Goal: Use online tool/utility: Utilize a website feature to perform a specific function

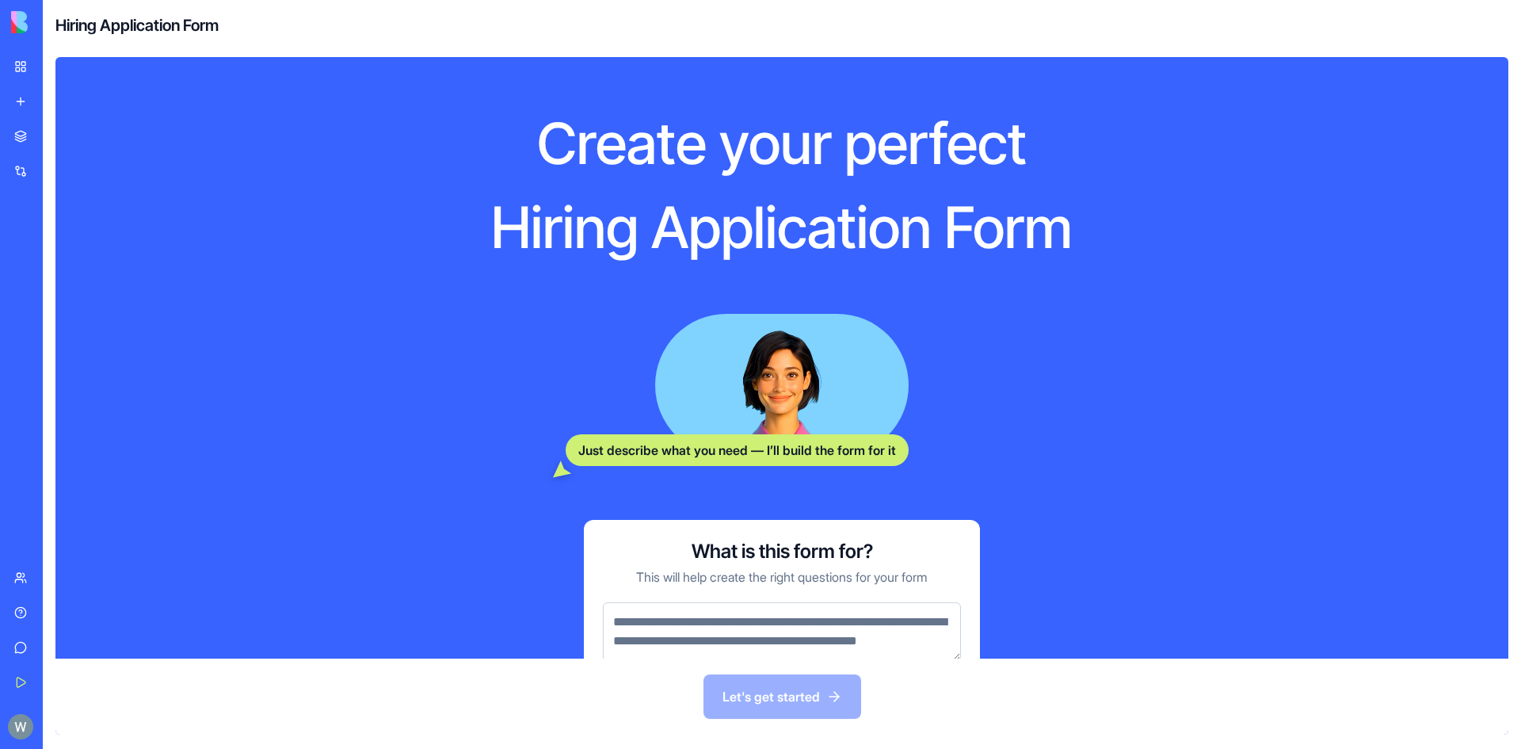
click at [59, 139] on div "Marketplace" at bounding box center [48, 136] width 21 height 16
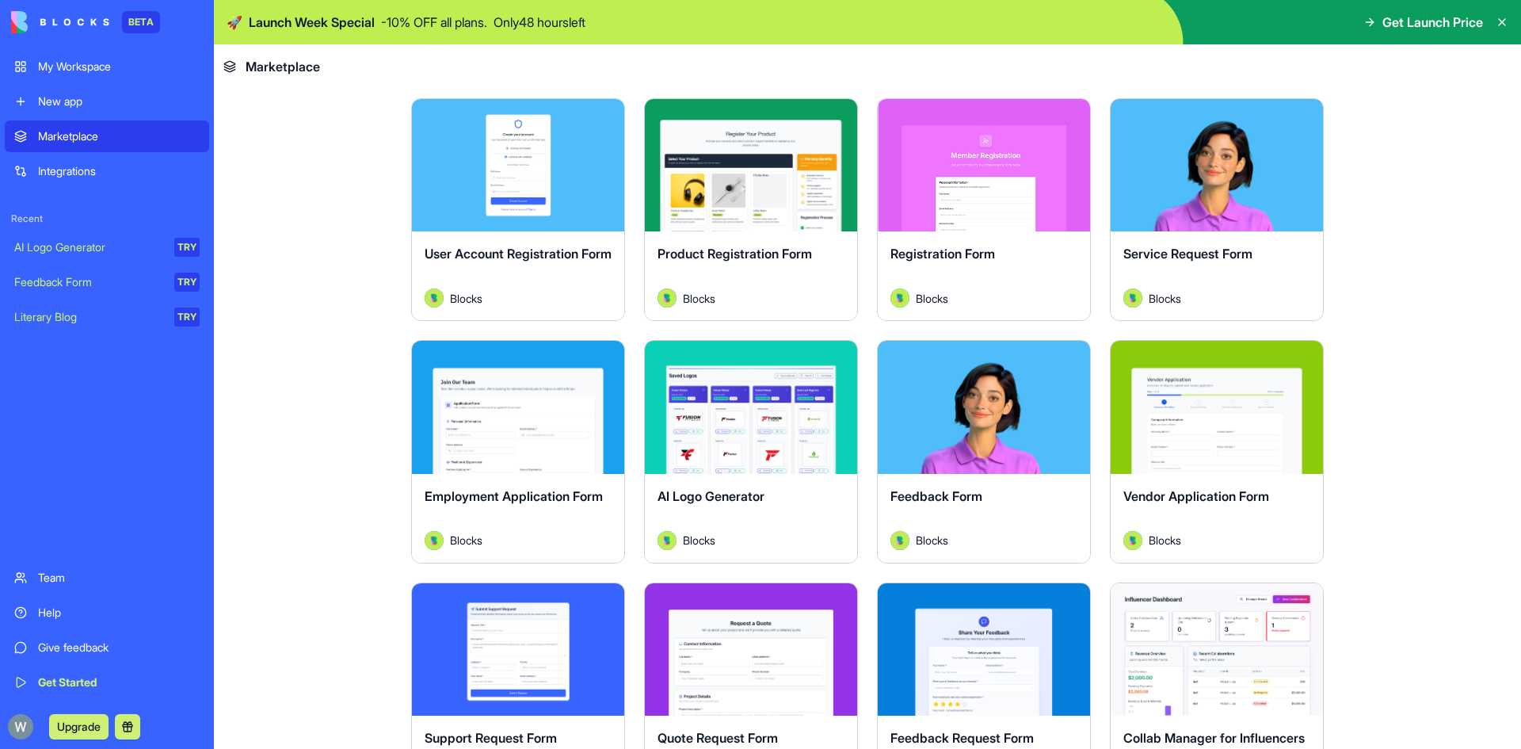
scroll to position [555, 0]
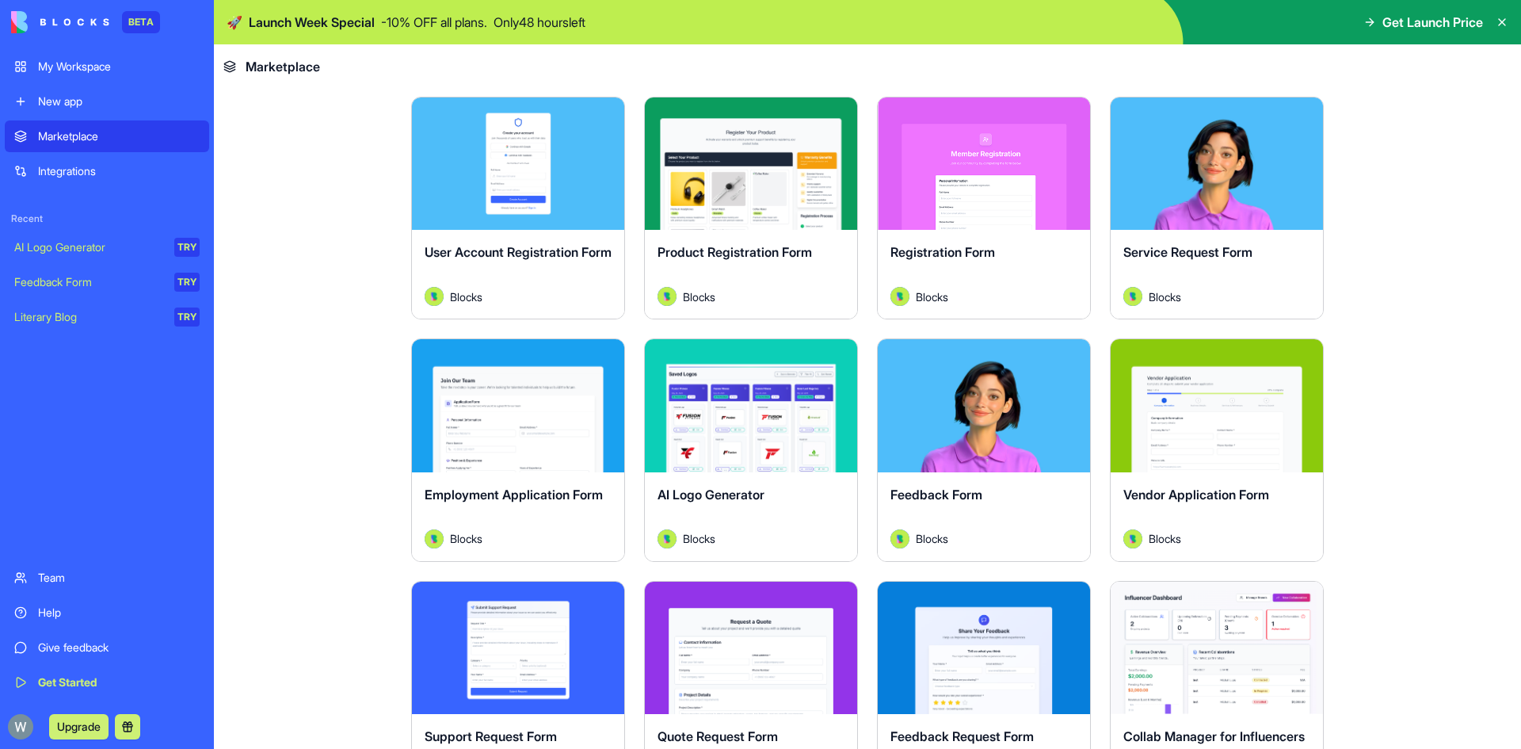
click at [742, 400] on button "Explore" at bounding box center [751, 406] width 119 height 32
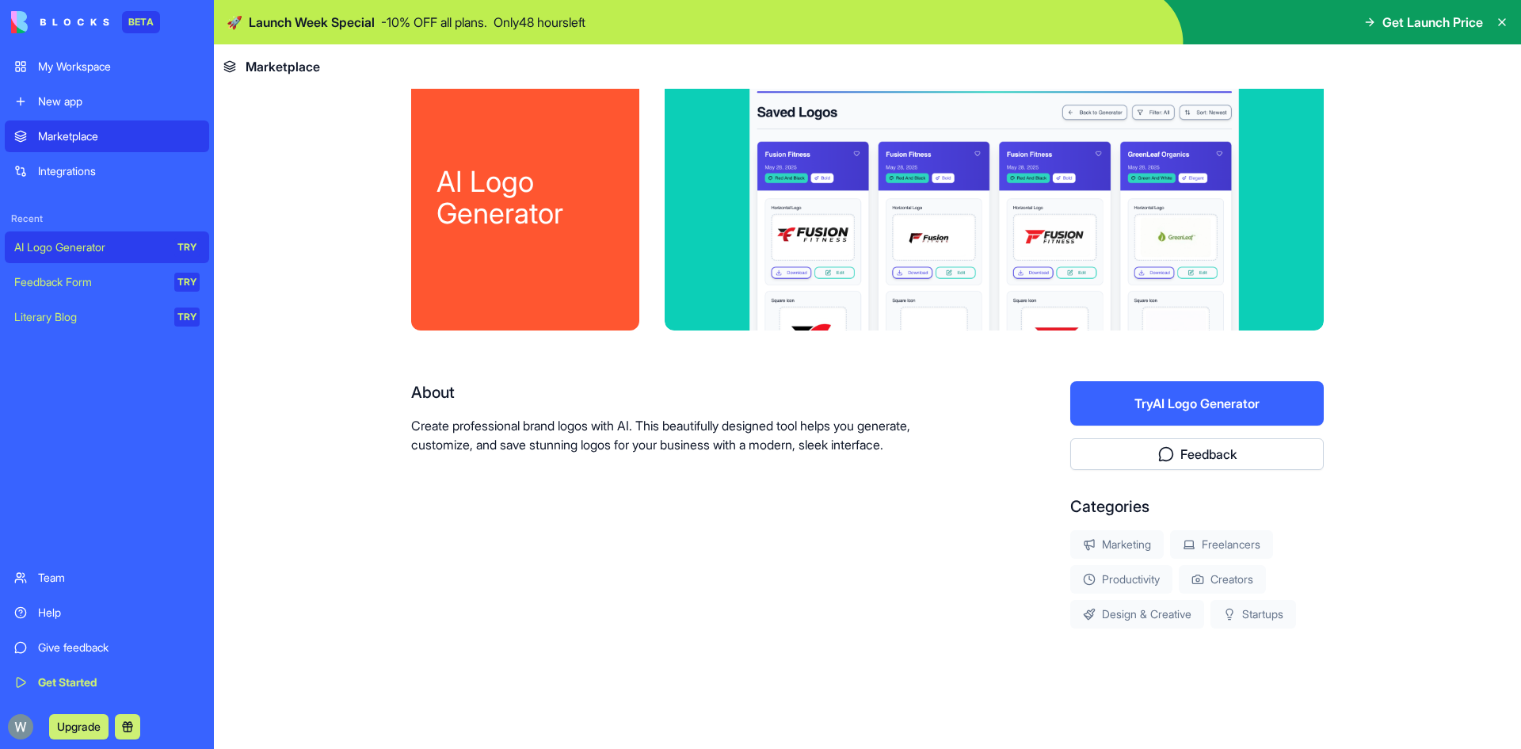
scroll to position [31, 0]
click at [1206, 404] on button "Try AI Logo Generator" at bounding box center [1196, 403] width 253 height 44
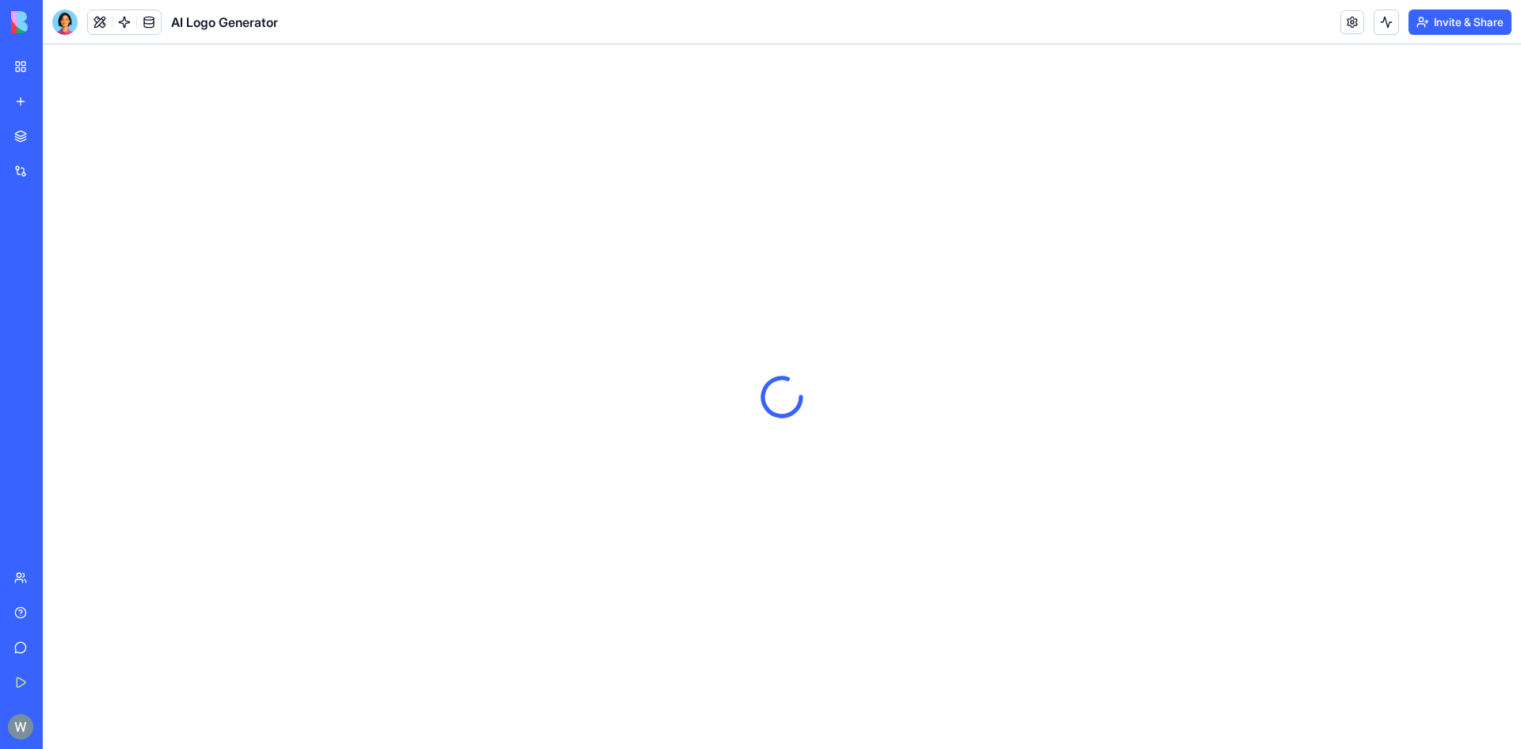
click at [147, 24] on link at bounding box center [149, 22] width 24 height 24
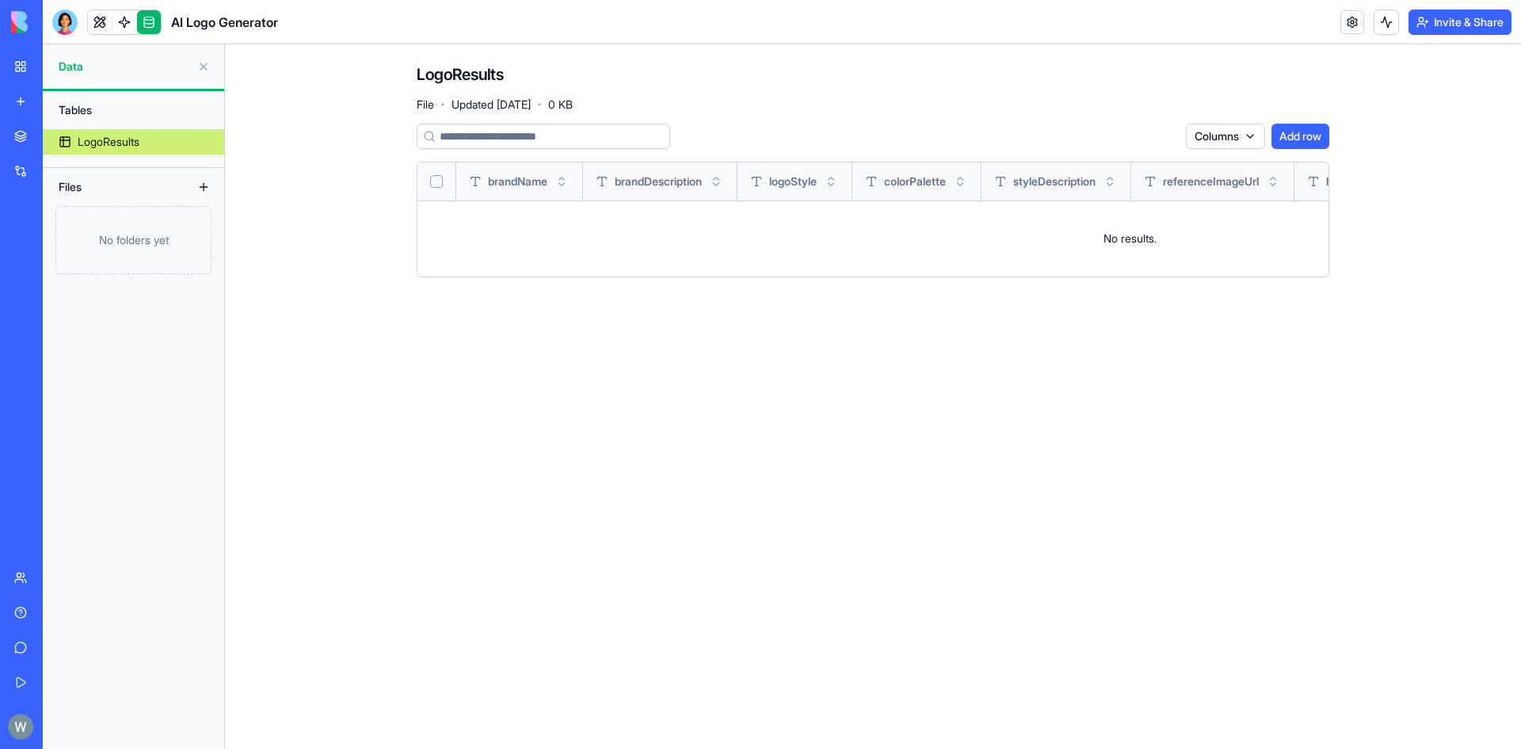
click at [150, 25] on link at bounding box center [149, 22] width 24 height 24
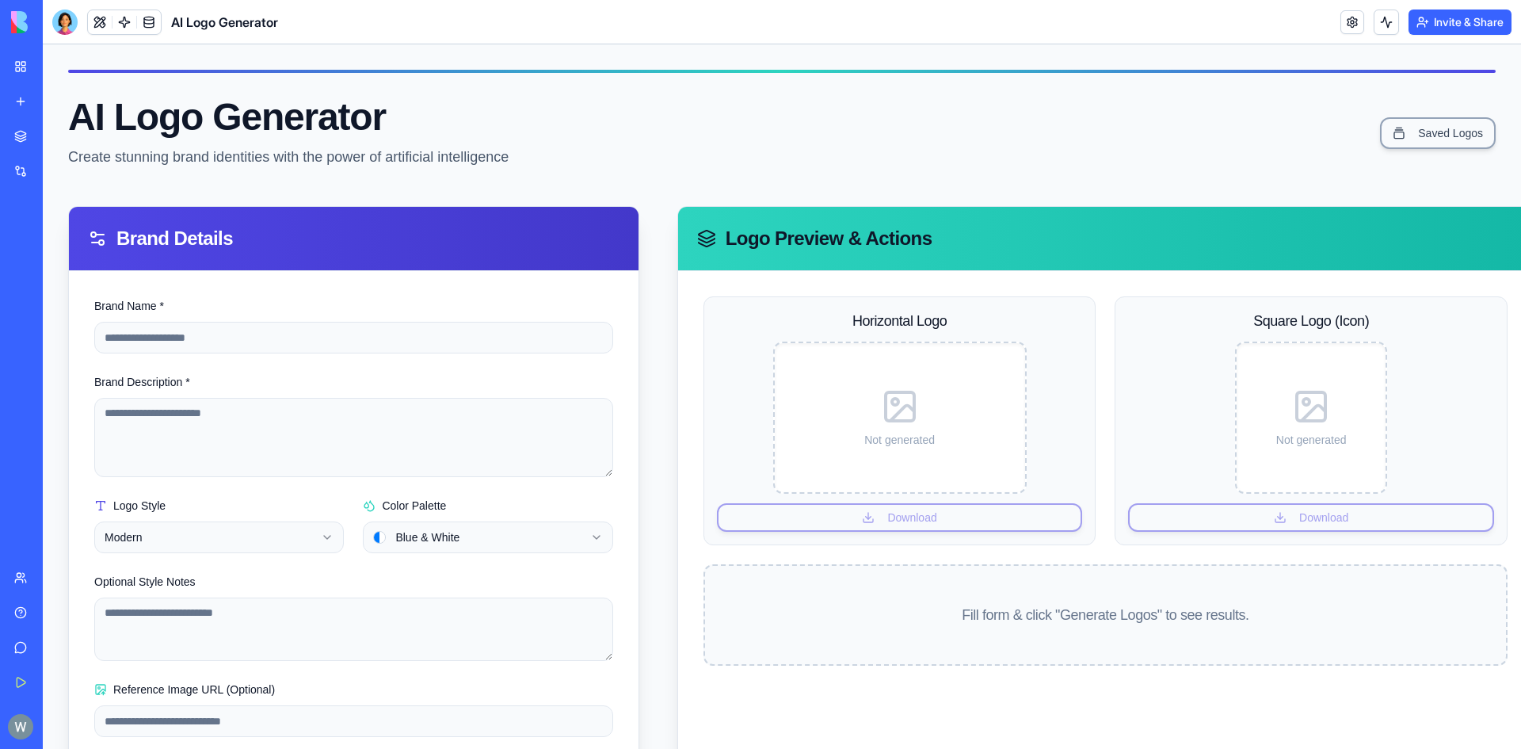
click at [59, 246] on div "AI Logo Generator" at bounding box center [36, 247] width 44 height 16
click at [127, 25] on link at bounding box center [124, 22] width 24 height 24
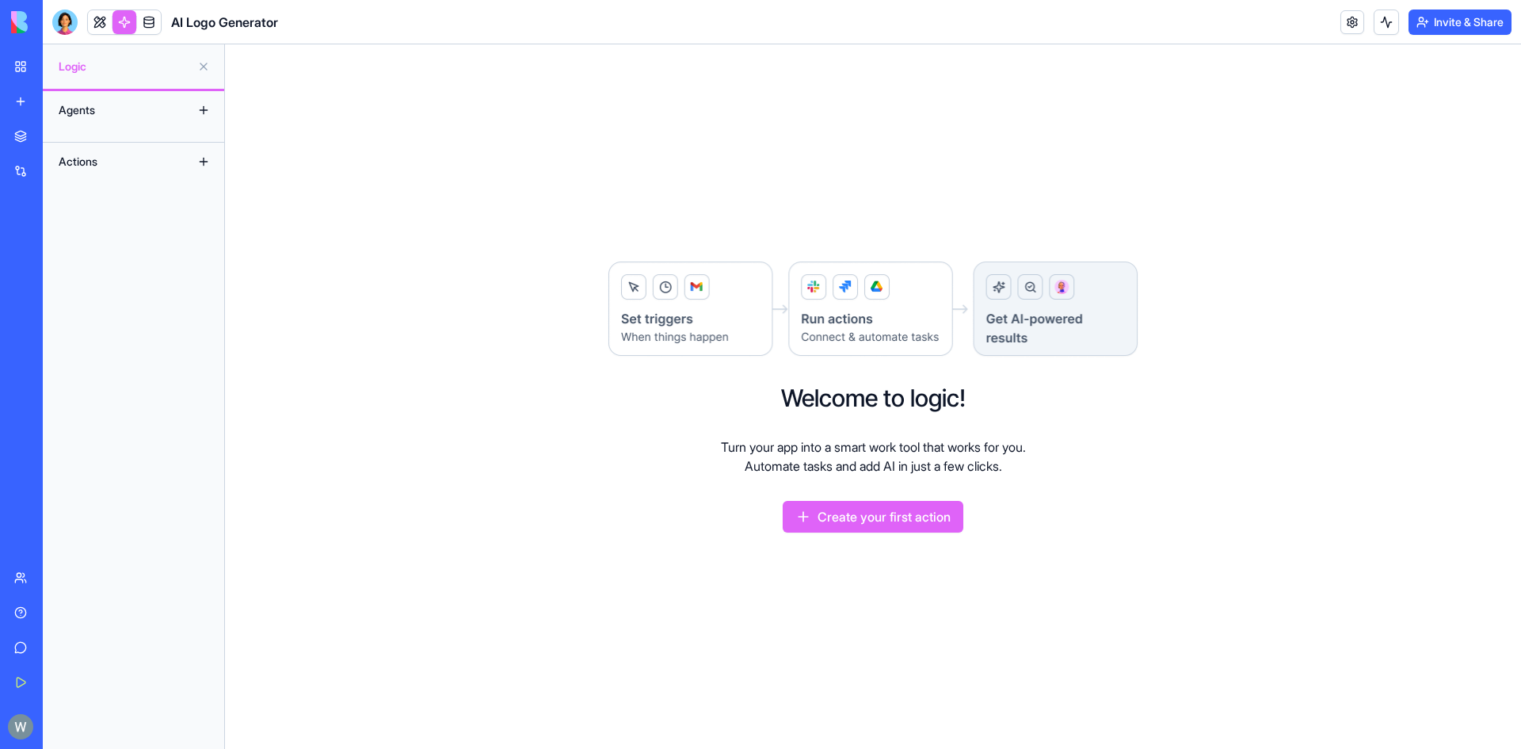
click at [127, 25] on link at bounding box center [124, 22] width 24 height 24
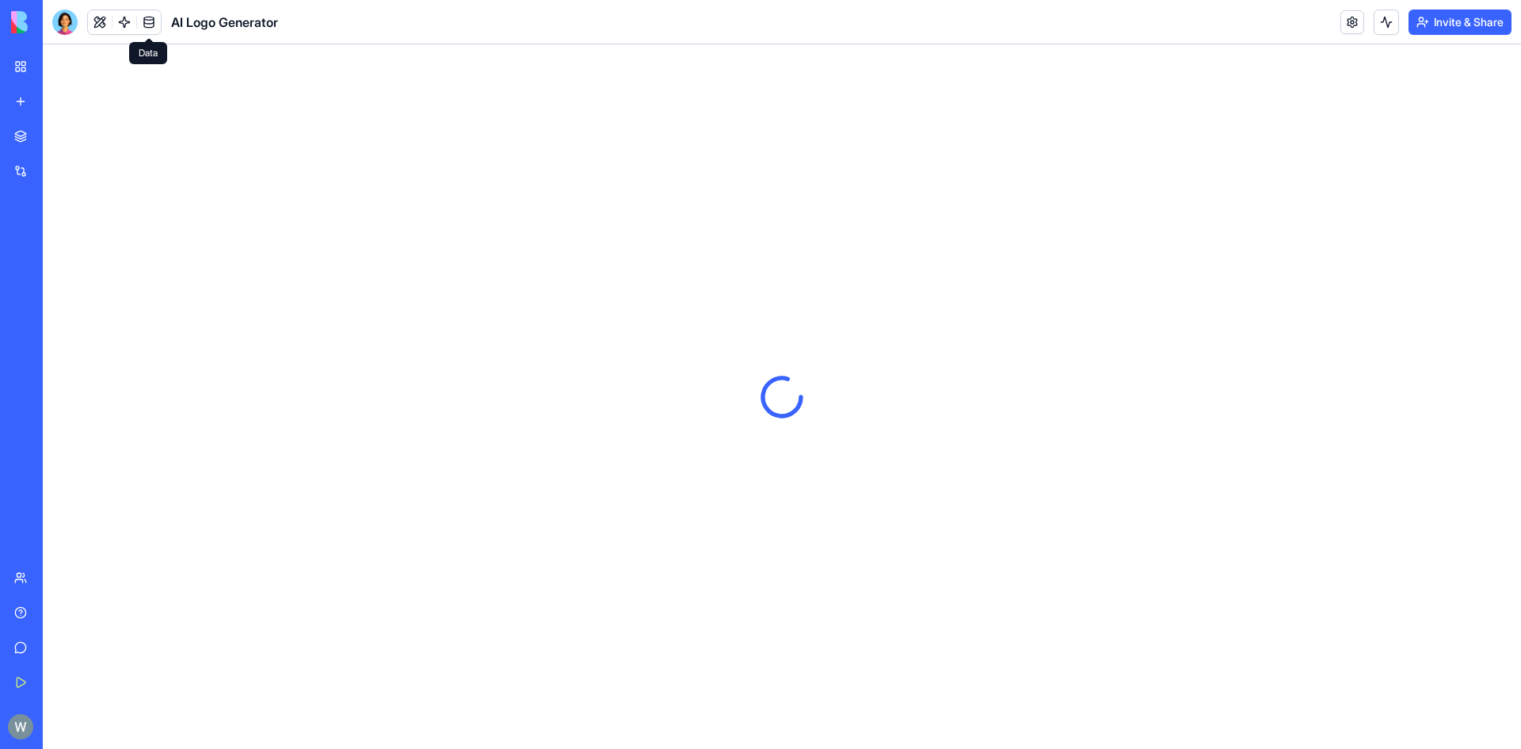
click at [150, 21] on link at bounding box center [149, 22] width 24 height 24
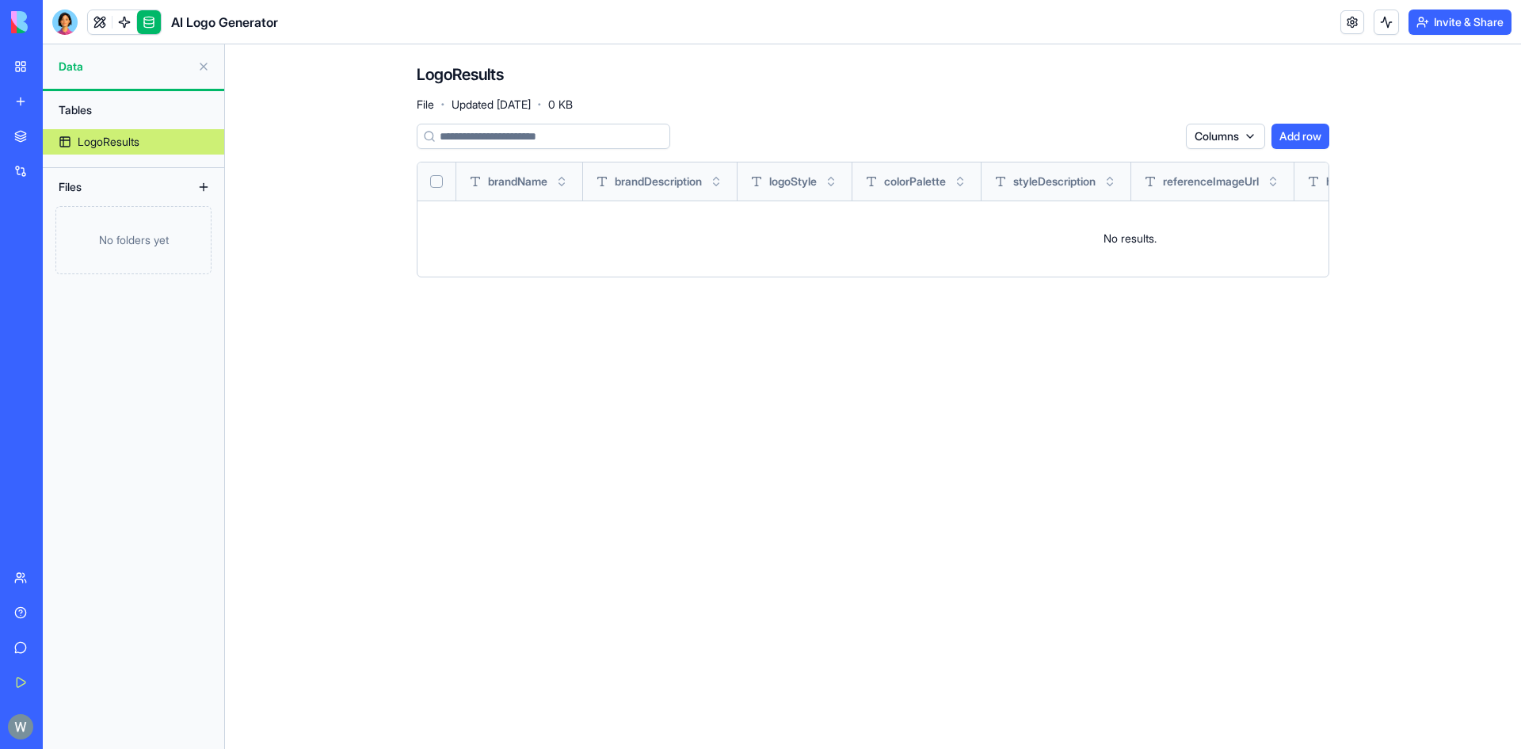
click at [204, 182] on button at bounding box center [203, 186] width 25 height 25
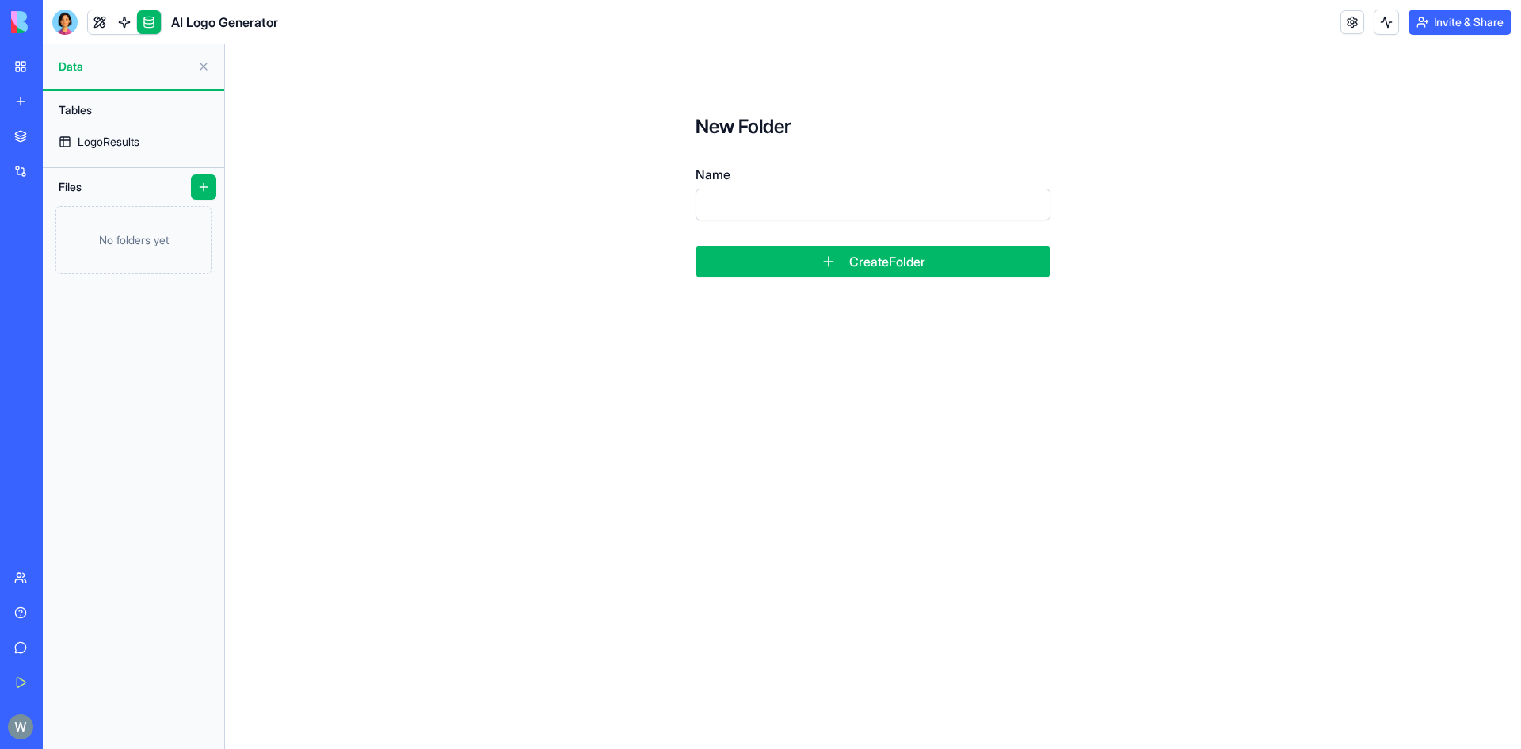
click at [204, 189] on button at bounding box center [203, 186] width 25 height 25
click at [101, 143] on div "LogoResults" at bounding box center [109, 142] width 62 height 16
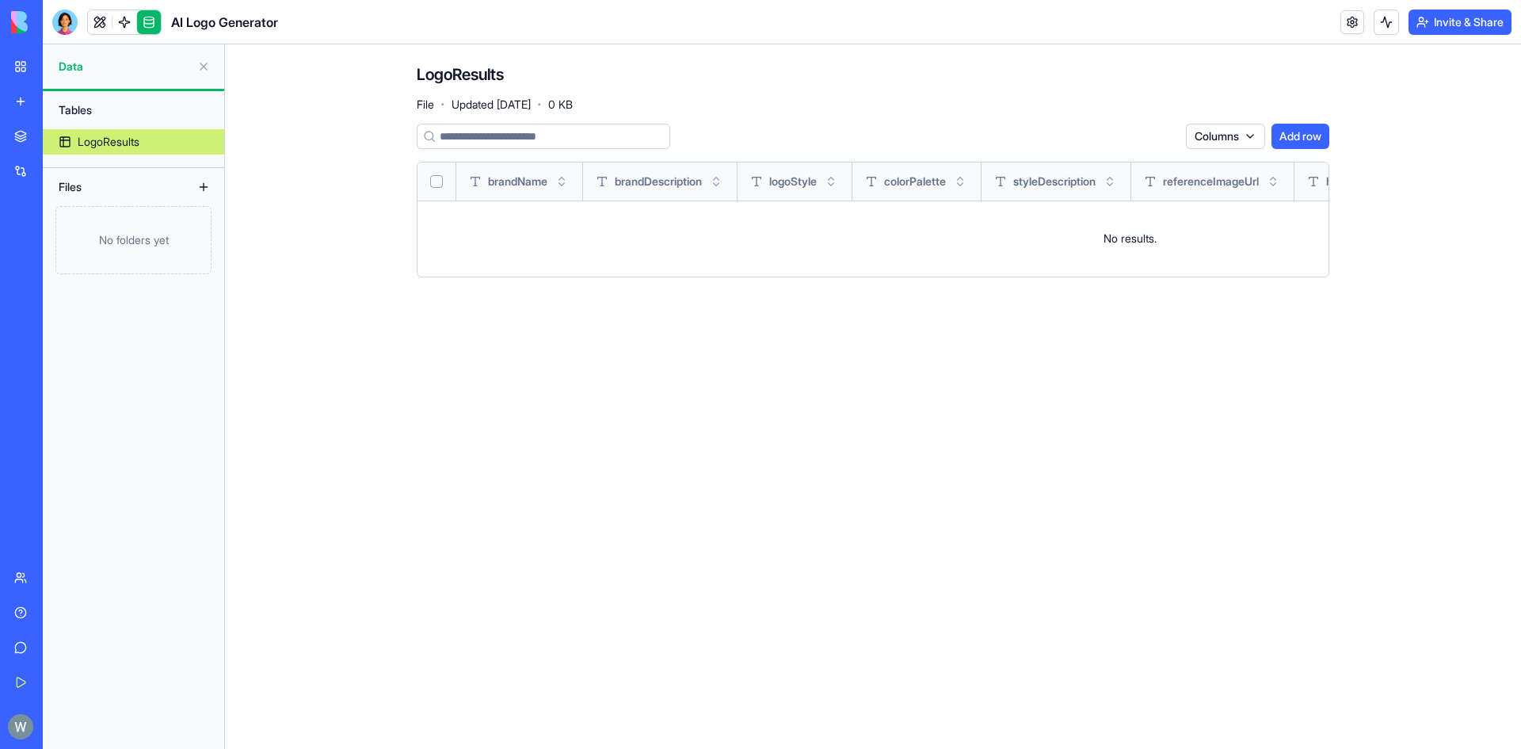
click at [86, 108] on div "Tables" at bounding box center [134, 109] width 166 height 25
click at [197, 63] on button at bounding box center [203, 66] width 25 height 25
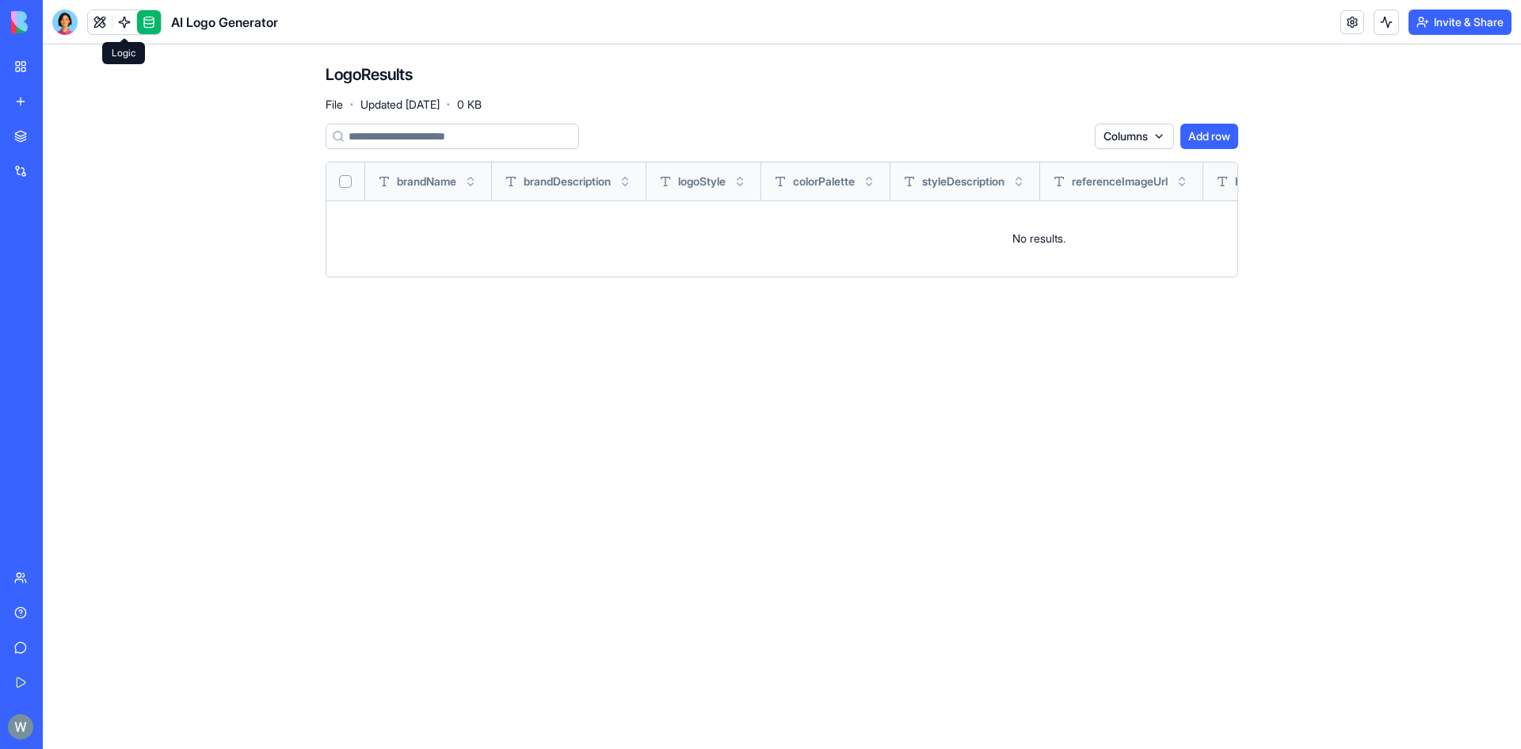
click at [116, 24] on link at bounding box center [124, 22] width 24 height 24
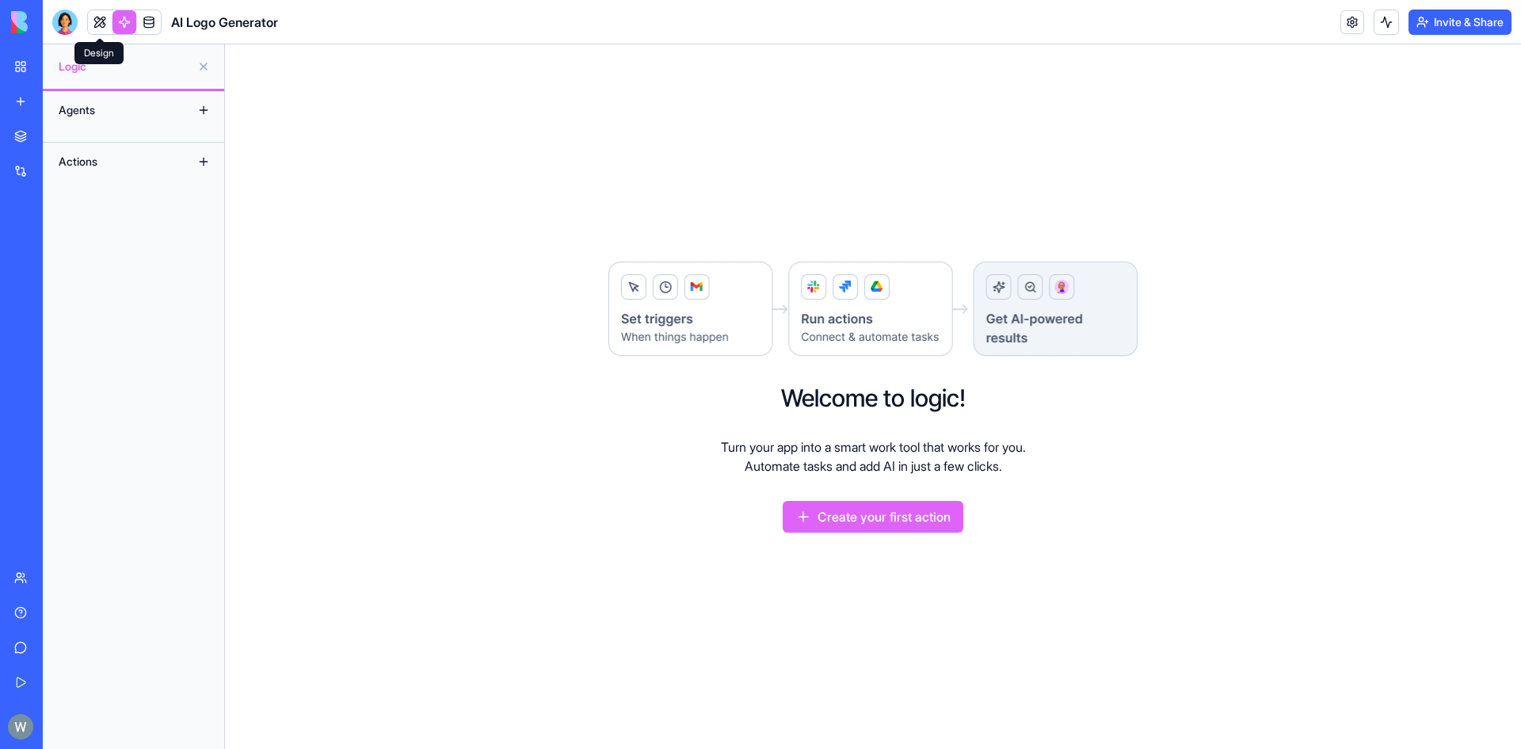
click at [105, 23] on link at bounding box center [100, 22] width 24 height 24
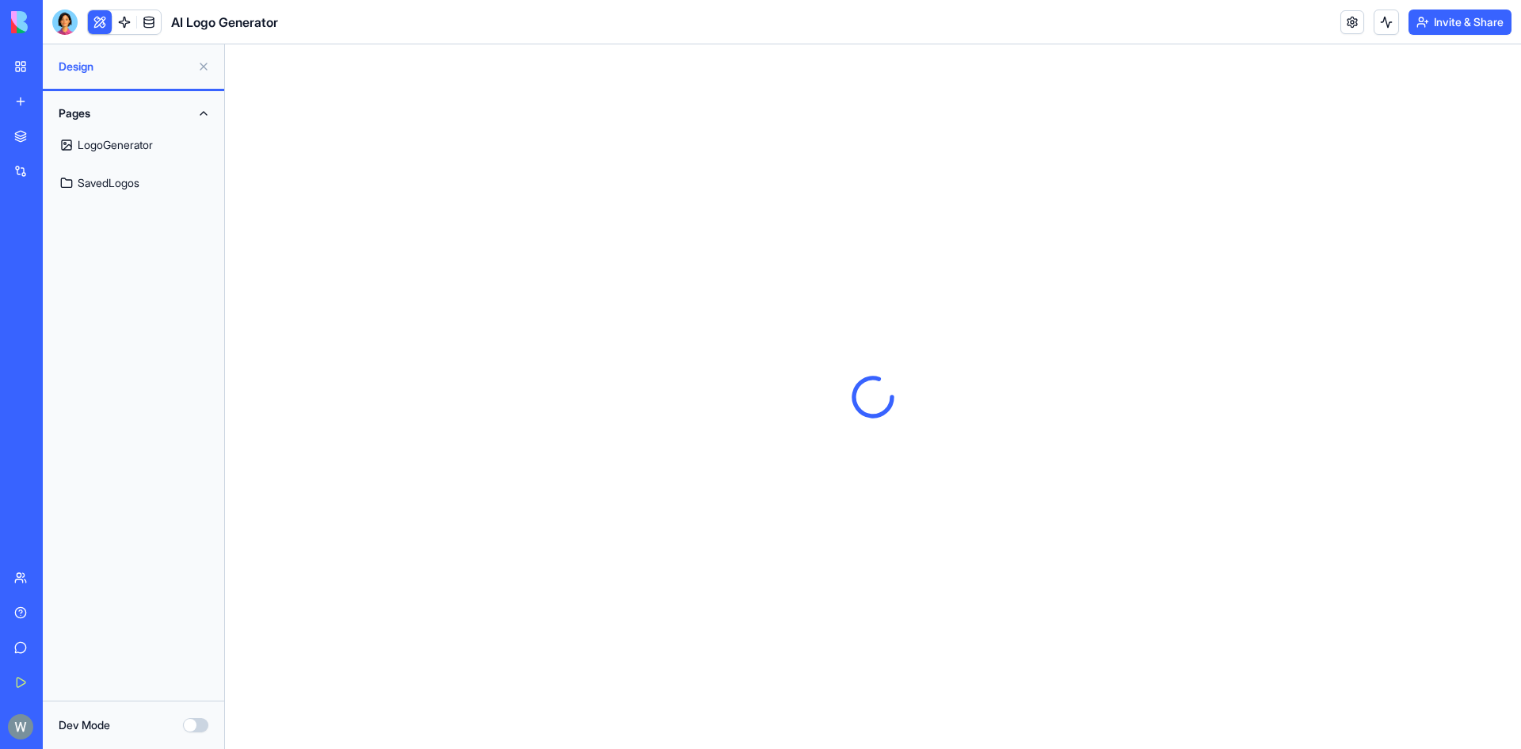
click at [73, 106] on button "Pages" at bounding box center [133, 113] width 162 height 25
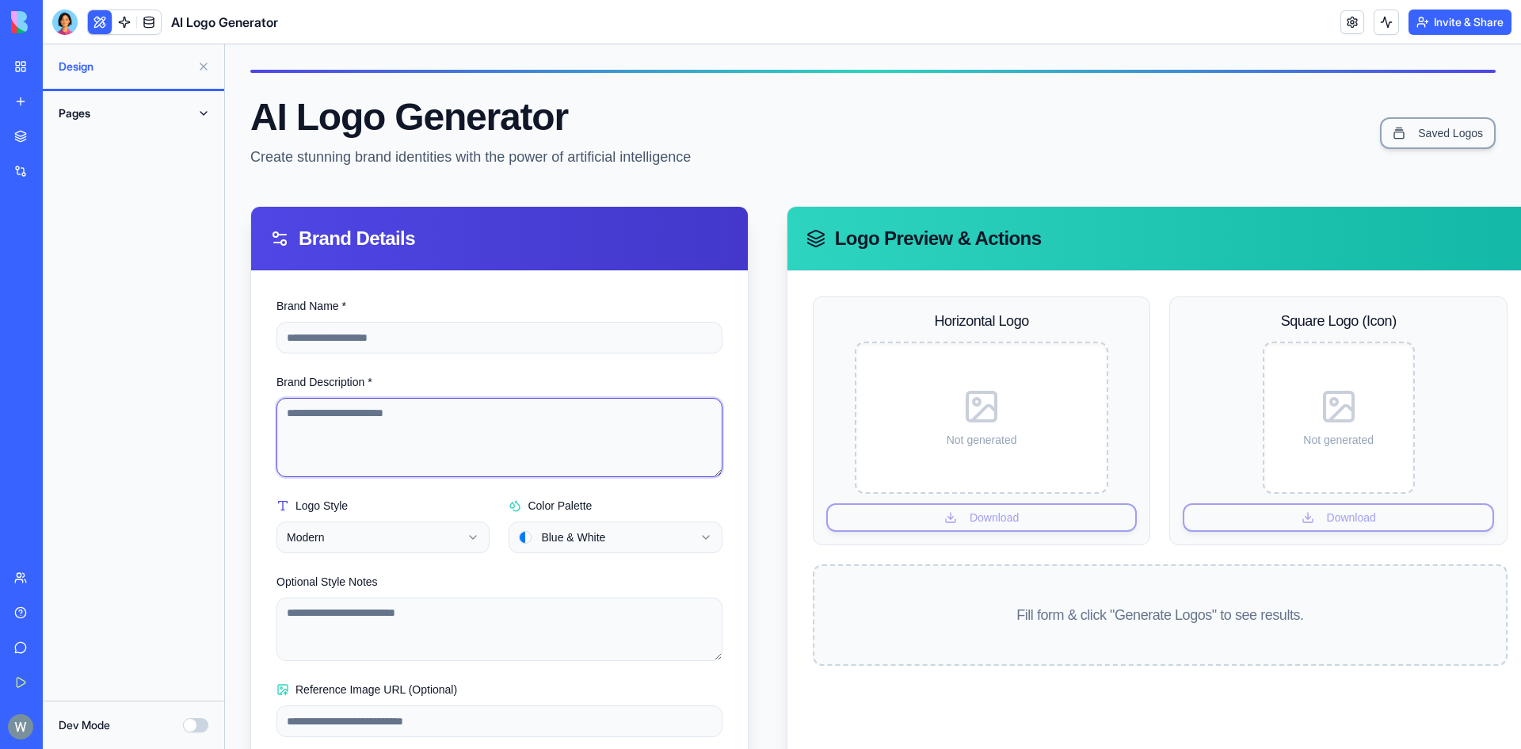
click at [531, 434] on textarea "Brand Description *" at bounding box center [499, 437] width 446 height 79
click at [166, 118] on button "Pages" at bounding box center [133, 113] width 162 height 25
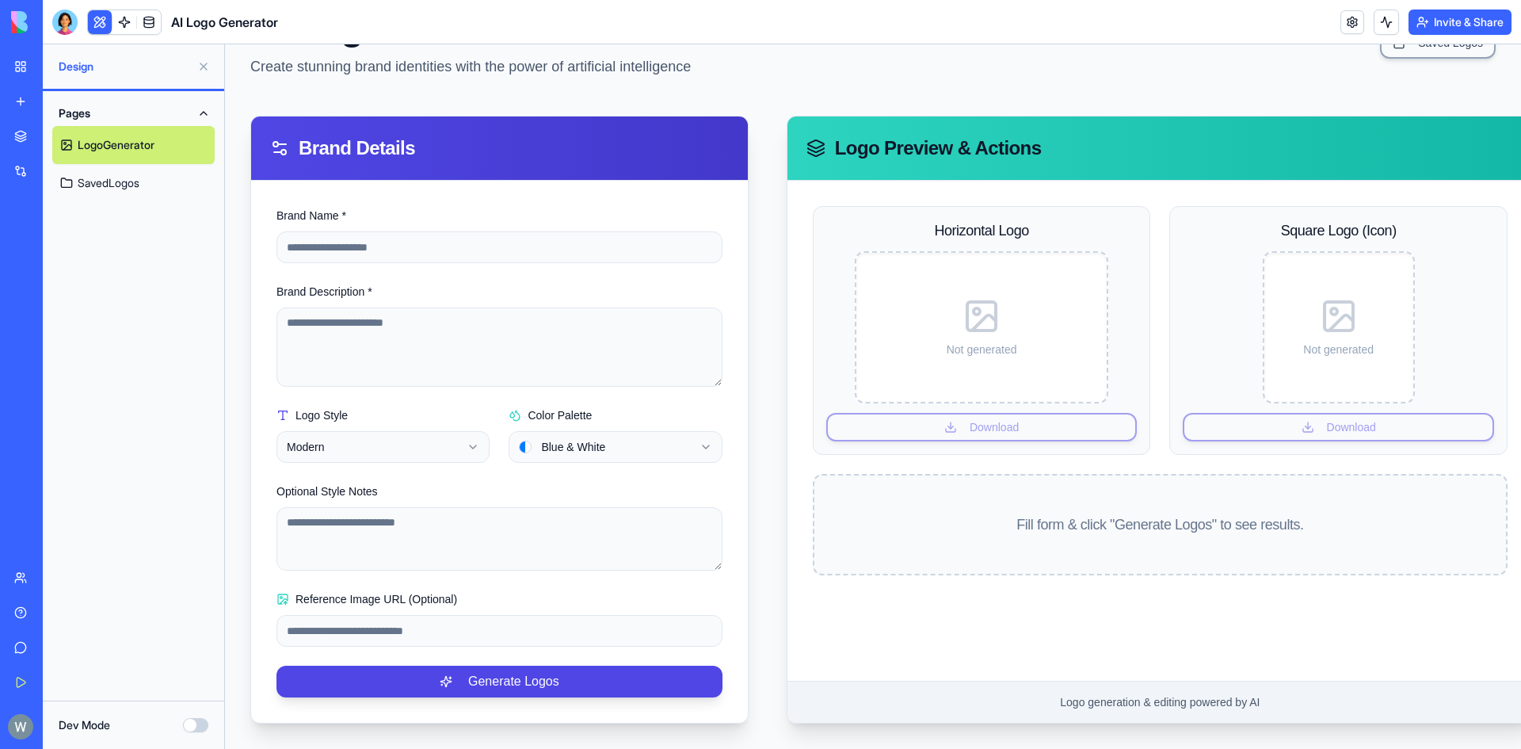
scroll to position [102, 0]
click at [126, 185] on link "SavedLogos" at bounding box center [133, 183] width 162 height 38
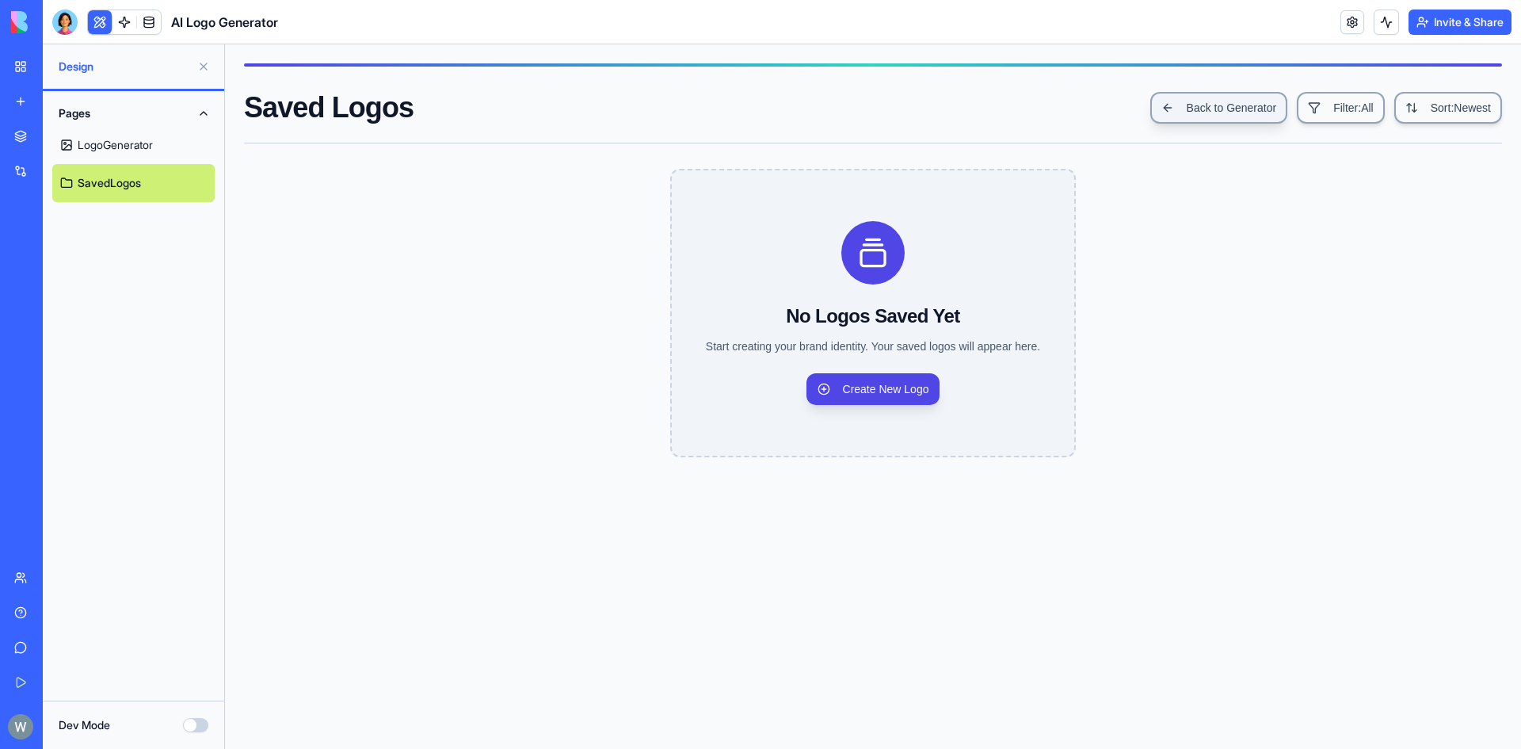
click at [1208, 106] on link "Back to Generator" at bounding box center [1219, 108] width 138 height 32
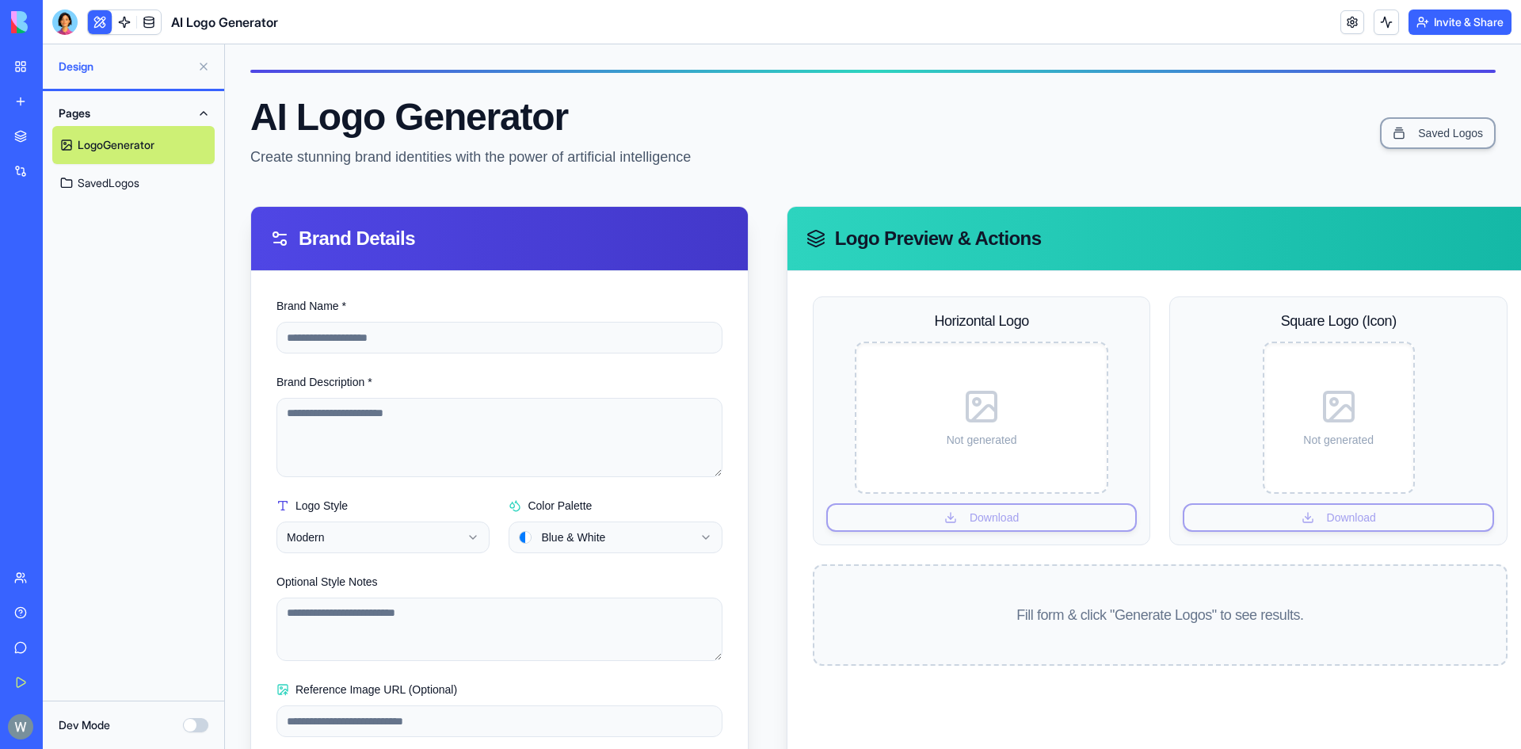
click at [131, 142] on link "LogoGenerator" at bounding box center [133, 145] width 162 height 38
click at [99, 23] on button at bounding box center [100, 22] width 24 height 24
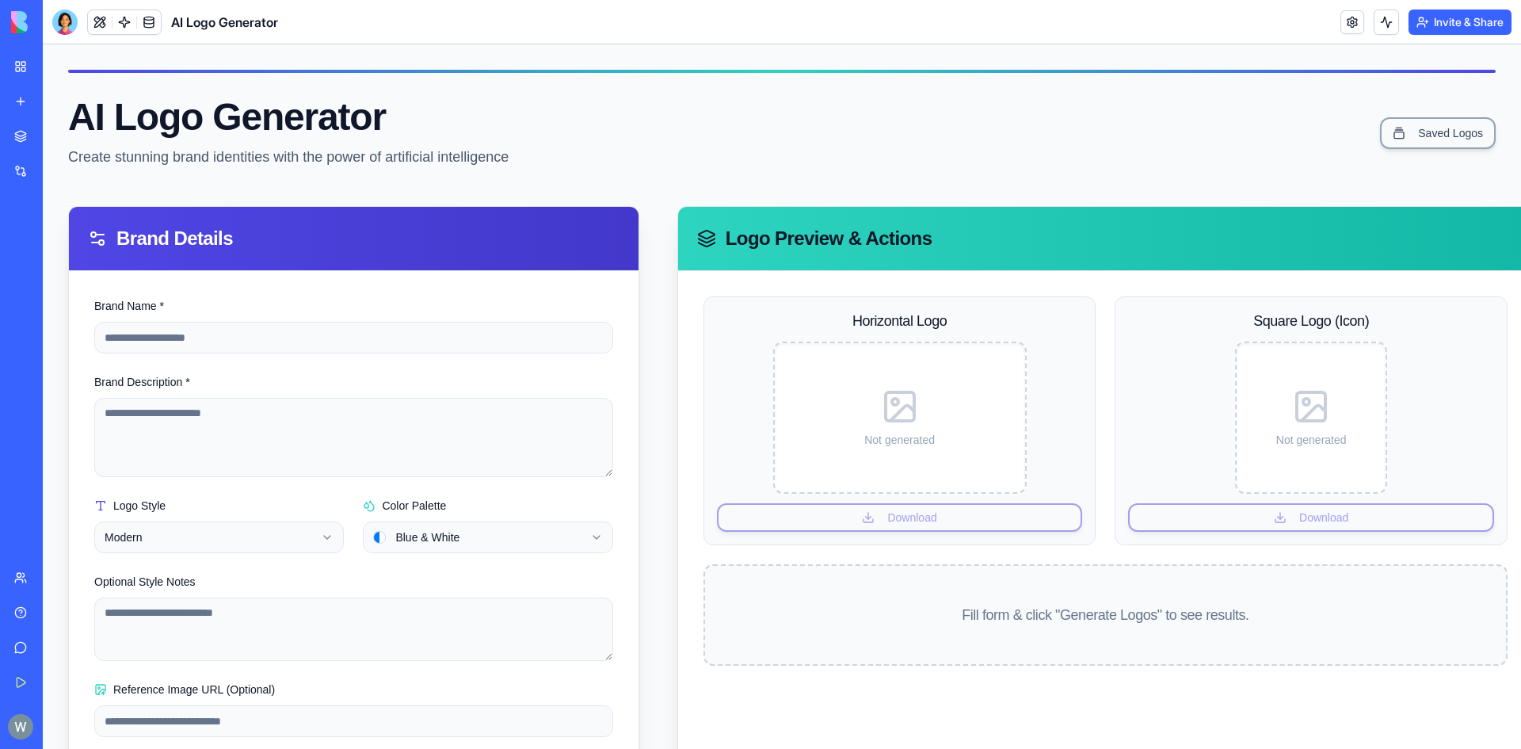
click at [142, 231] on div "Brand Details" at bounding box center [354, 238] width 532 height 25
click at [80, 10] on div "AI Logo Generator" at bounding box center [165, 22] width 226 height 25
click at [109, 22] on button at bounding box center [100, 22] width 24 height 24
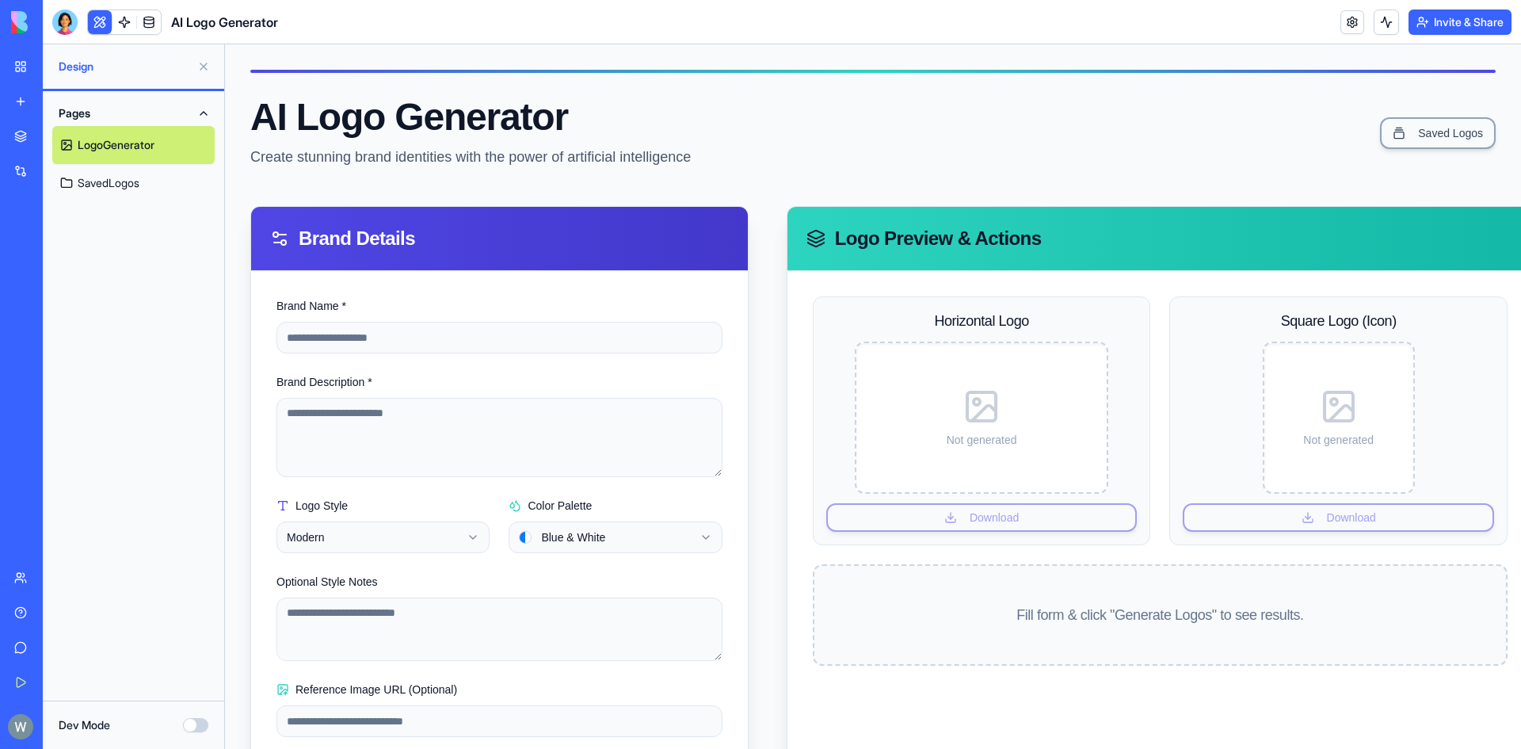
click at [473, 288] on div "**********" at bounding box center [499, 542] width 497 height 542
click at [481, 248] on div "Brand Details" at bounding box center [499, 238] width 459 height 25
drag, startPoint x: 481, startPoint y: 248, endPoint x: 404, endPoint y: 225, distance: 80.2
click at [463, 240] on div "Brand Details" at bounding box center [499, 238] width 459 height 25
drag, startPoint x: 404, startPoint y: 225, endPoint x: 394, endPoint y: 224, distance: 9.5
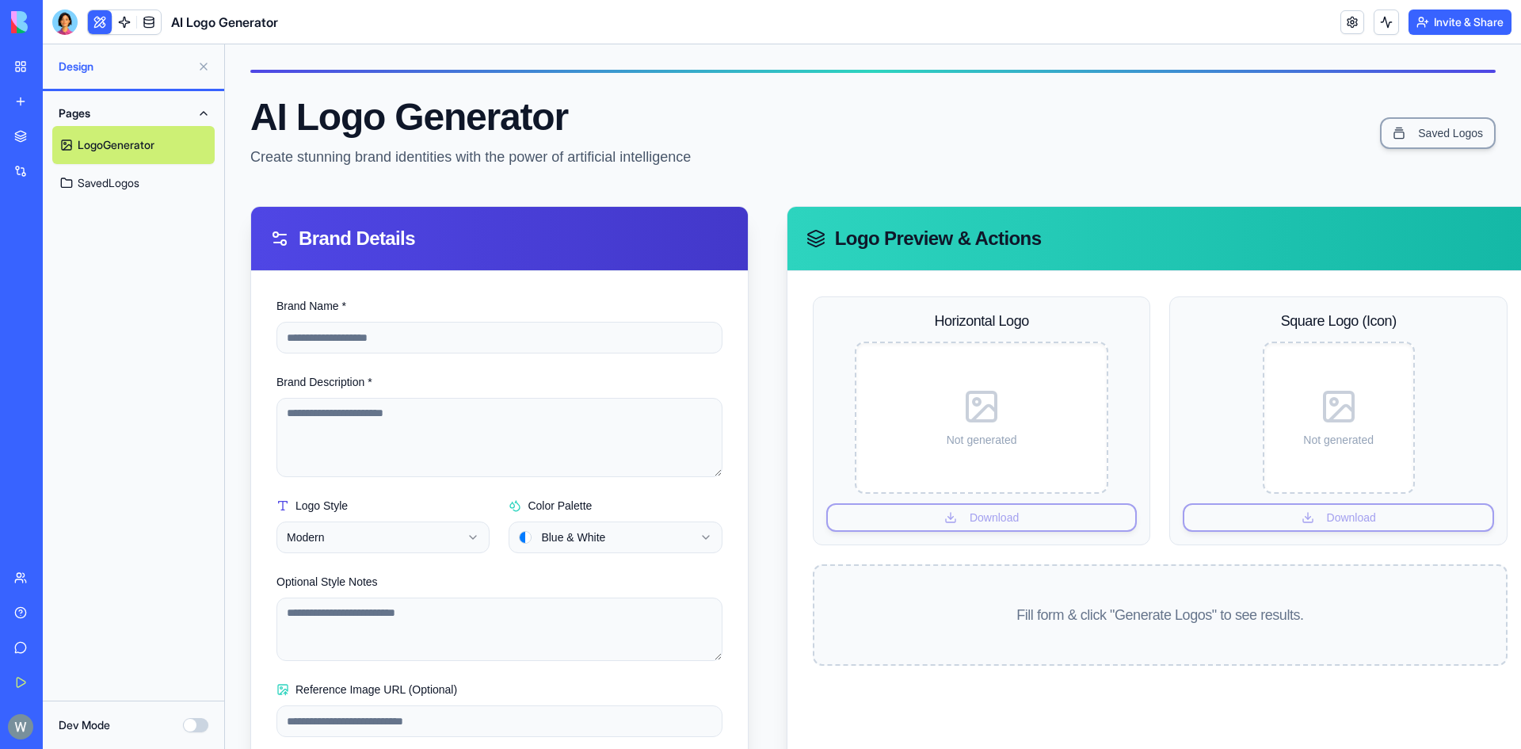
click at [394, 224] on div "Brand Details" at bounding box center [499, 239] width 497 height 64
click at [34, 139] on link "Marketplace" at bounding box center [36, 136] width 63 height 32
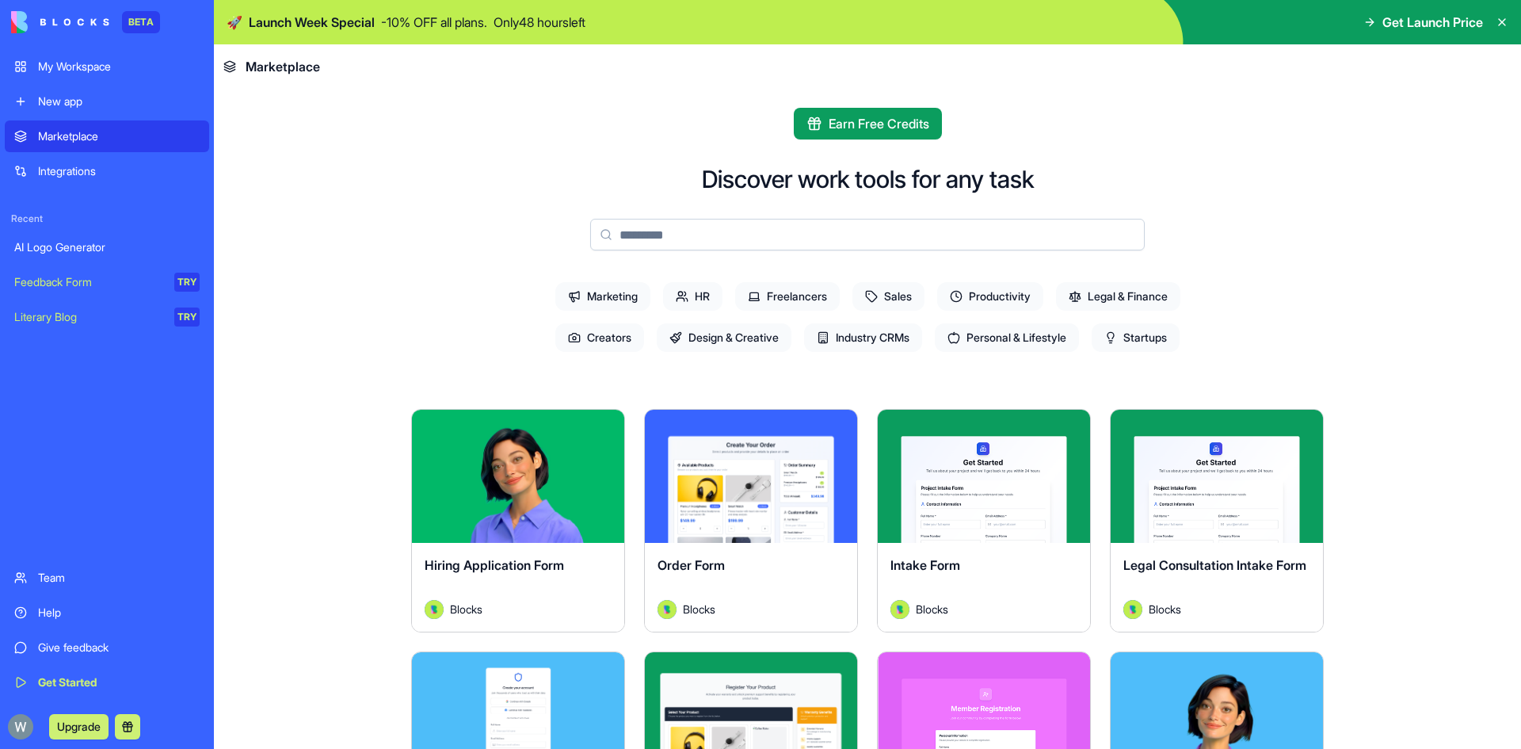
click at [88, 237] on link "AI Logo Generator" at bounding box center [107, 247] width 204 height 32
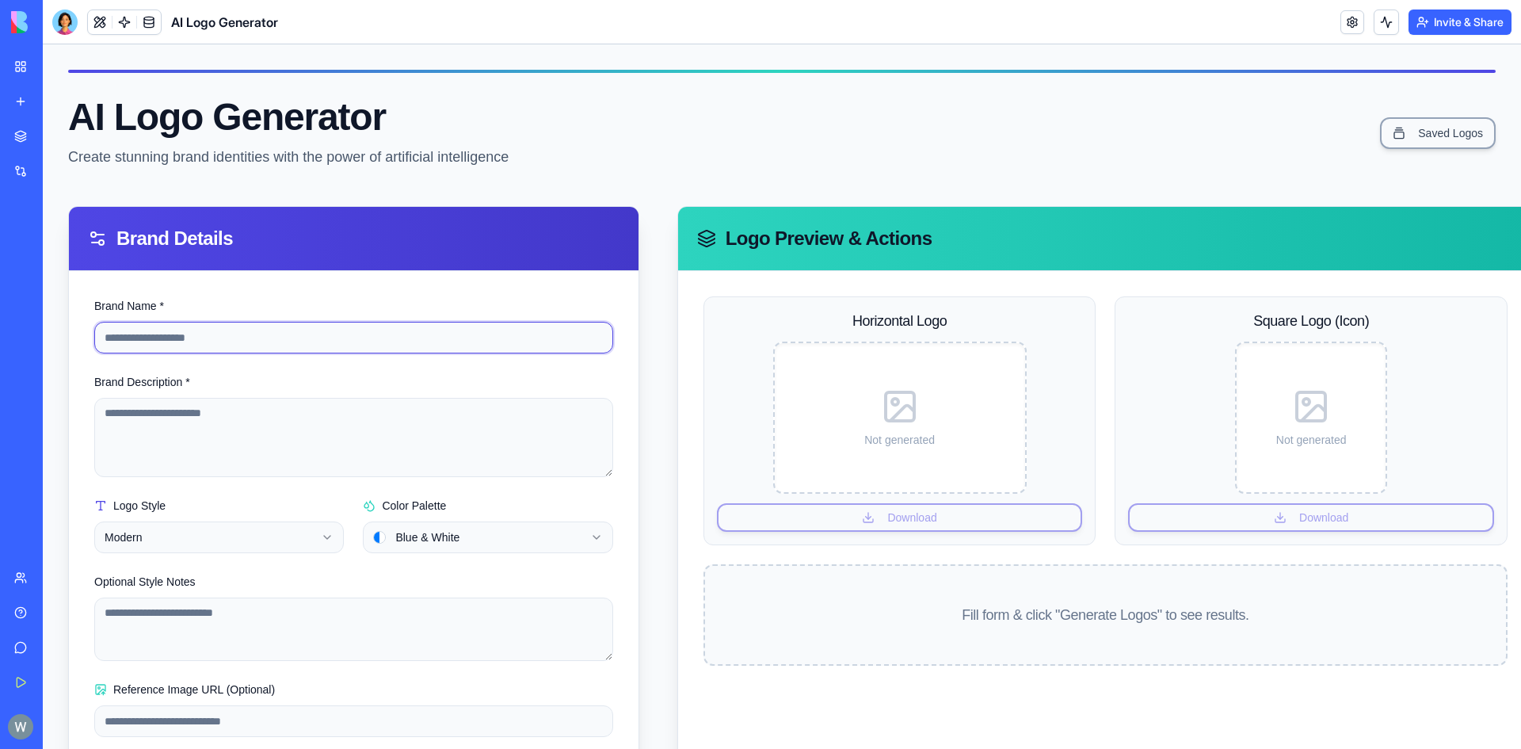
click at [288, 338] on input "Brand Name *" at bounding box center [353, 338] width 519 height 32
click at [61, 17] on div at bounding box center [64, 22] width 25 height 25
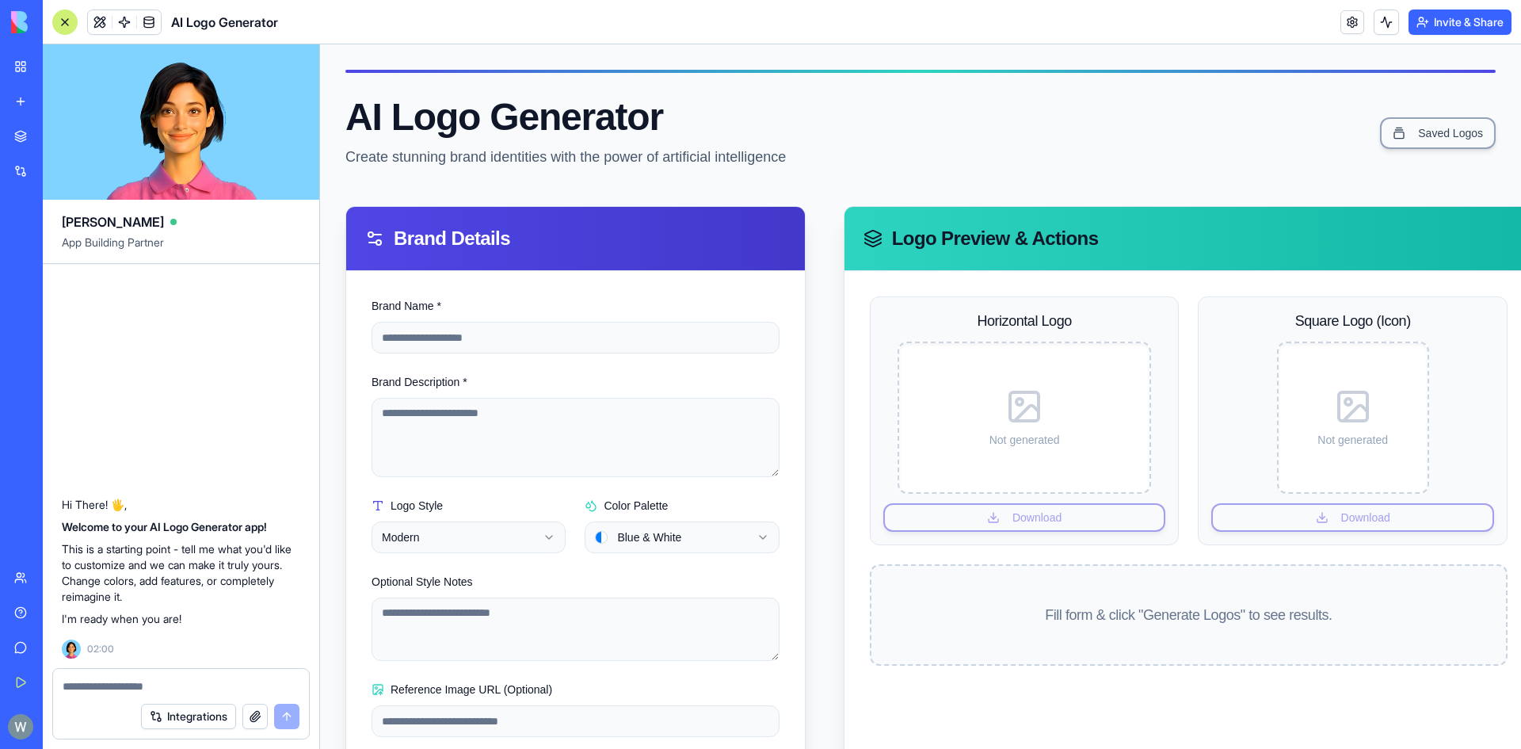
click at [65, 26] on div at bounding box center [64, 22] width 25 height 25
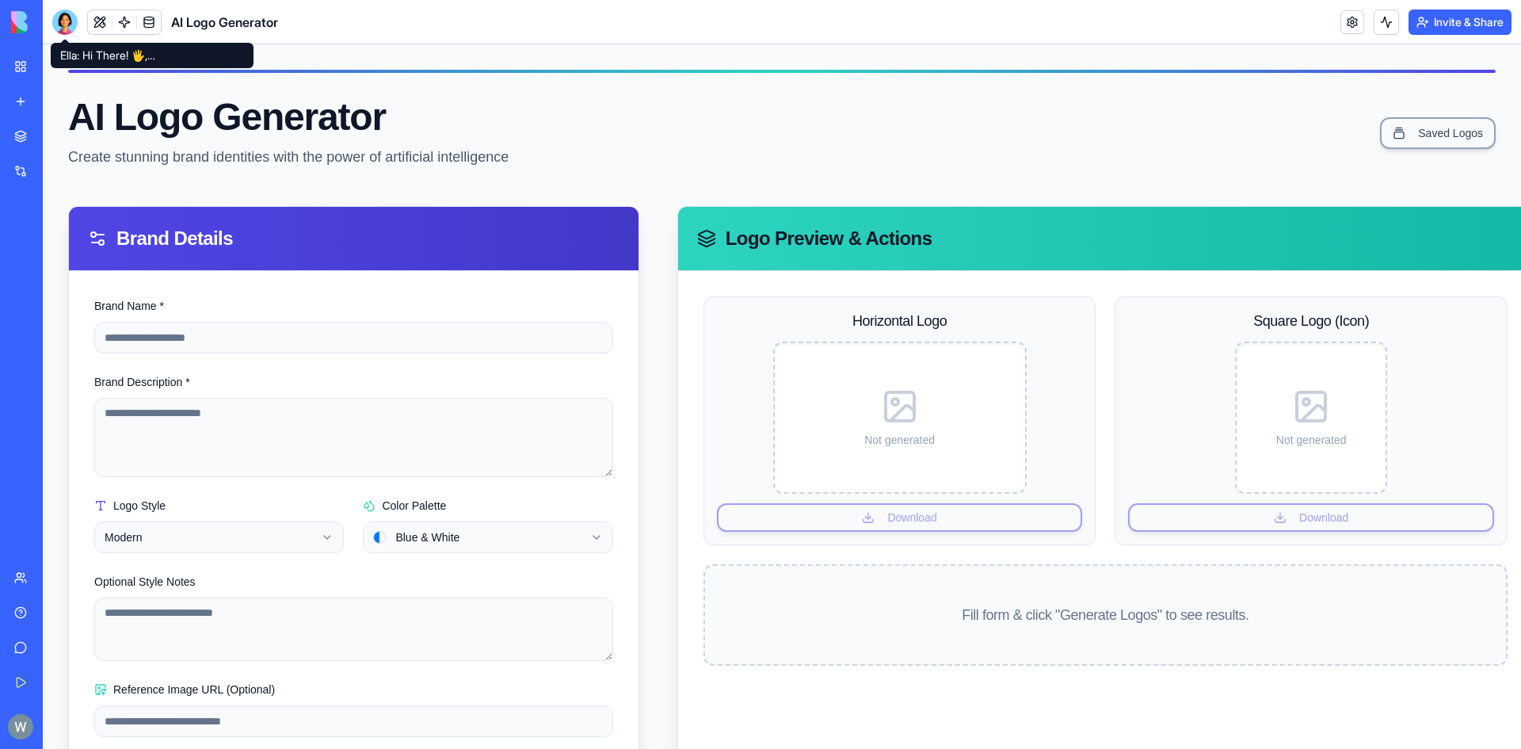
click at [63, 29] on div at bounding box center [64, 22] width 25 height 25
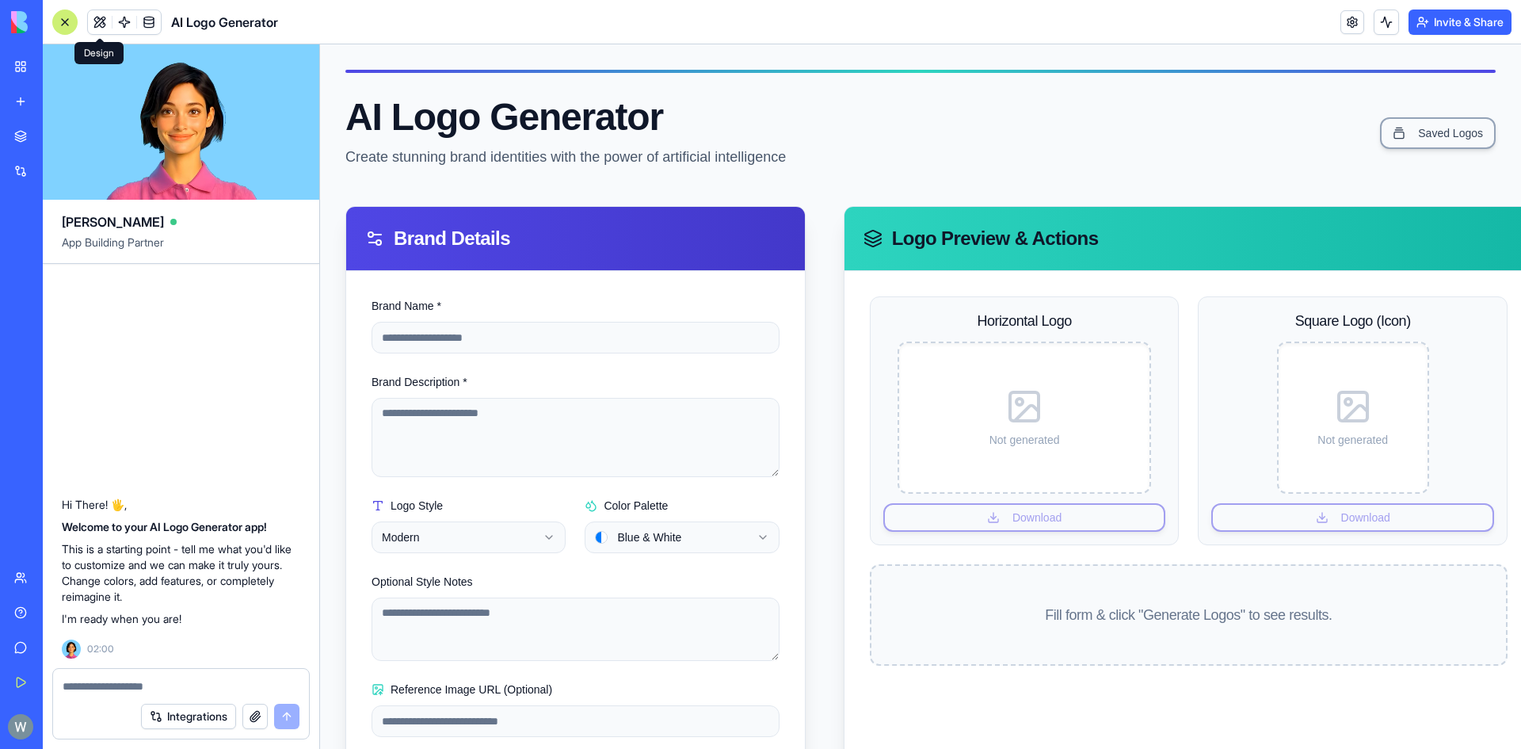
click at [98, 19] on button at bounding box center [100, 22] width 24 height 24
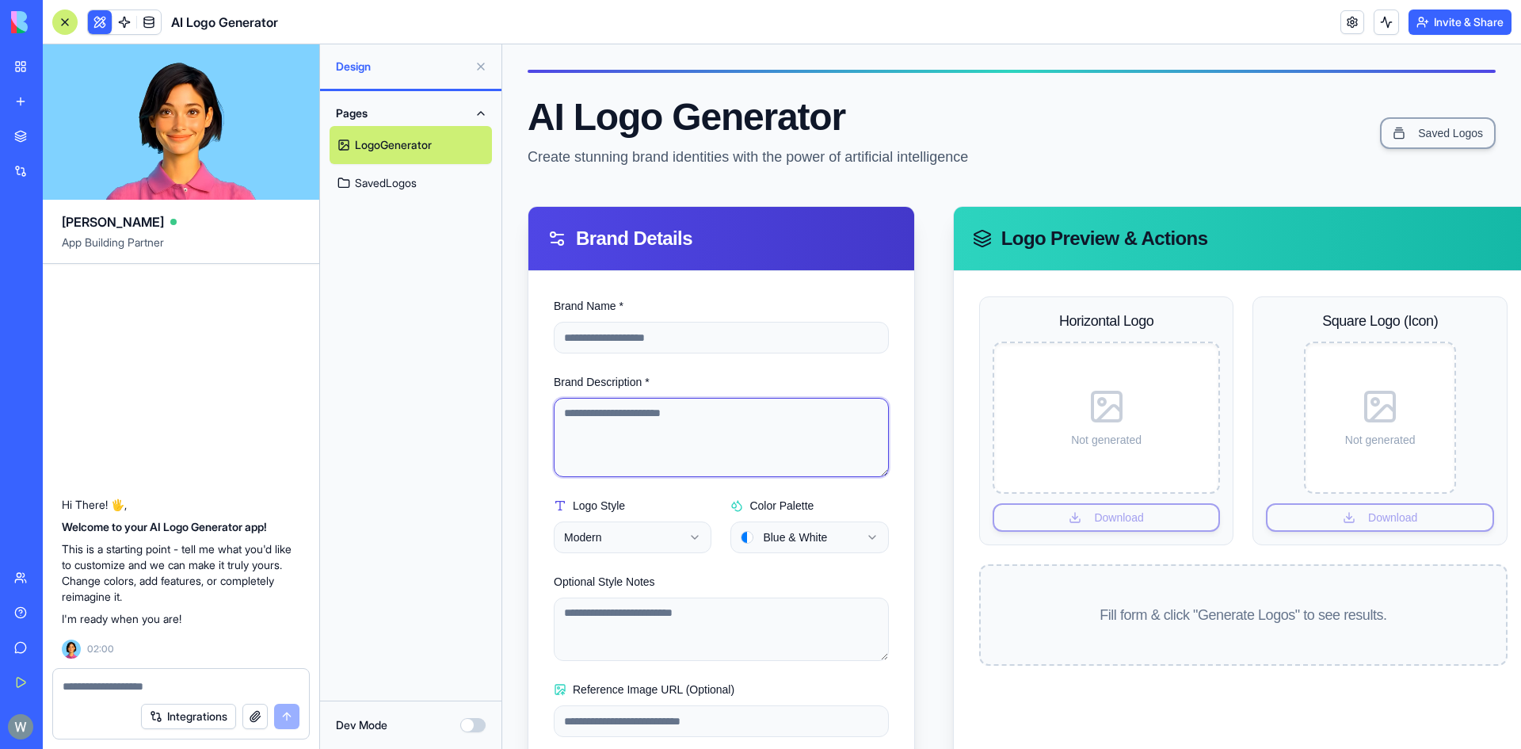
click at [673, 414] on textarea "Brand Description *" at bounding box center [721, 437] width 335 height 79
click at [407, 170] on link "SavedLogos" at bounding box center [411, 183] width 162 height 38
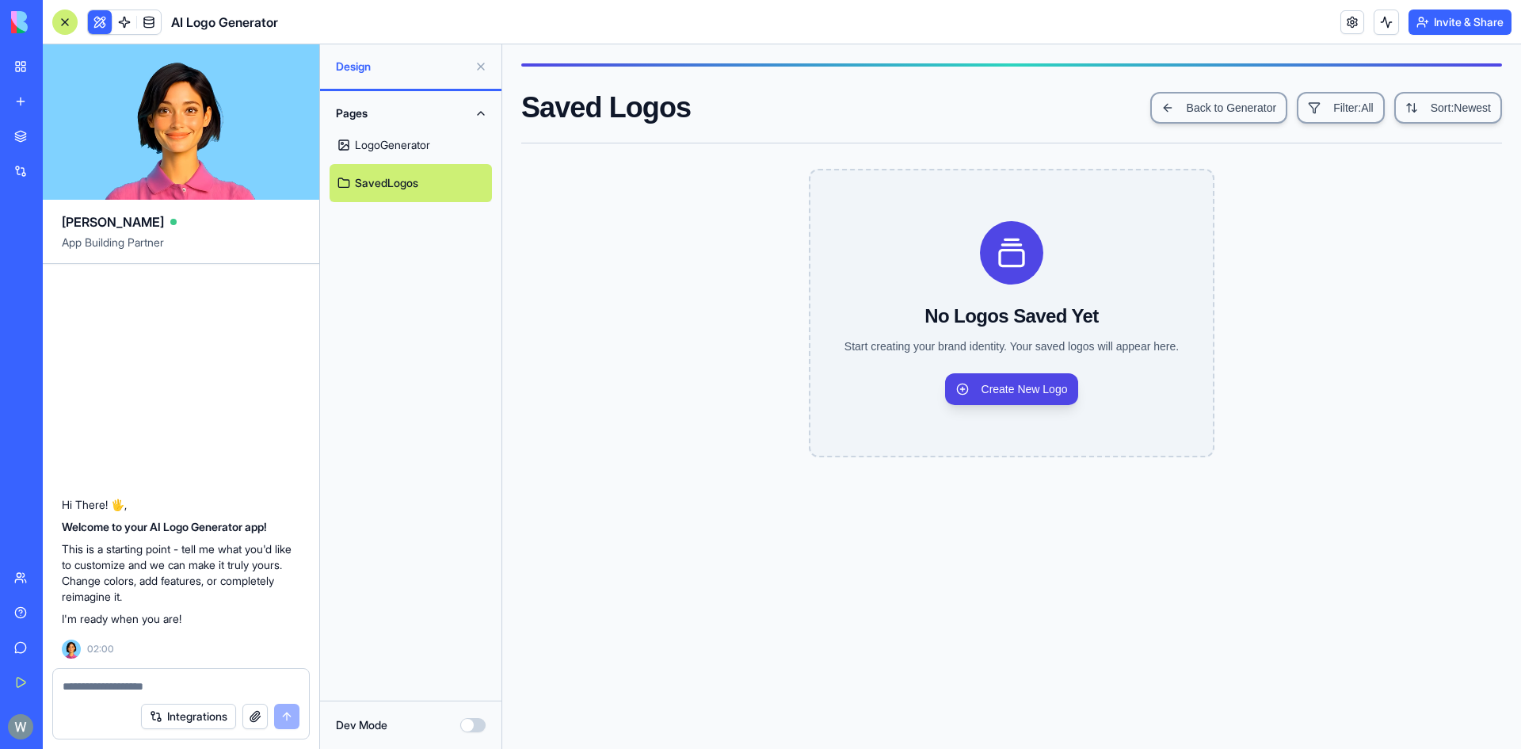
click at [399, 155] on link "LogoGenerator" at bounding box center [411, 145] width 162 height 38
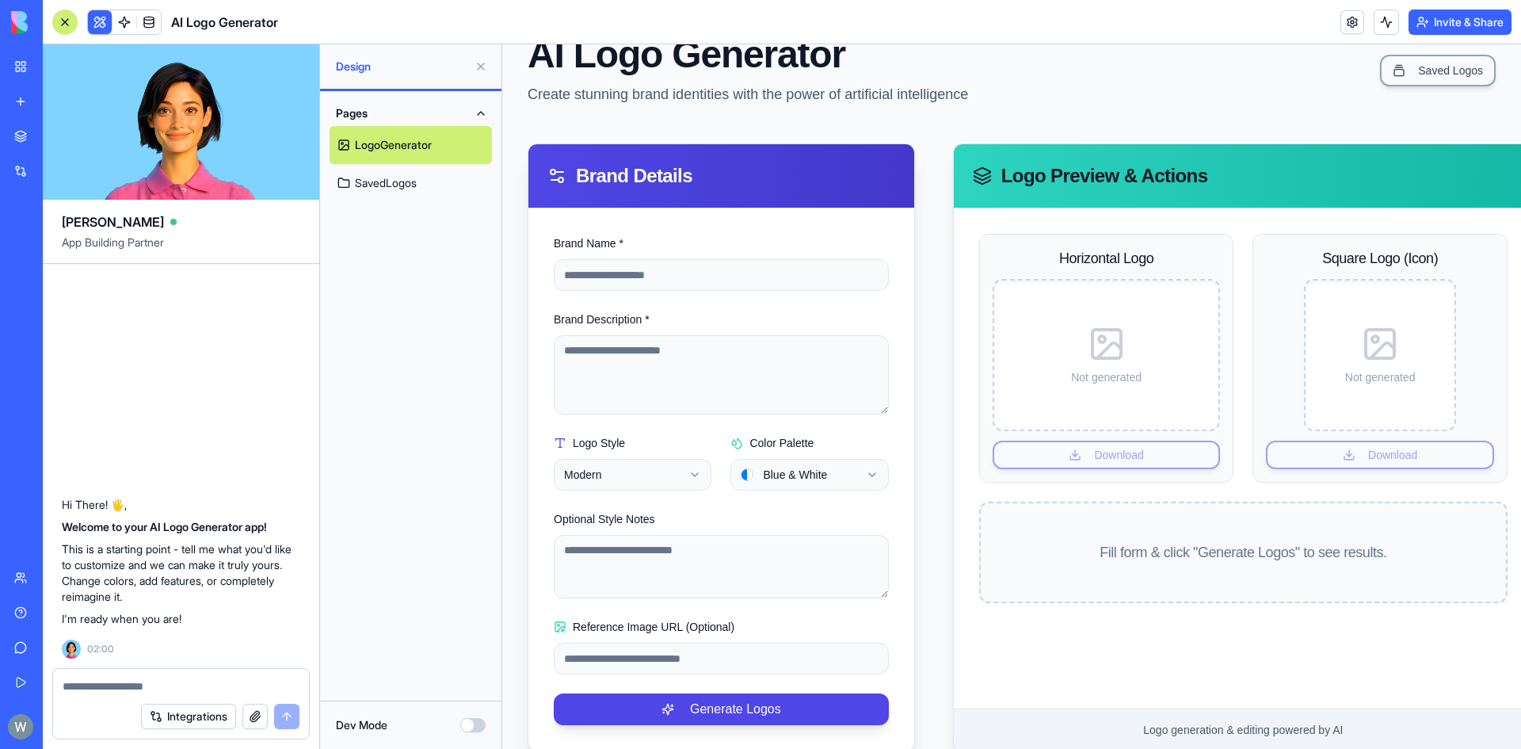
scroll to position [102, 0]
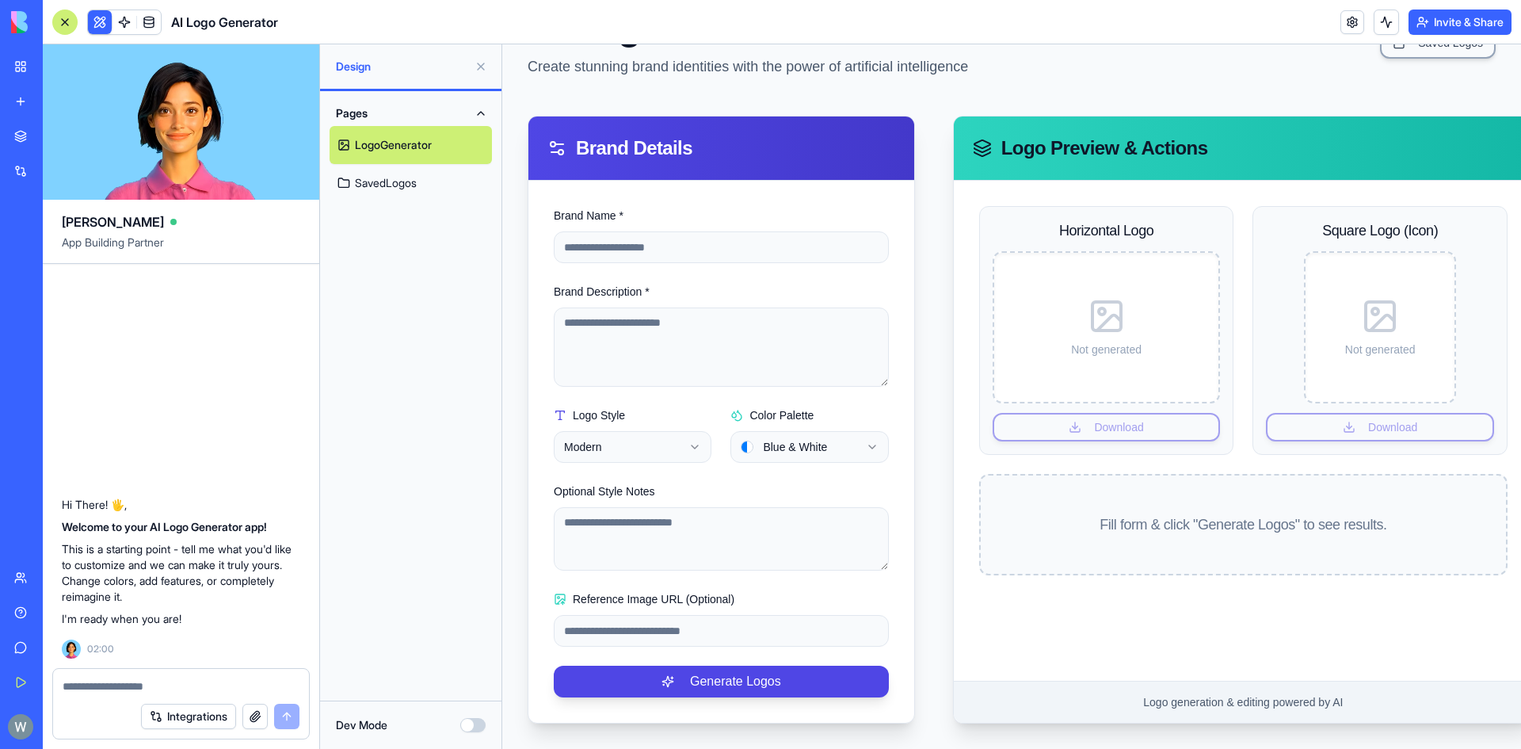
click at [480, 722] on button "Dev Mode" at bounding box center [472, 725] width 25 height 14
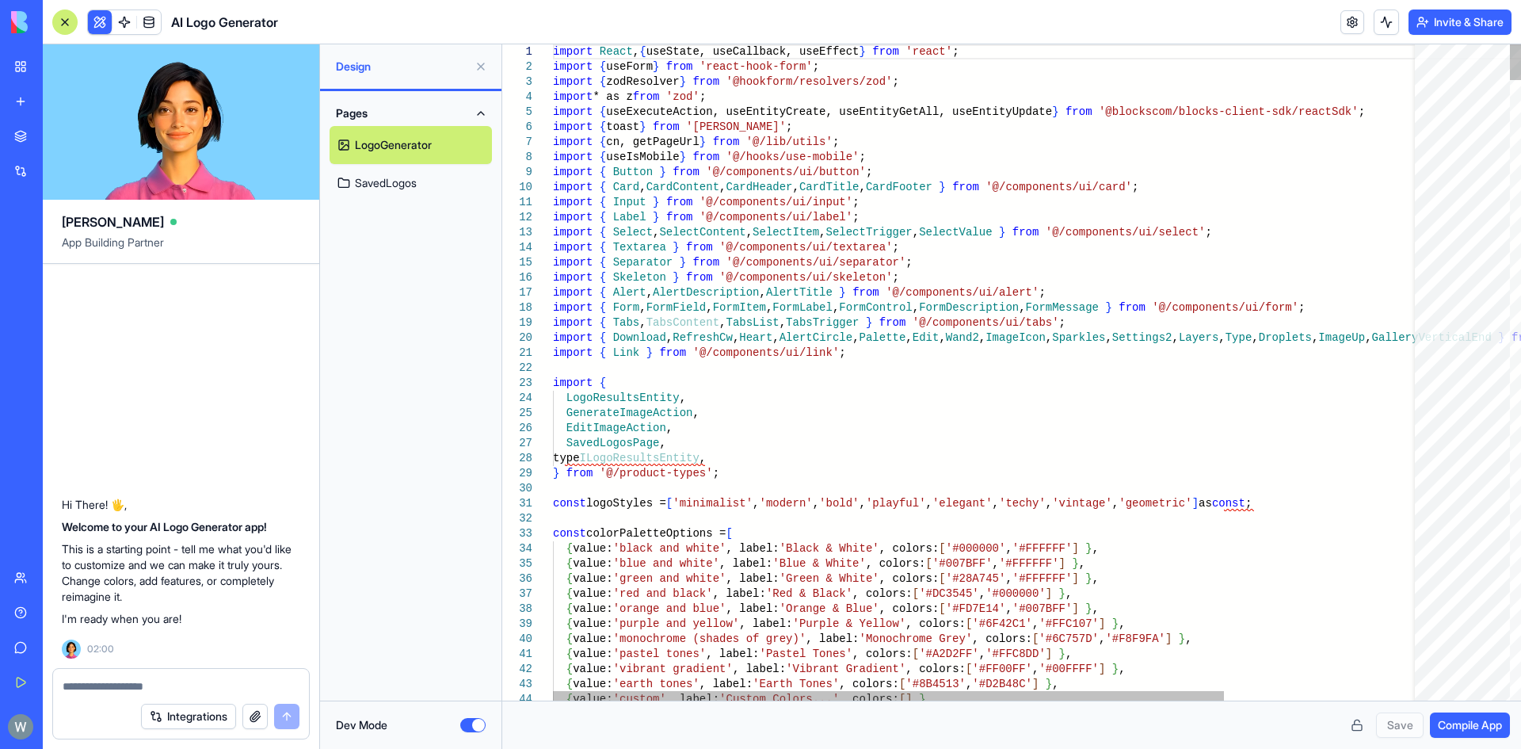
drag, startPoint x: 745, startPoint y: 267, endPoint x: 757, endPoint y: 265, distance: 12.0
drag, startPoint x: 795, startPoint y: 327, endPoint x: 821, endPoint y: 322, distance: 27.5
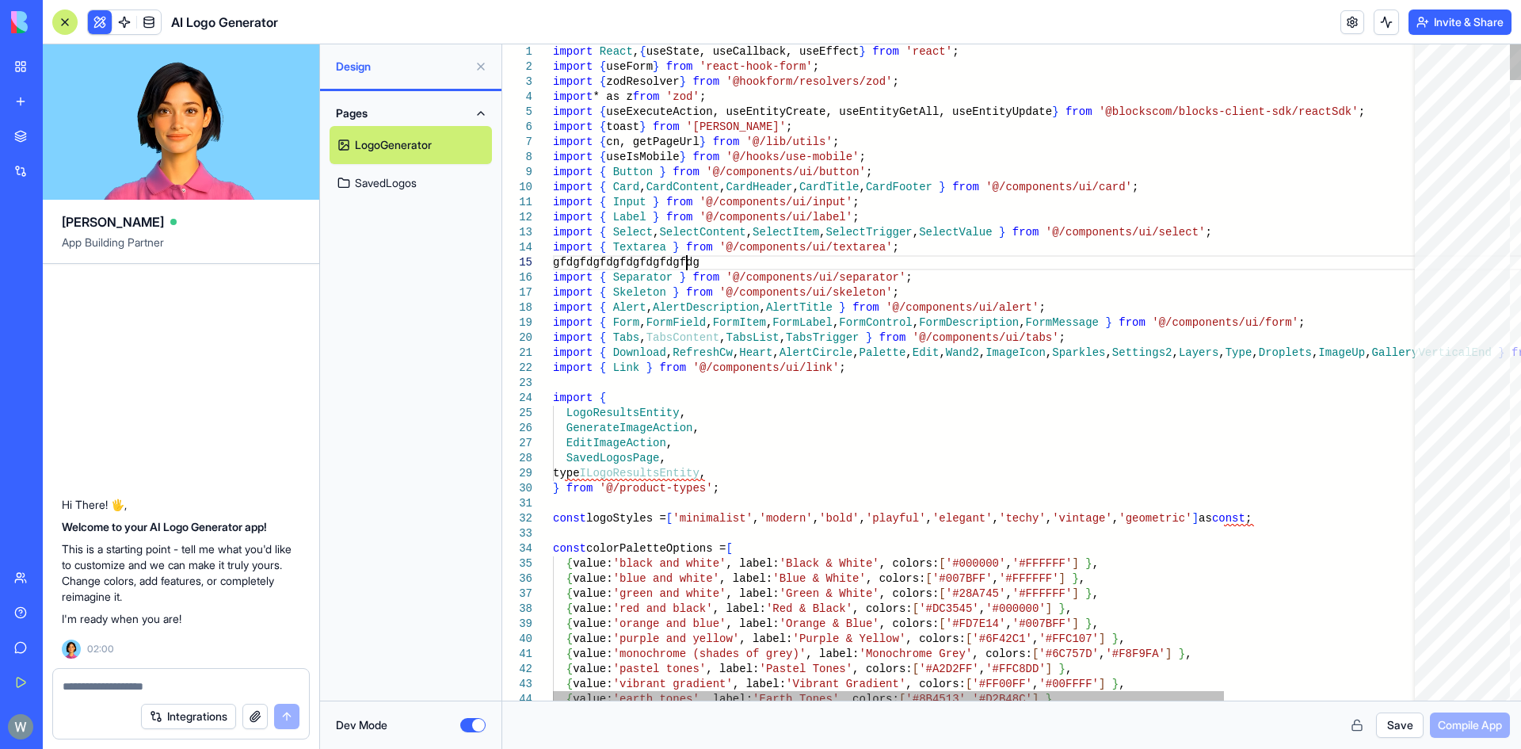
scroll to position [61, 145]
click at [376, 152] on link "LogoGenerator" at bounding box center [411, 145] width 162 height 38
click at [391, 230] on div "Pages LogoGenerator SavedLogos" at bounding box center [410, 395] width 181 height 609
click at [384, 178] on link "SavedLogos" at bounding box center [411, 183] width 162 height 38
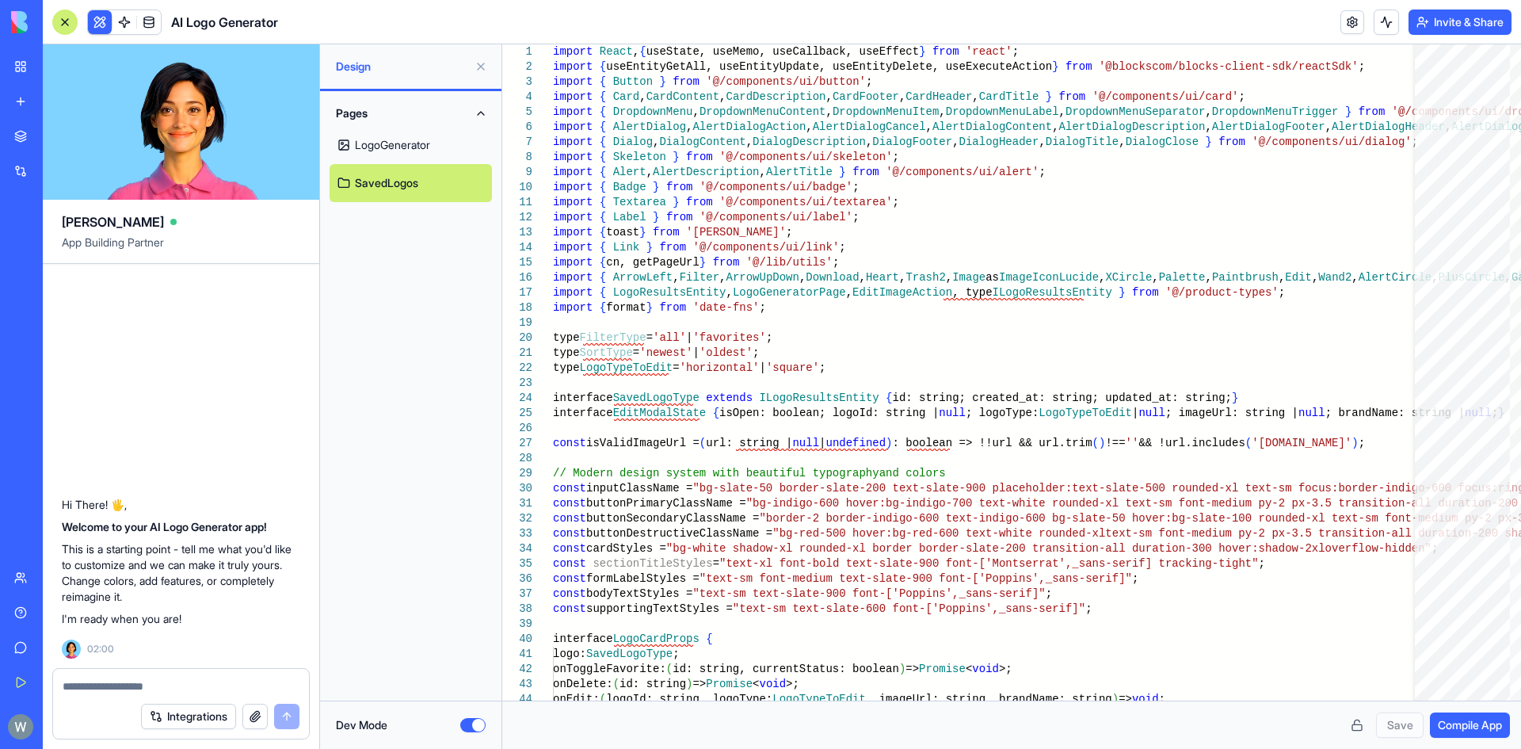
click at [390, 147] on link "LogoGenerator" at bounding box center [411, 145] width 162 height 38
type textarea "**********"
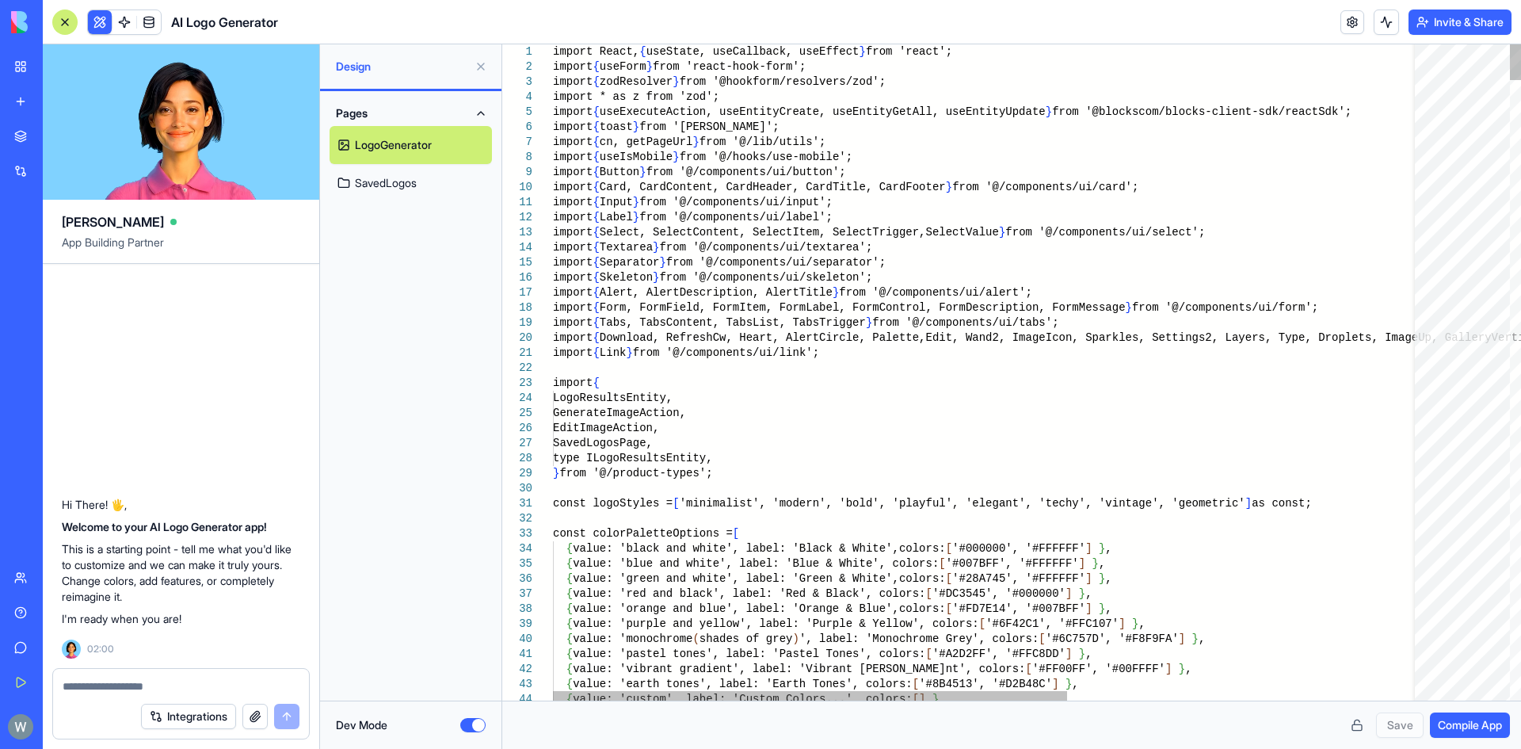
scroll to position [44, 145]
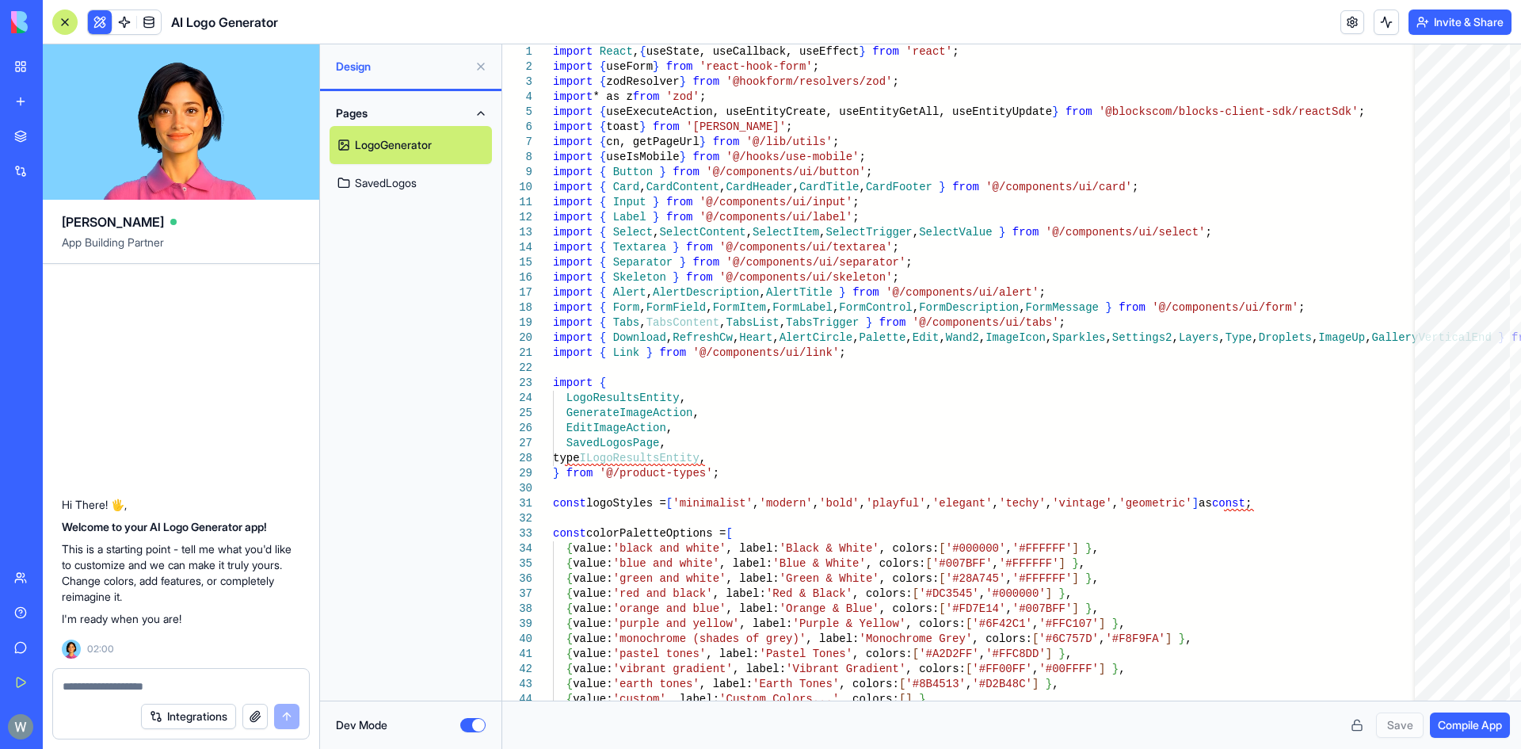
click at [478, 718] on button "Dev Mode" at bounding box center [472, 725] width 25 height 14
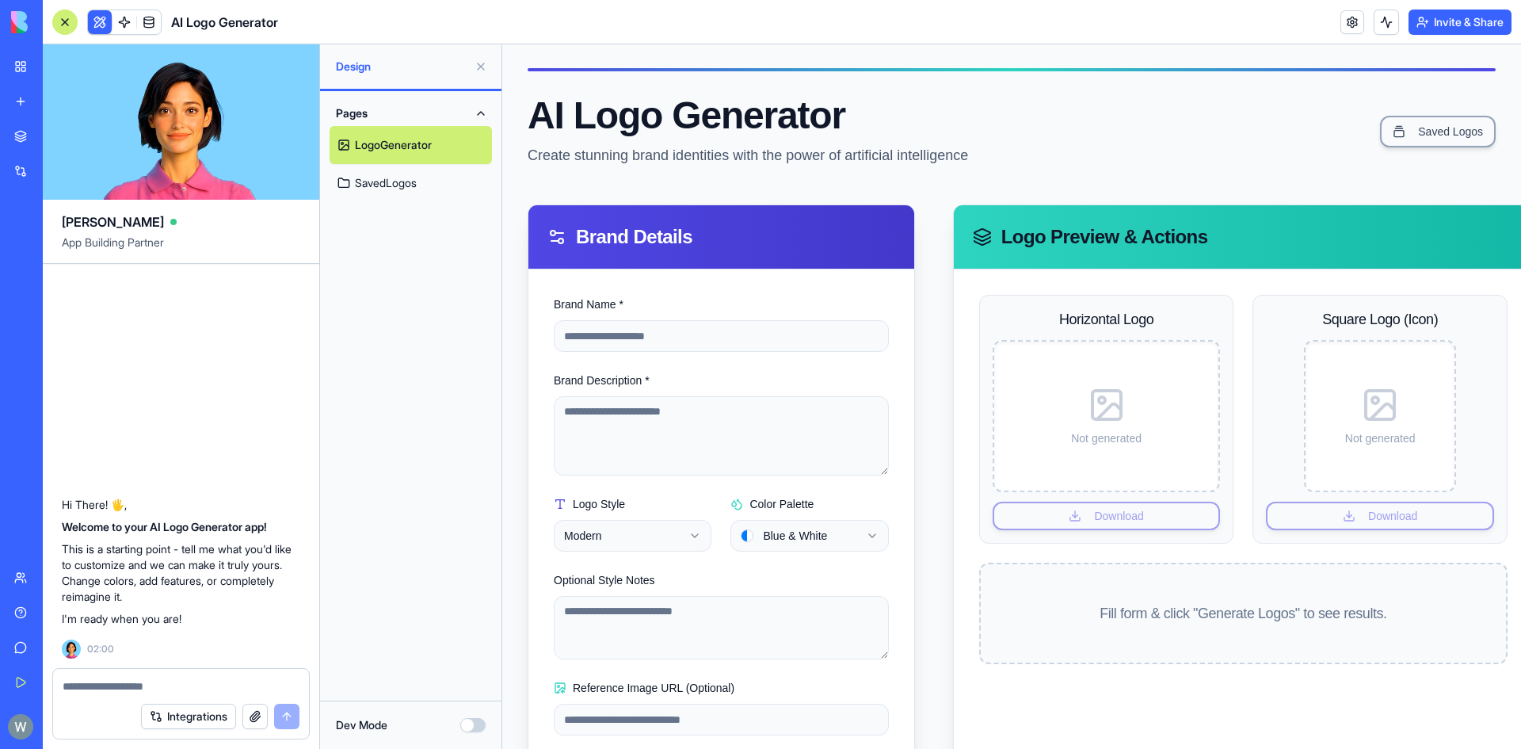
scroll to position [0, 0]
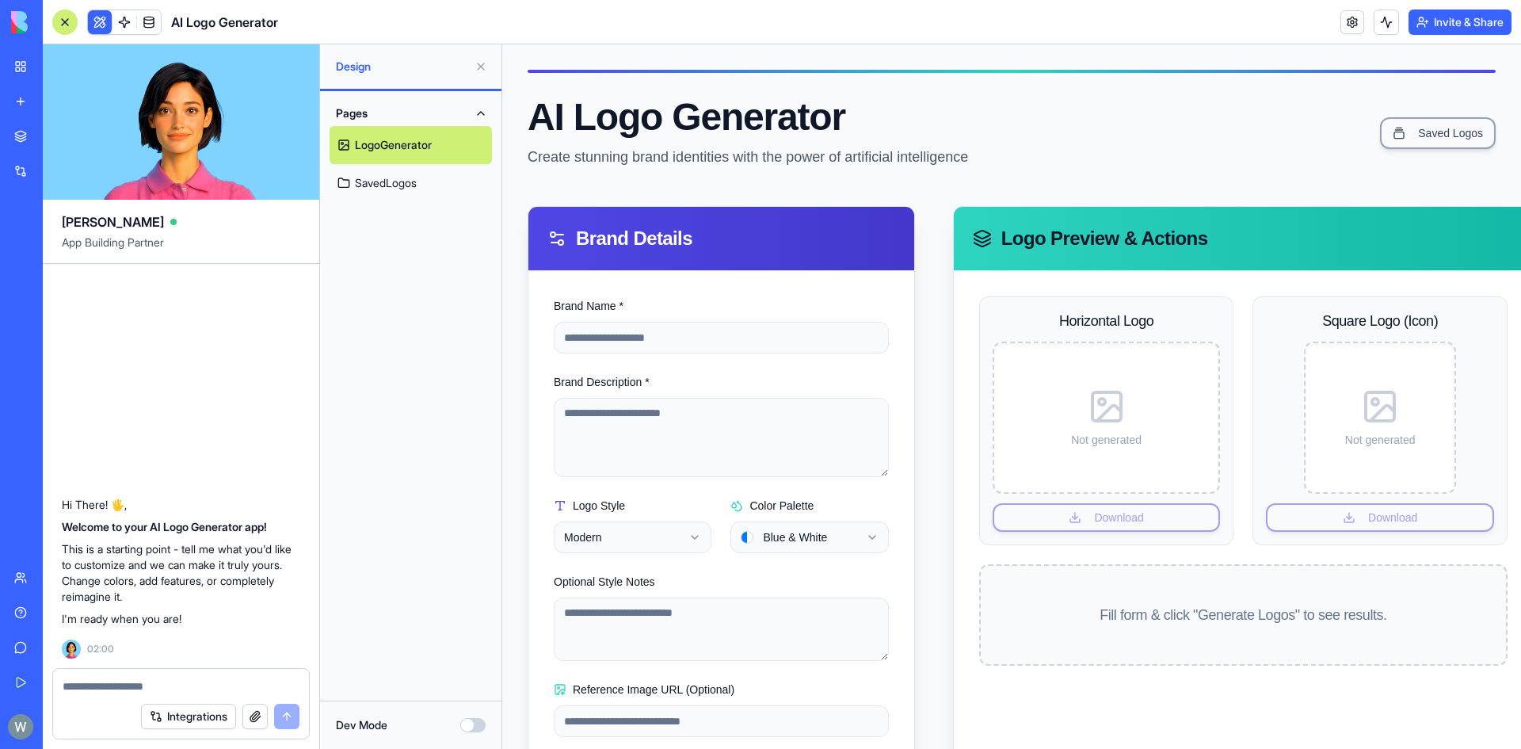
click at [375, 173] on link "SavedLogos" at bounding box center [411, 183] width 162 height 38
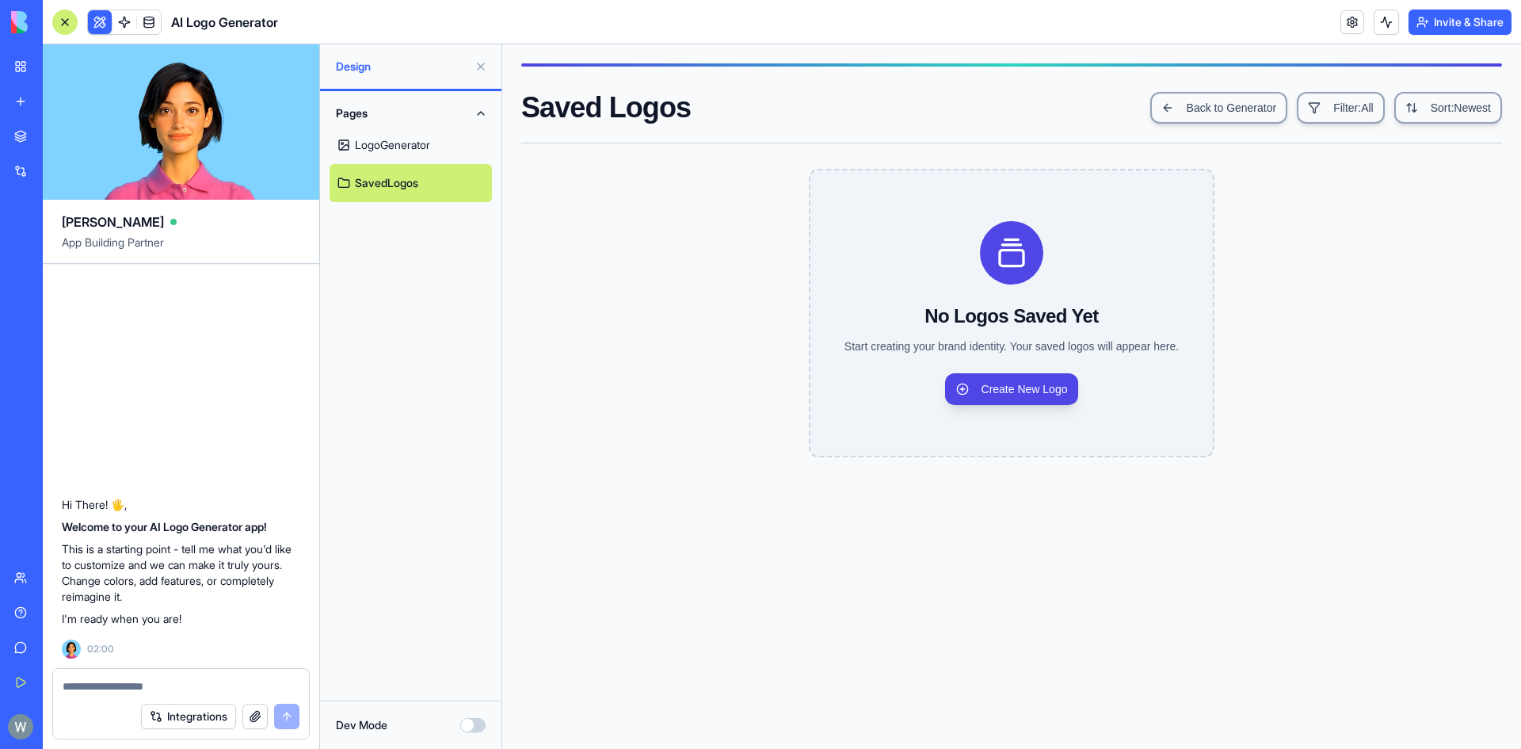
click at [380, 143] on link "LogoGenerator" at bounding box center [411, 145] width 162 height 38
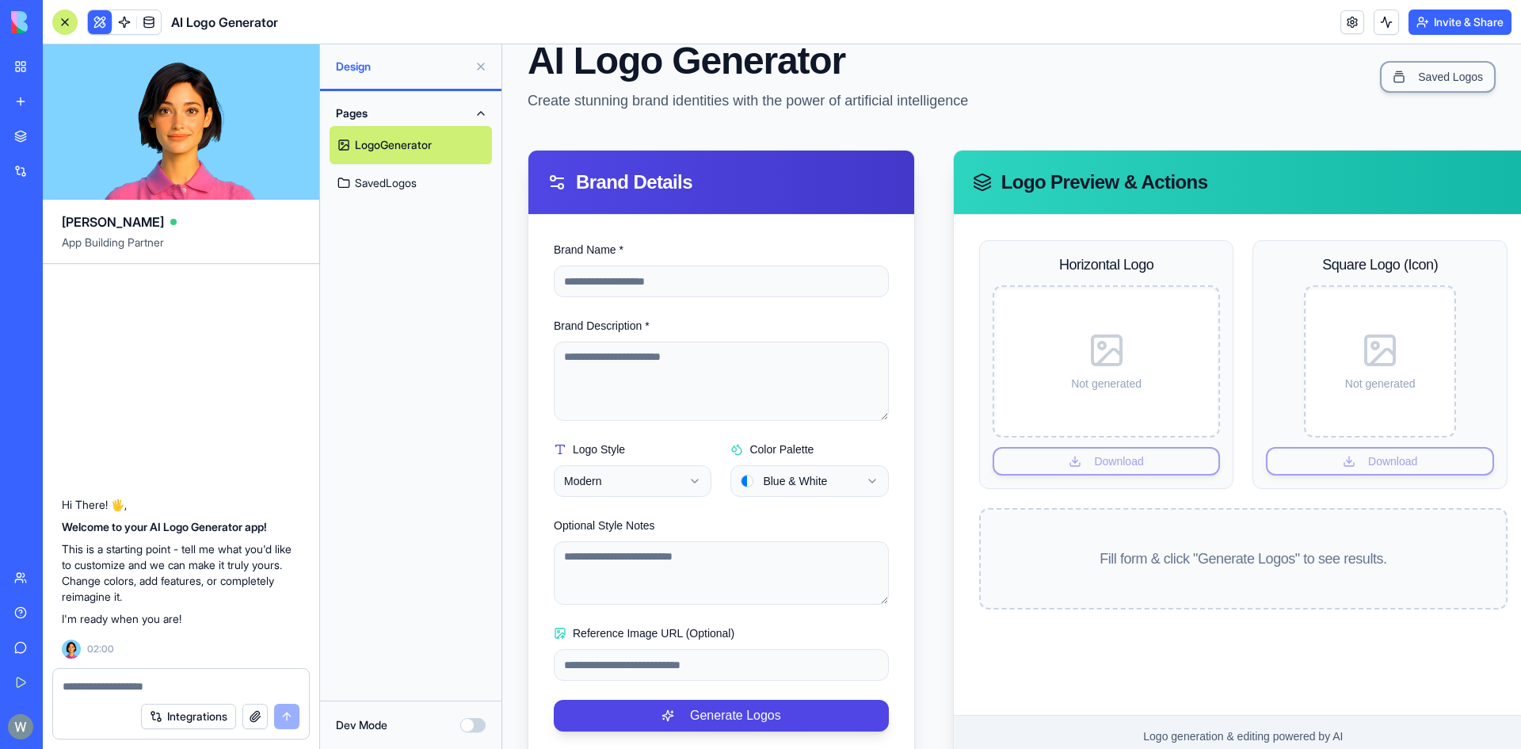
scroll to position [102, 0]
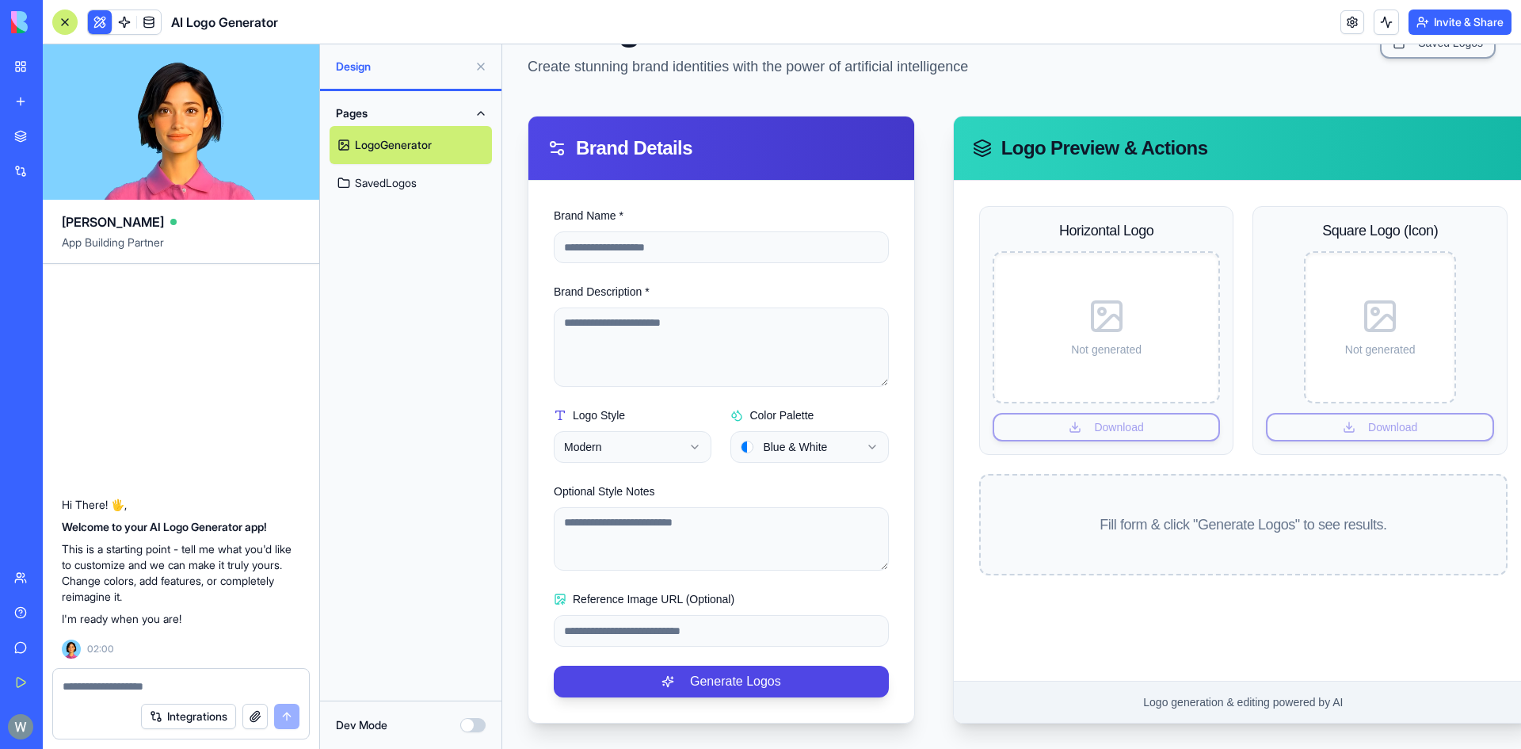
click at [386, 138] on link "LogoGenerator" at bounding box center [411, 145] width 162 height 38
drag, startPoint x: 446, startPoint y: 715, endPoint x: 457, endPoint y: 718, distance: 11.3
click at [457, 718] on div "Dev Mode" at bounding box center [410, 724] width 181 height 48
click at [475, 723] on button "Dev Mode" at bounding box center [472, 725] width 25 height 14
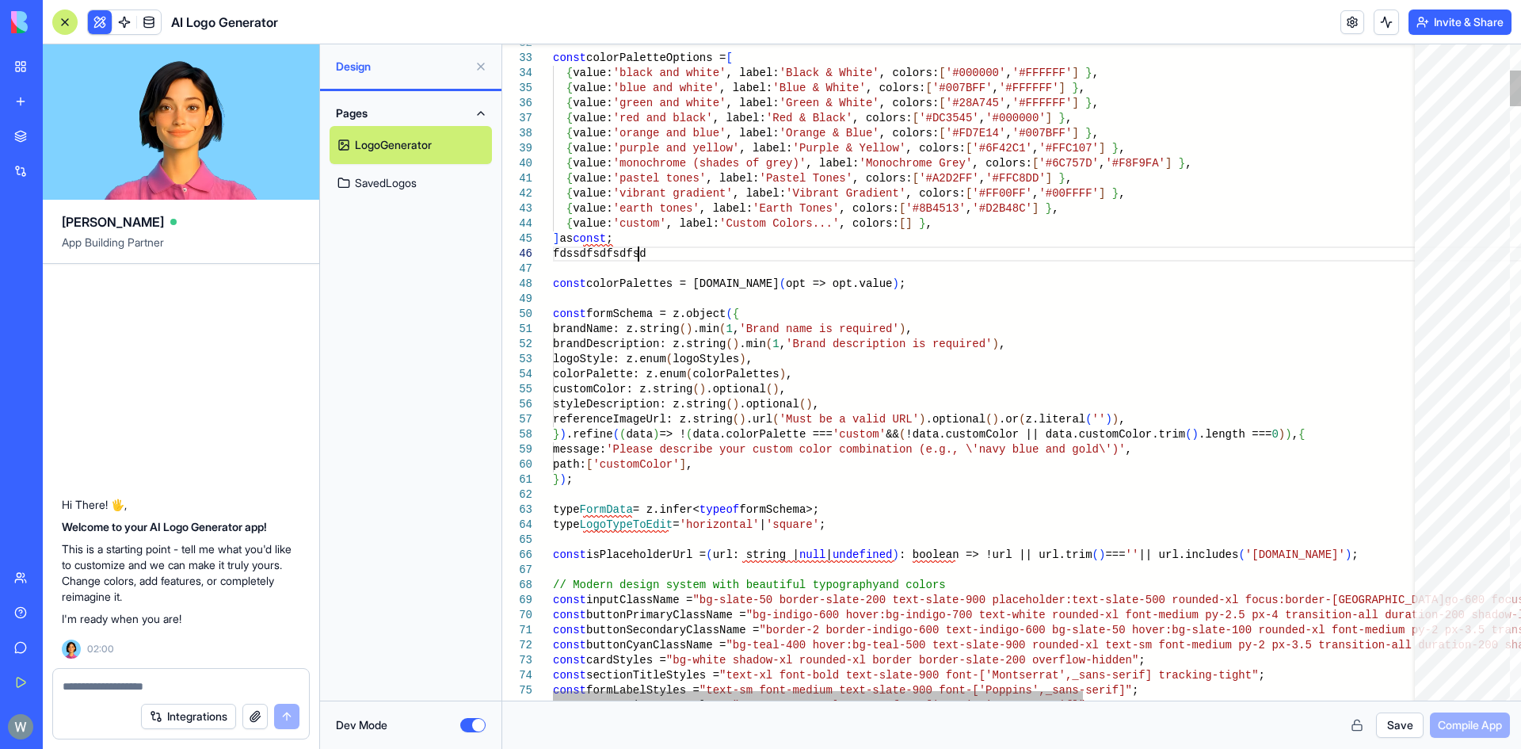
scroll to position [76, 109]
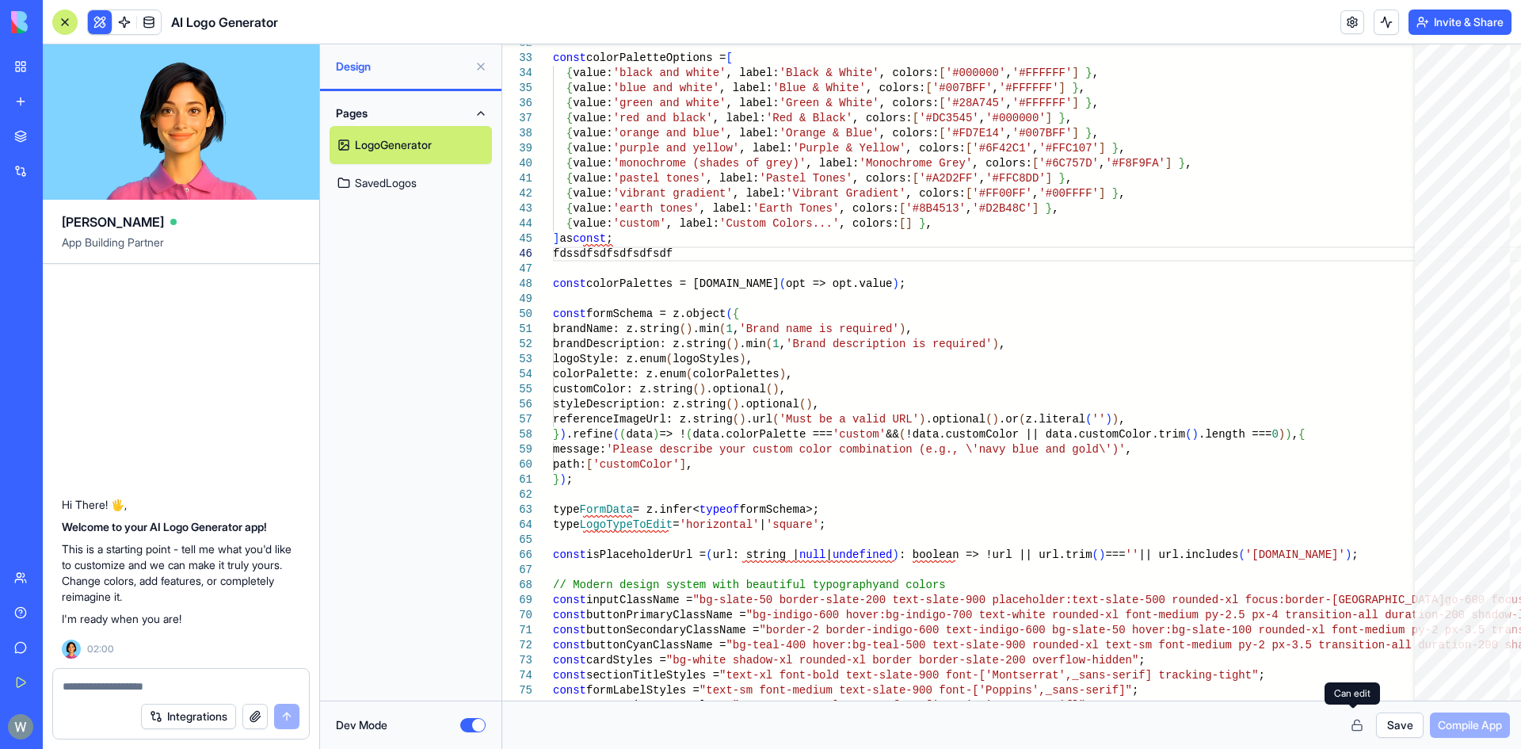
type textarea "**********"
click at [1400, 726] on button "Save" at bounding box center [1400, 724] width 48 height 25
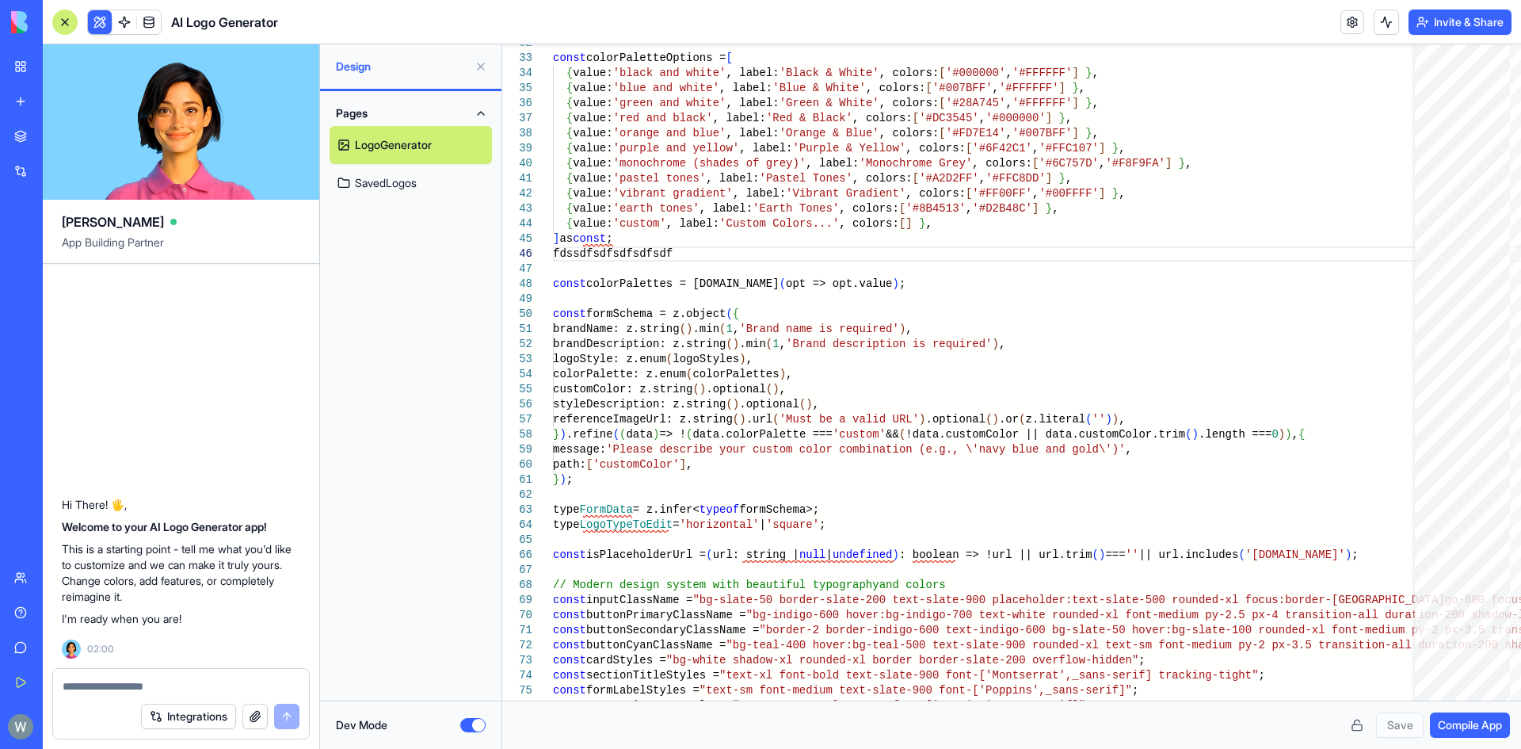
click at [466, 730] on button "Dev Mode" at bounding box center [472, 725] width 25 height 14
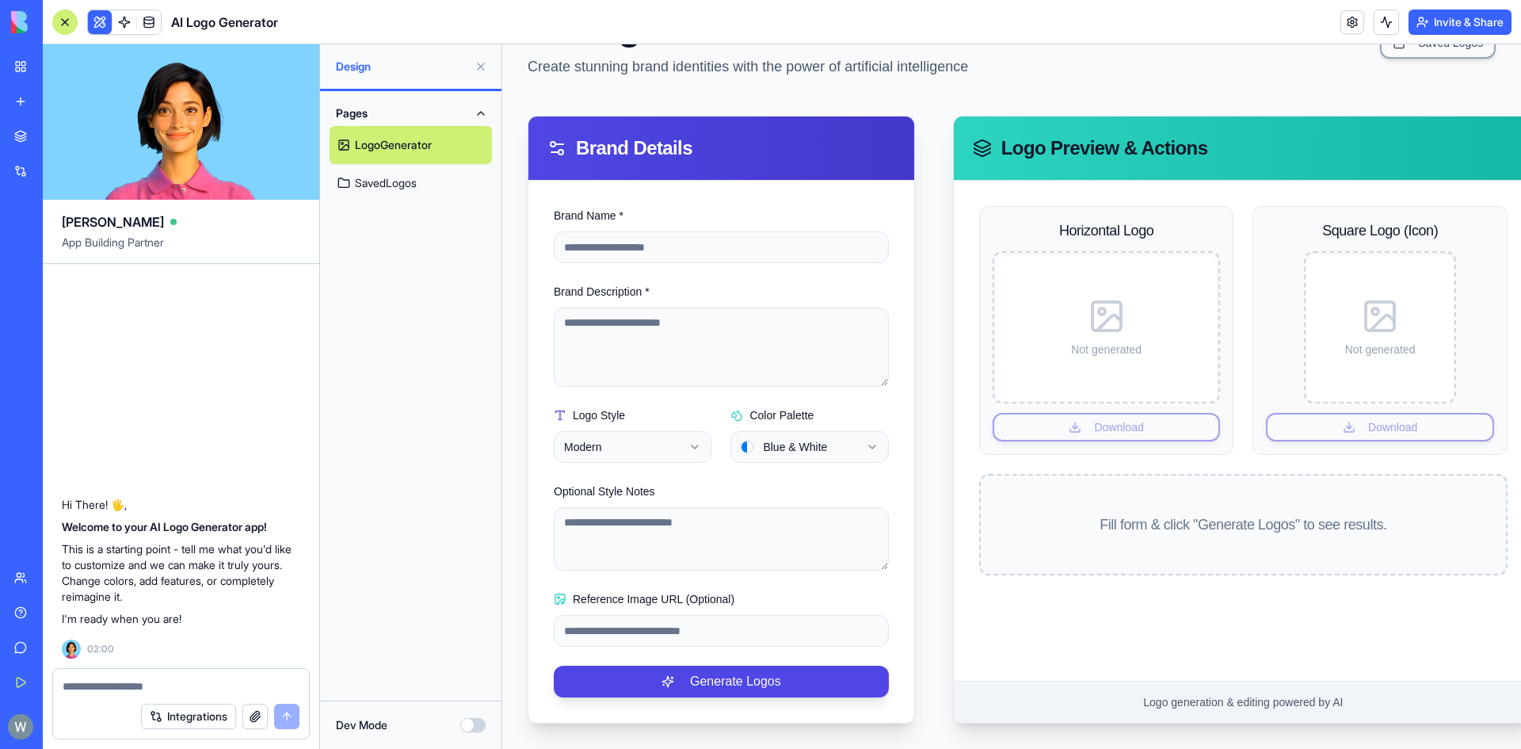
scroll to position [102, 0]
click at [381, 200] on link "SavedLogos" at bounding box center [411, 183] width 162 height 38
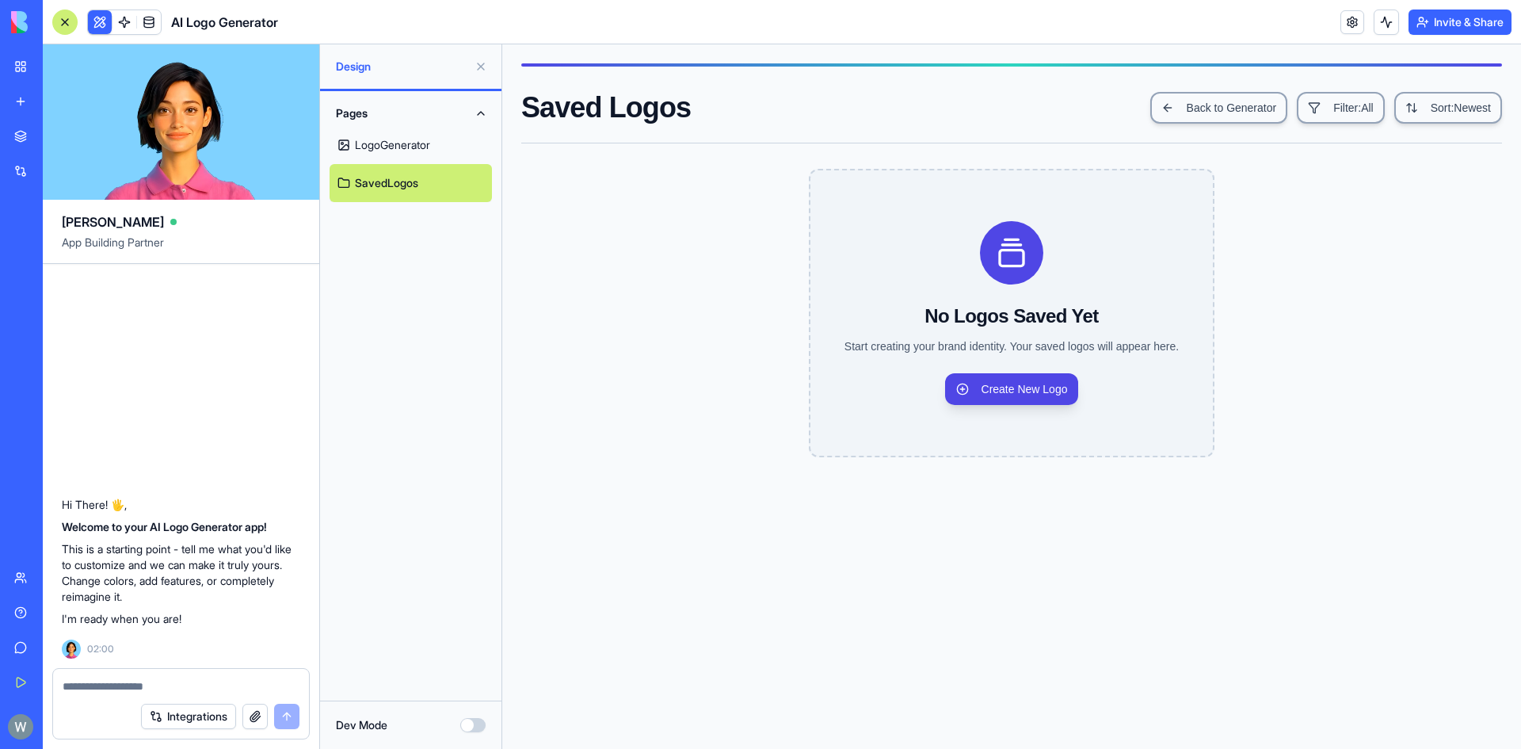
click at [376, 141] on link "LogoGenerator" at bounding box center [411, 145] width 162 height 38
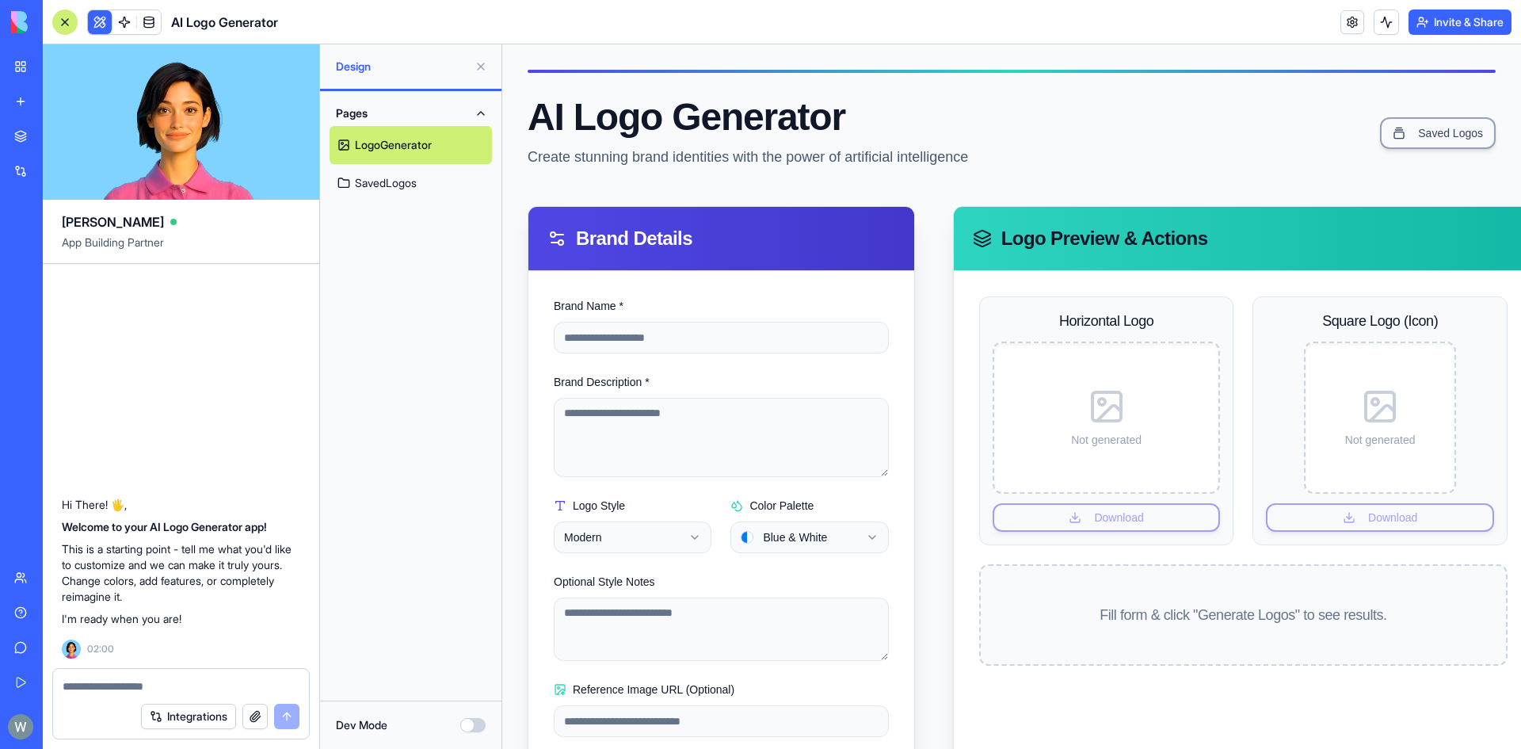
click at [467, 726] on button "Dev Mode" at bounding box center [472, 725] width 25 height 14
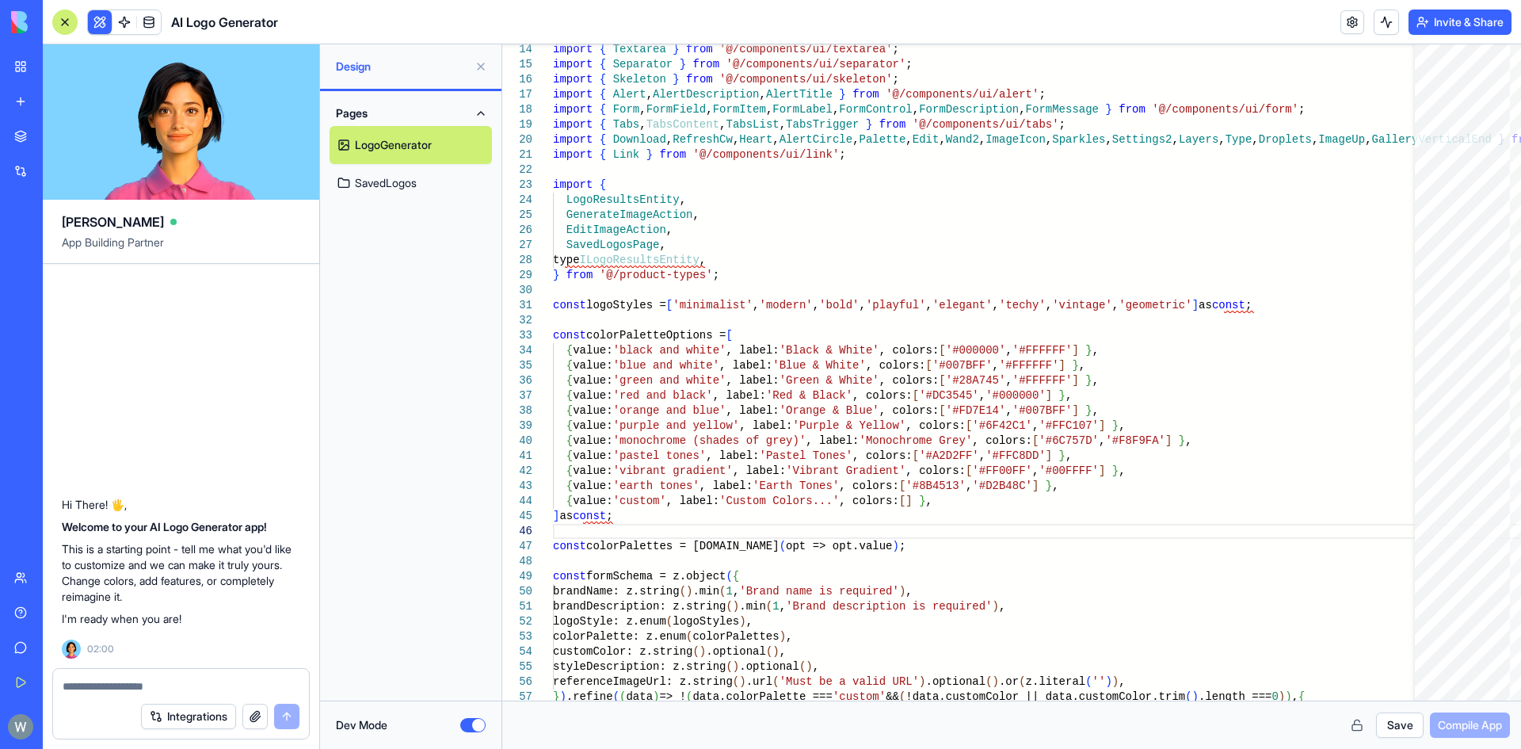
click at [1394, 726] on button "Save" at bounding box center [1400, 724] width 48 height 25
click at [1482, 731] on span "Compile App" at bounding box center [1470, 725] width 64 height 16
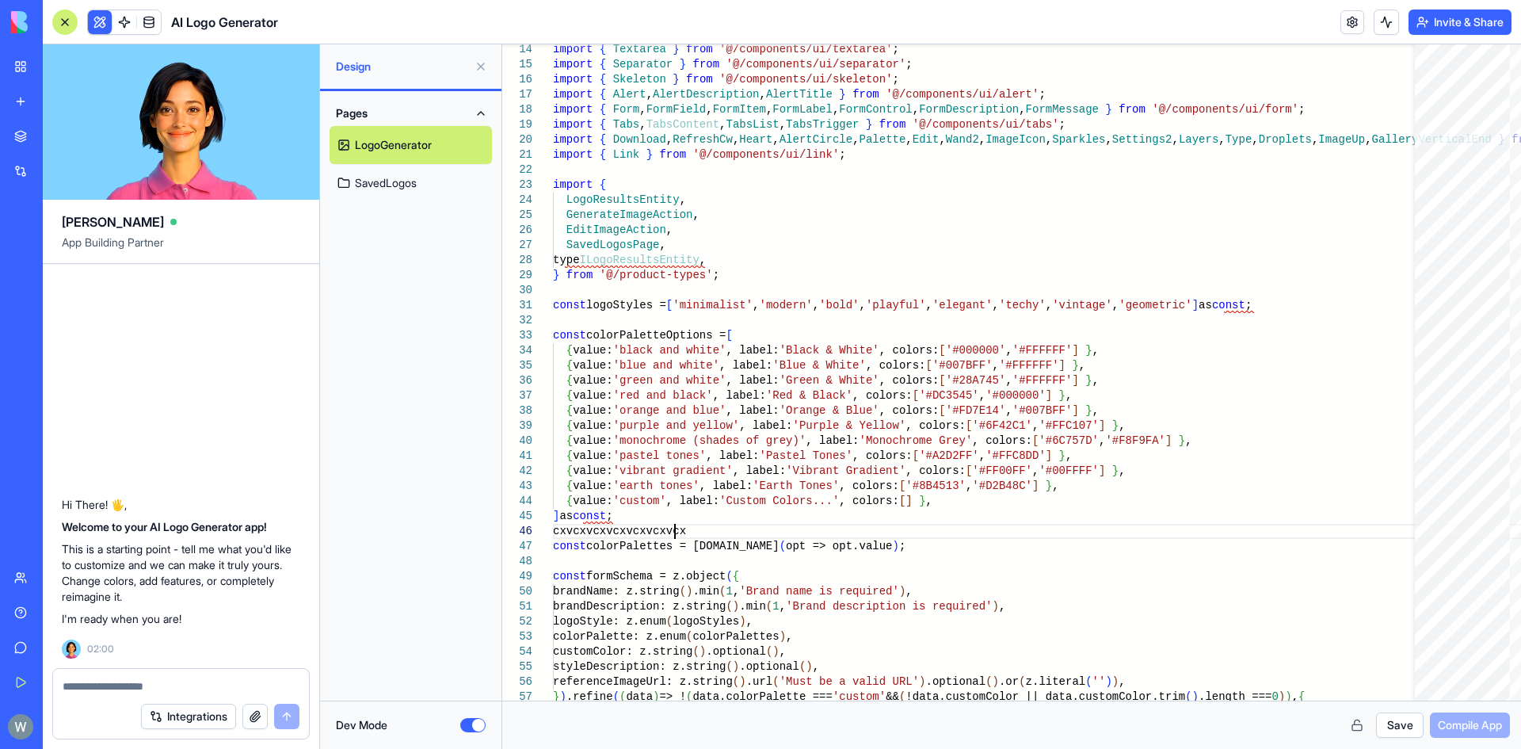
scroll to position [76, 127]
type textarea "**********"
click at [1407, 730] on button "Save" at bounding box center [1400, 724] width 48 height 25
click at [1478, 730] on span "Compile App" at bounding box center [1470, 725] width 64 height 16
click at [471, 723] on button "Dev Mode" at bounding box center [472, 725] width 25 height 14
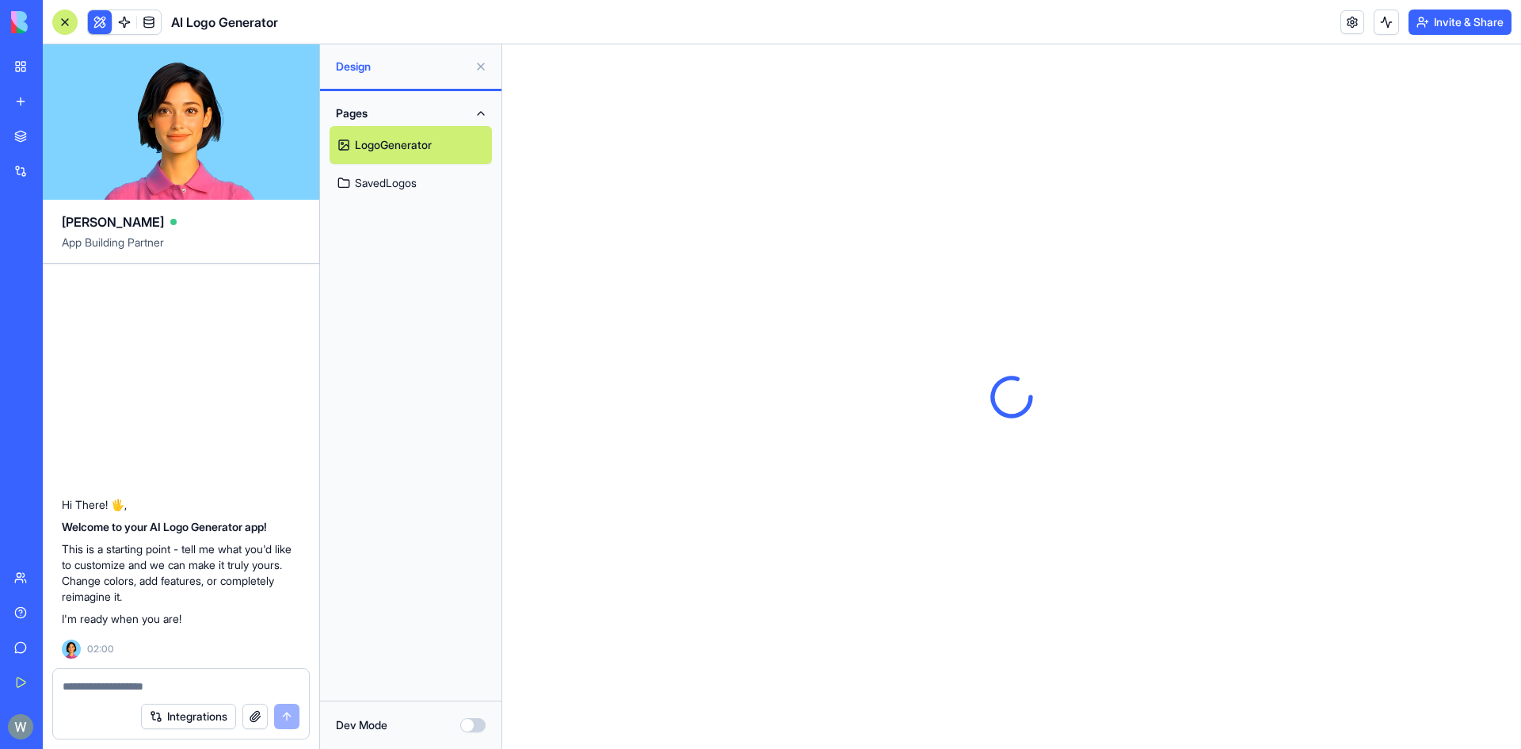
scroll to position [0, 0]
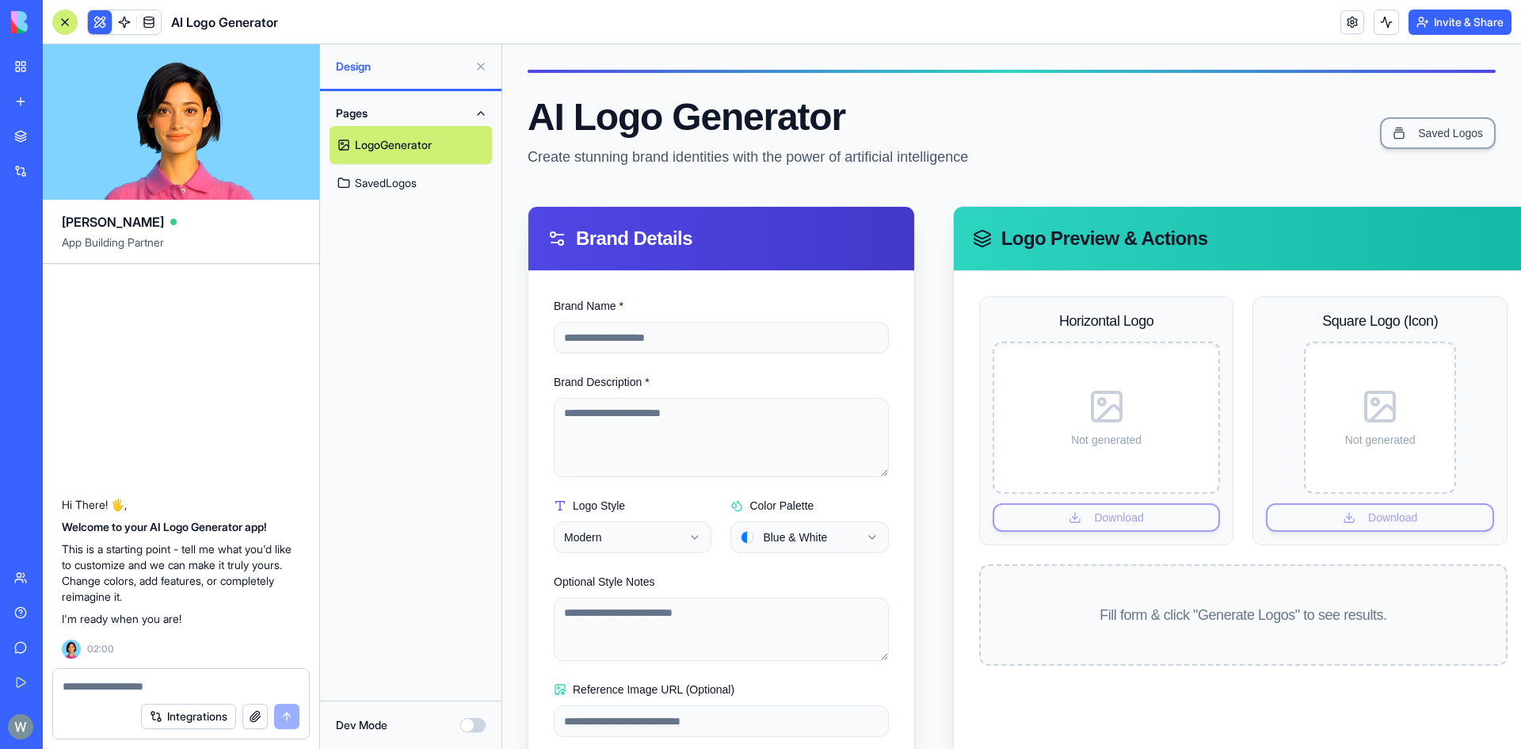
click at [475, 725] on button "Dev Mode" at bounding box center [472, 725] width 25 height 14
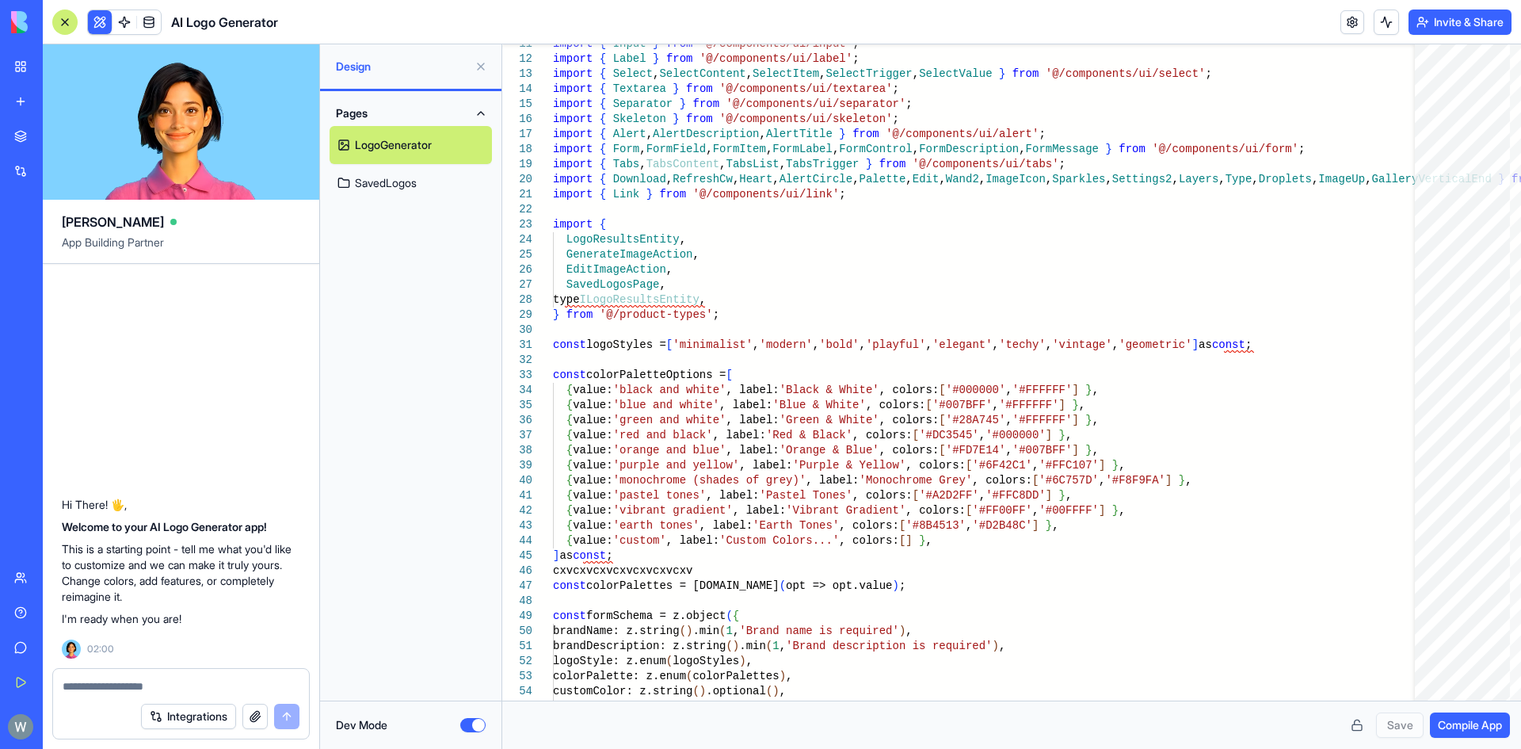
click at [1474, 724] on span "Compile App" at bounding box center [1470, 725] width 64 height 16
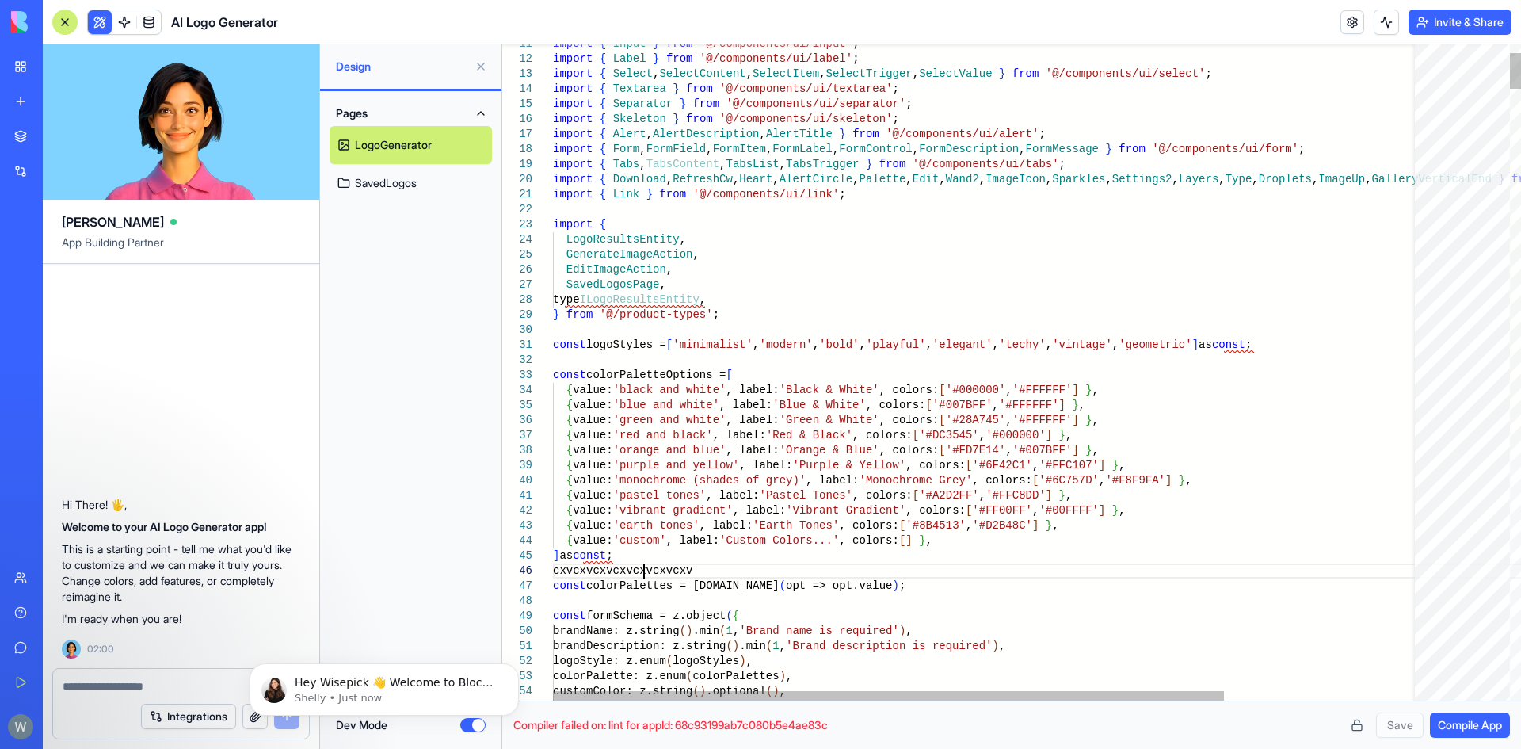
drag, startPoint x: 684, startPoint y: 571, endPoint x: 476, endPoint y: 574, distance: 208.4
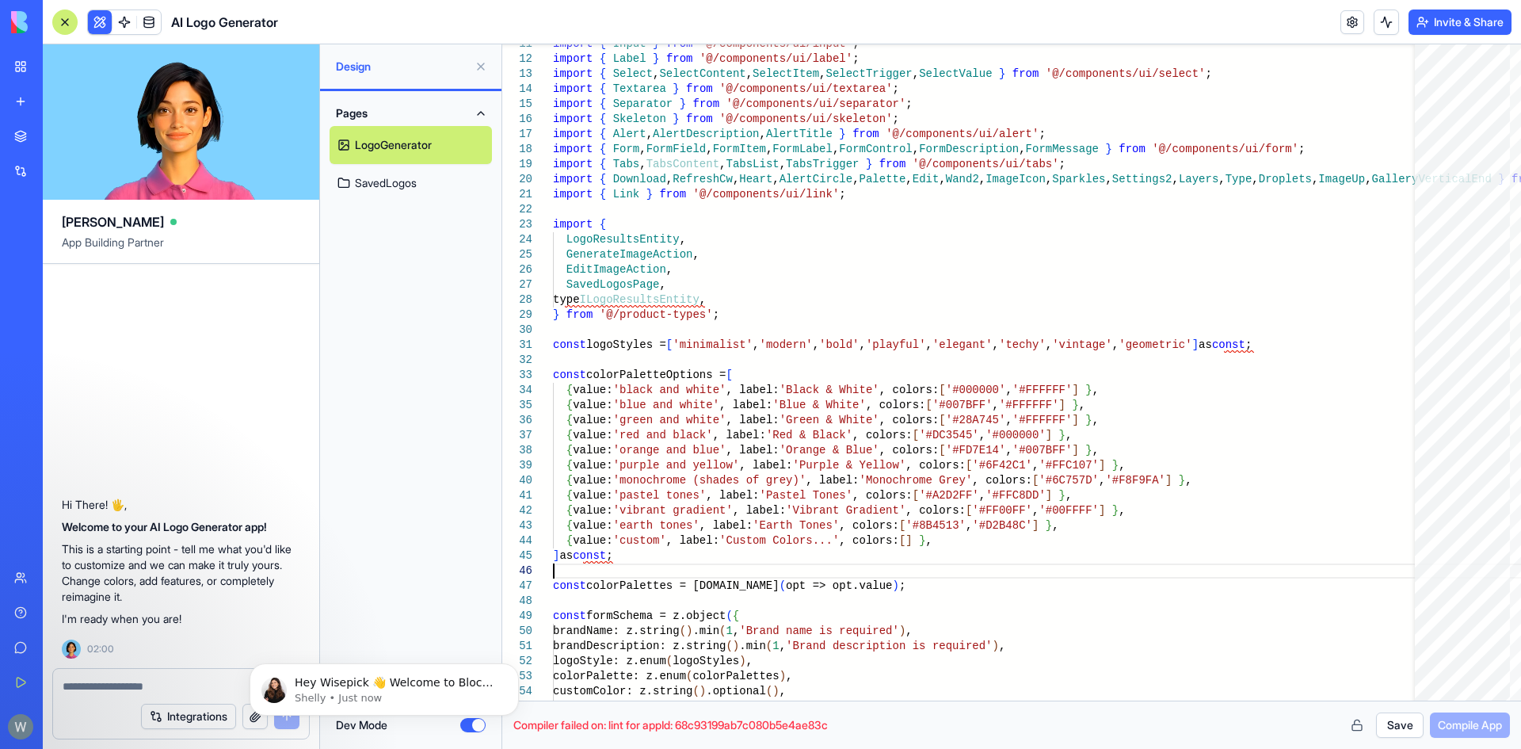
type textarea "**********"
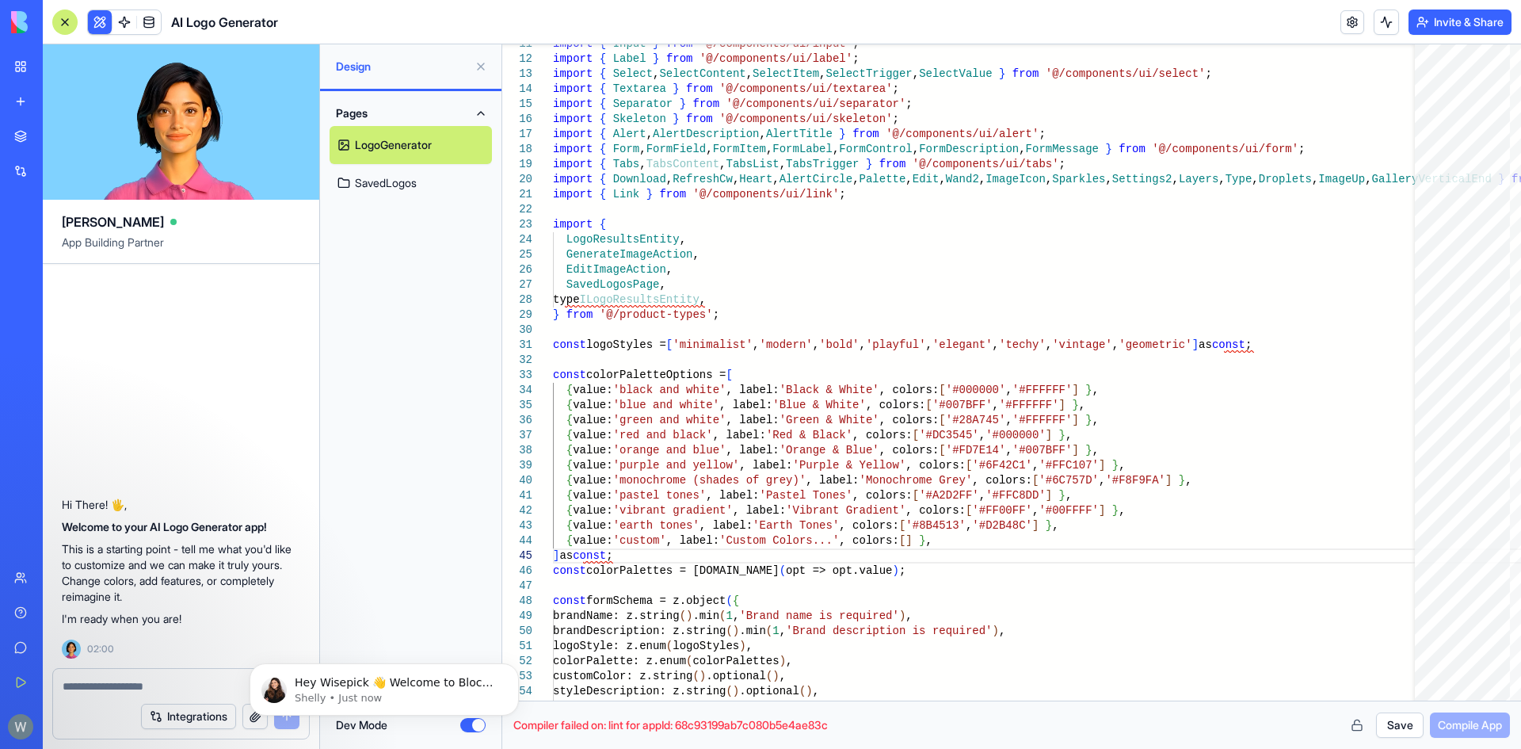
click at [1401, 723] on button "Save" at bounding box center [1400, 724] width 48 height 25
click at [1458, 723] on span "Compile App" at bounding box center [1470, 725] width 64 height 16
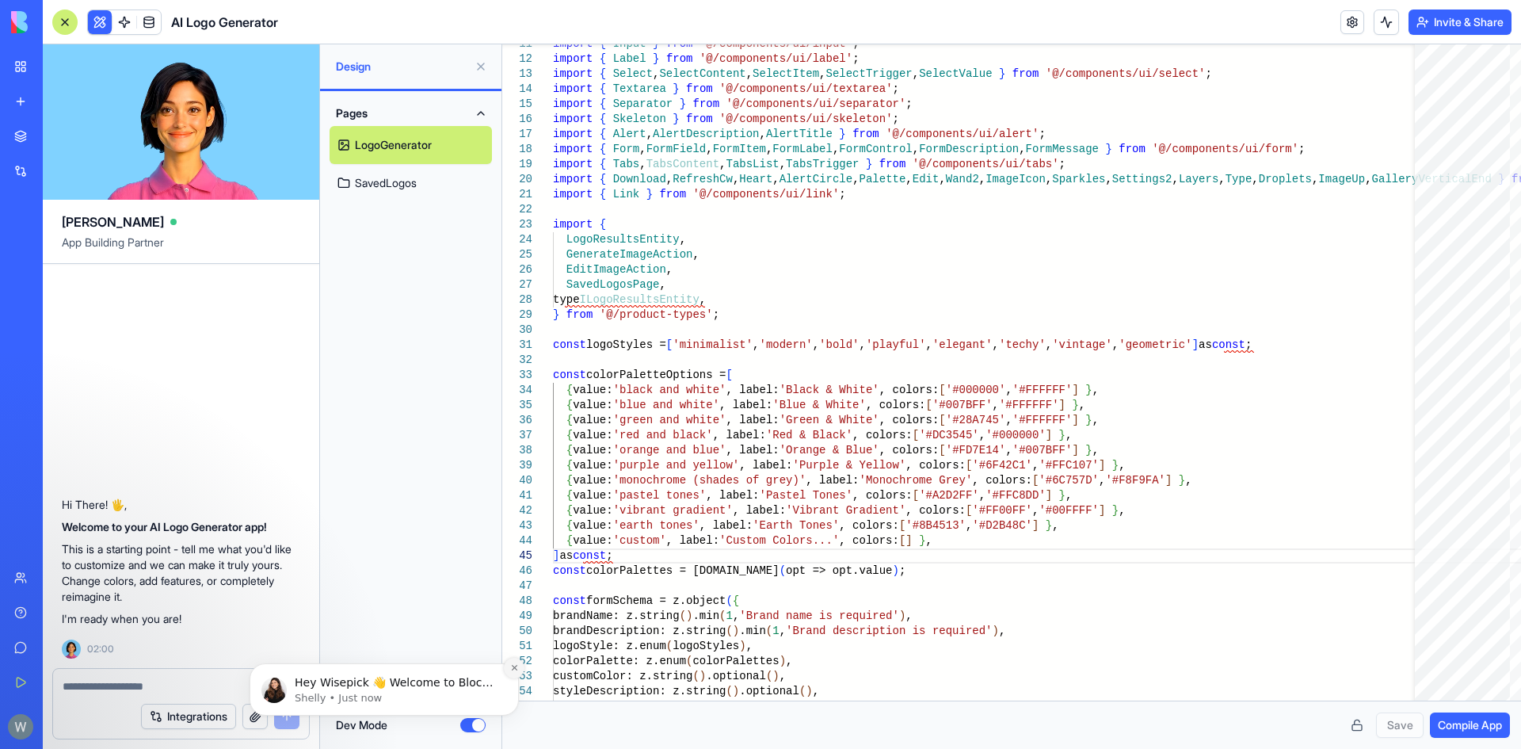
click at [515, 669] on icon "Dismiss notification" at bounding box center [514, 668] width 6 height 6
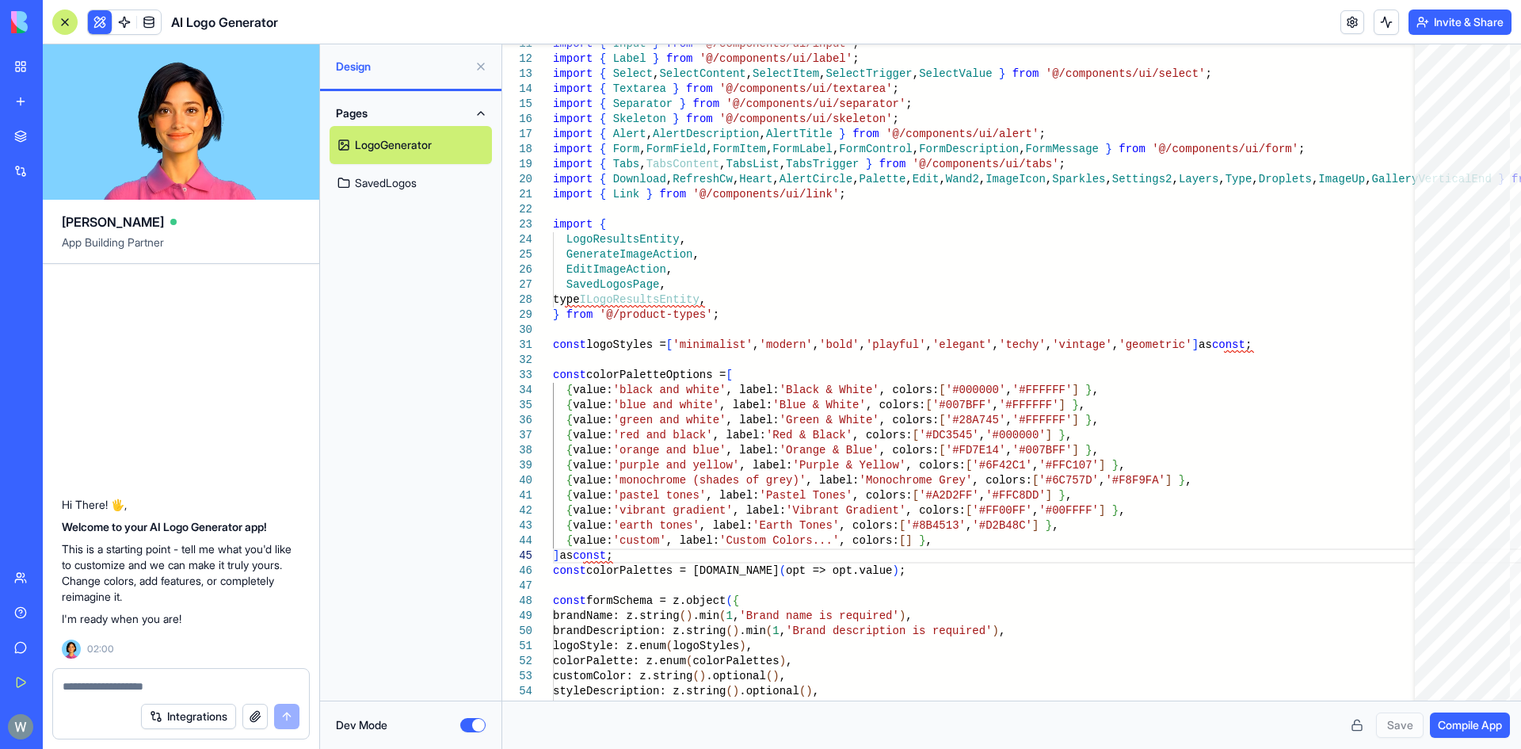
click at [478, 720] on button "Dev Mode" at bounding box center [472, 725] width 25 height 14
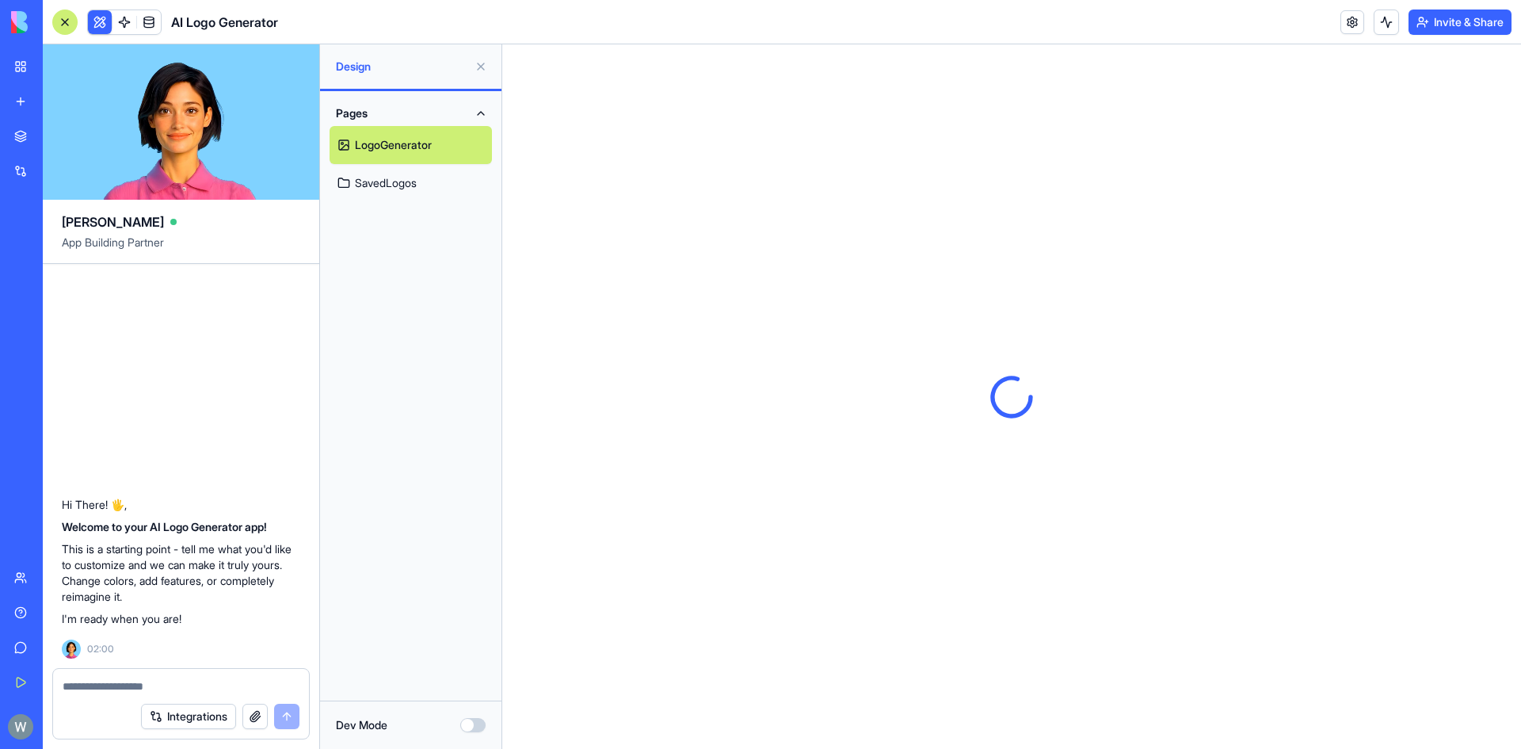
scroll to position [0, 0]
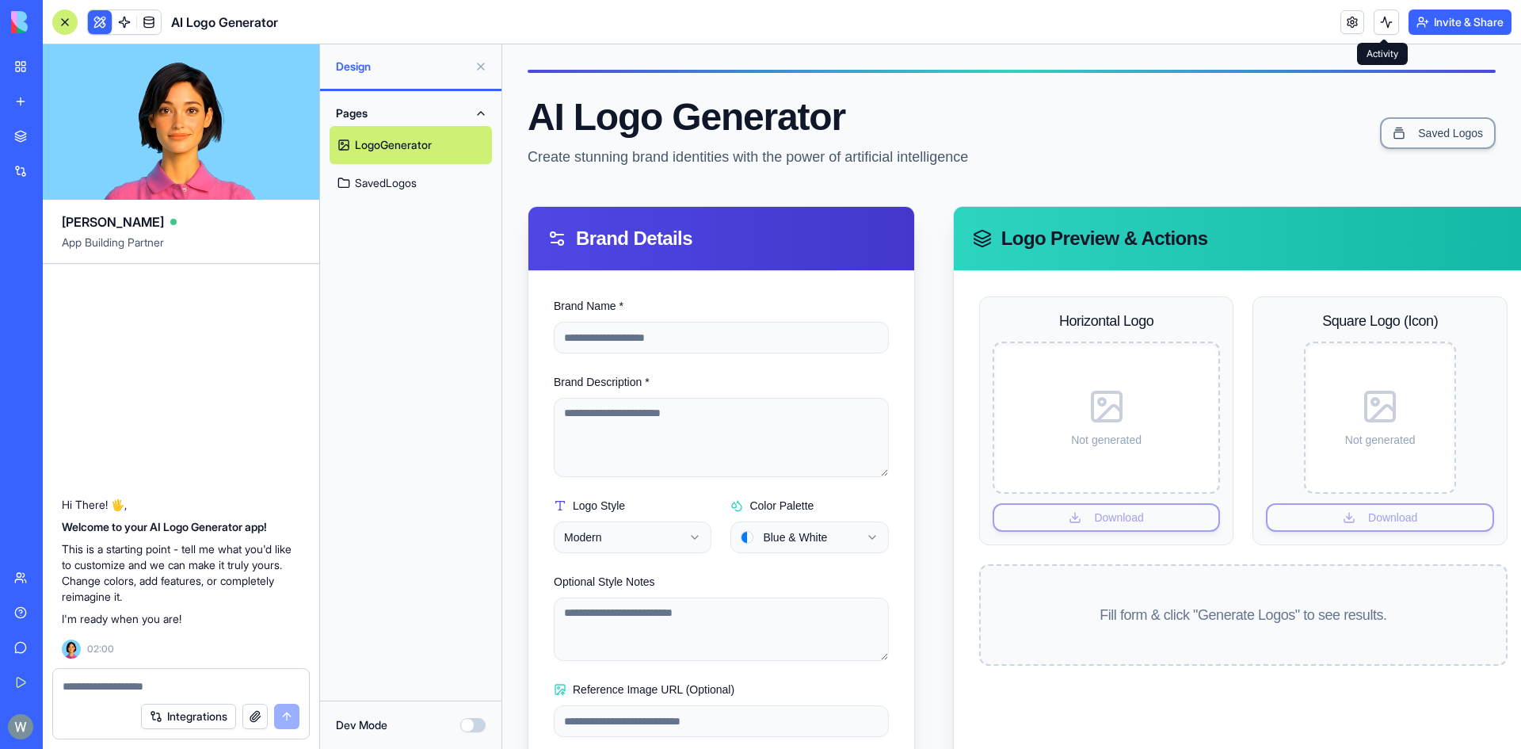
click at [1378, 29] on button at bounding box center [1386, 22] width 25 height 25
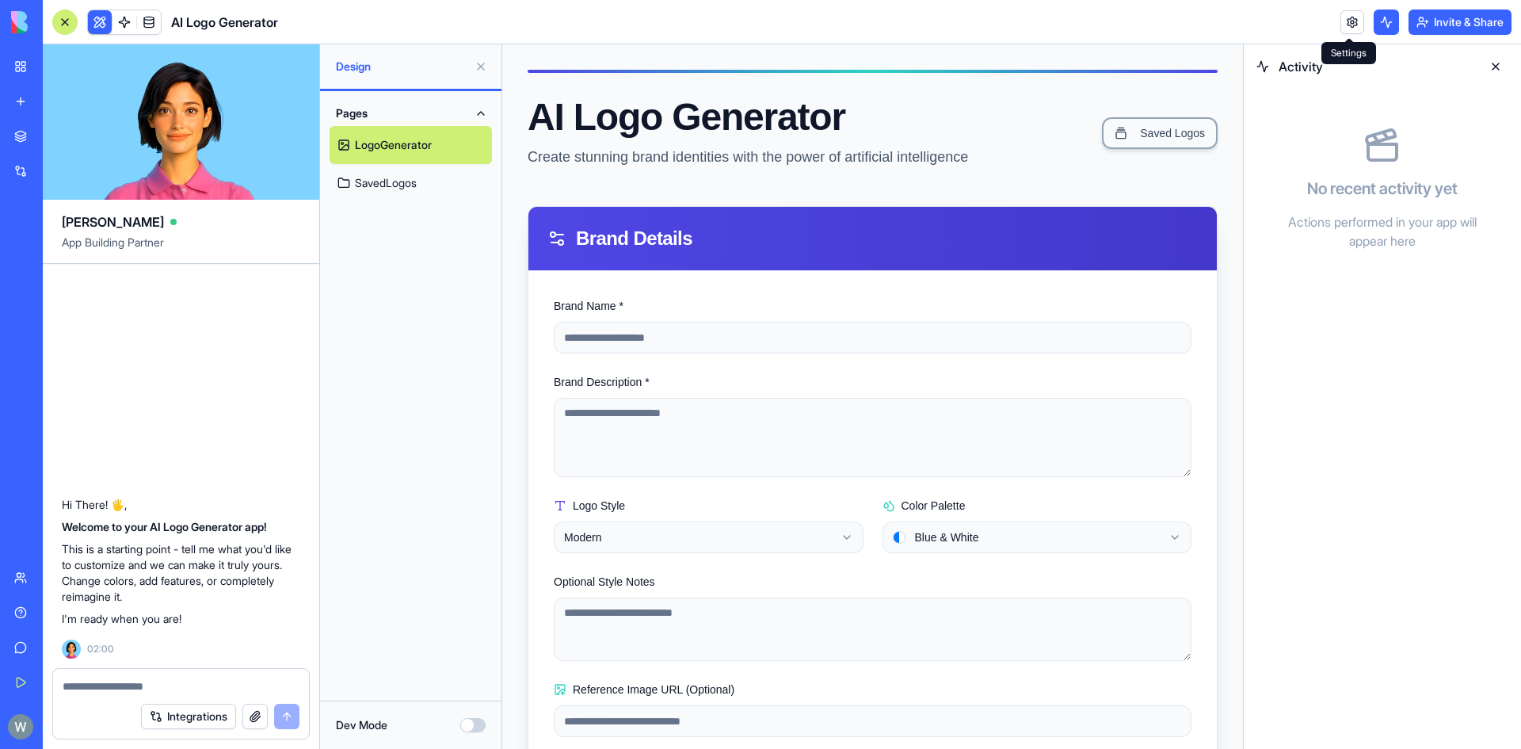
click at [1355, 22] on link at bounding box center [1352, 22] width 24 height 24
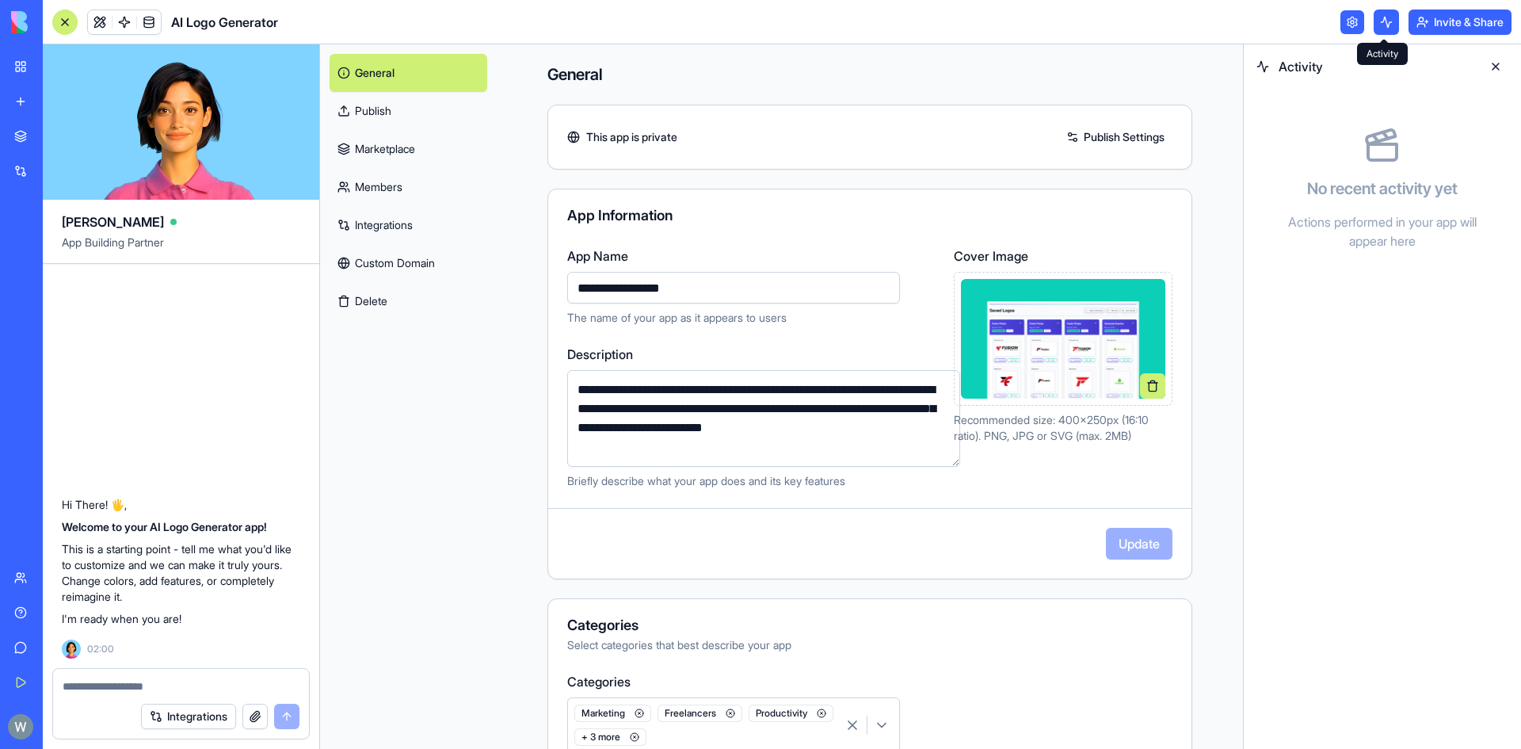
click at [1386, 20] on button at bounding box center [1386, 22] width 25 height 25
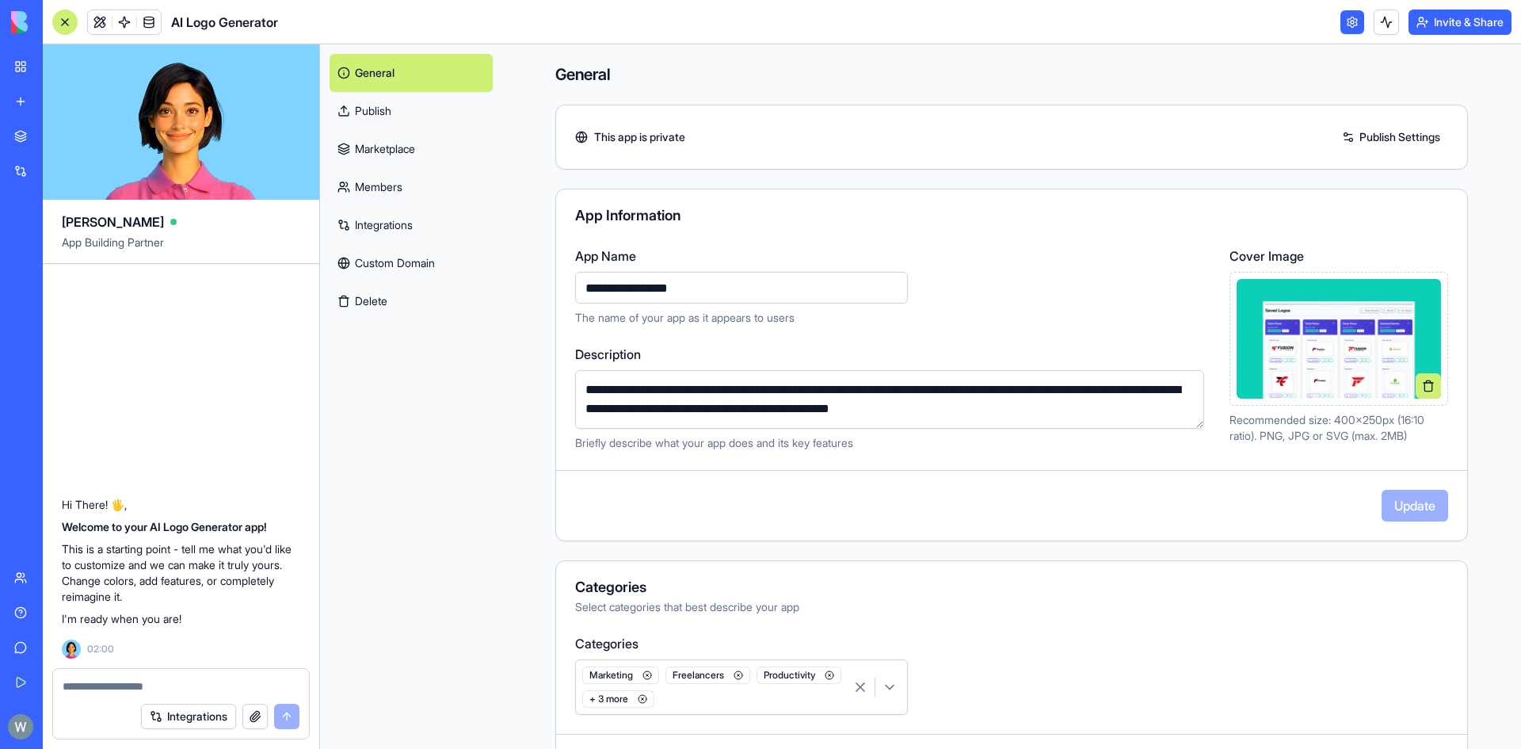
click at [1346, 23] on link at bounding box center [1352, 22] width 24 height 24
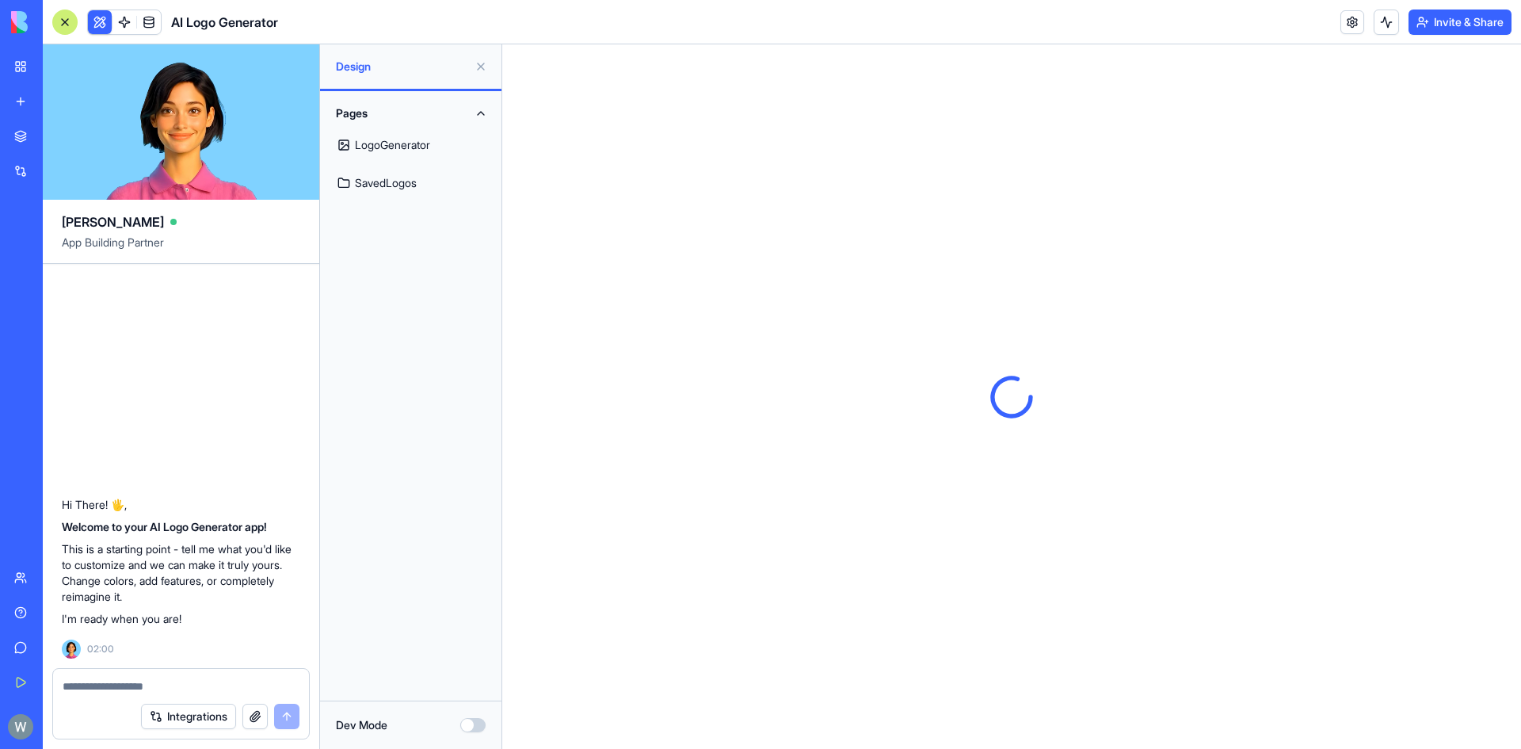
click at [1346, 23] on link at bounding box center [1352, 22] width 24 height 24
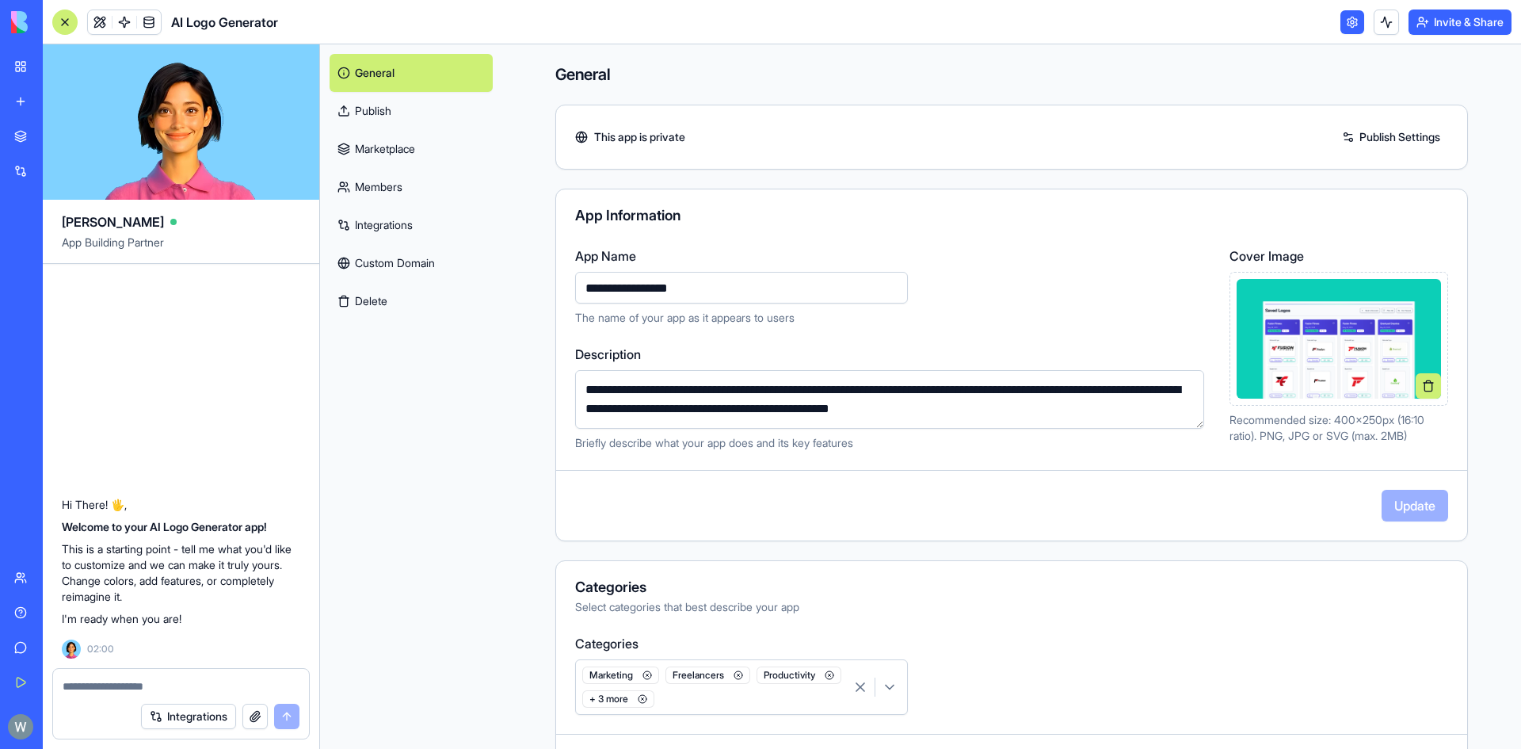
click at [430, 117] on link "Publish" at bounding box center [411, 111] width 163 height 38
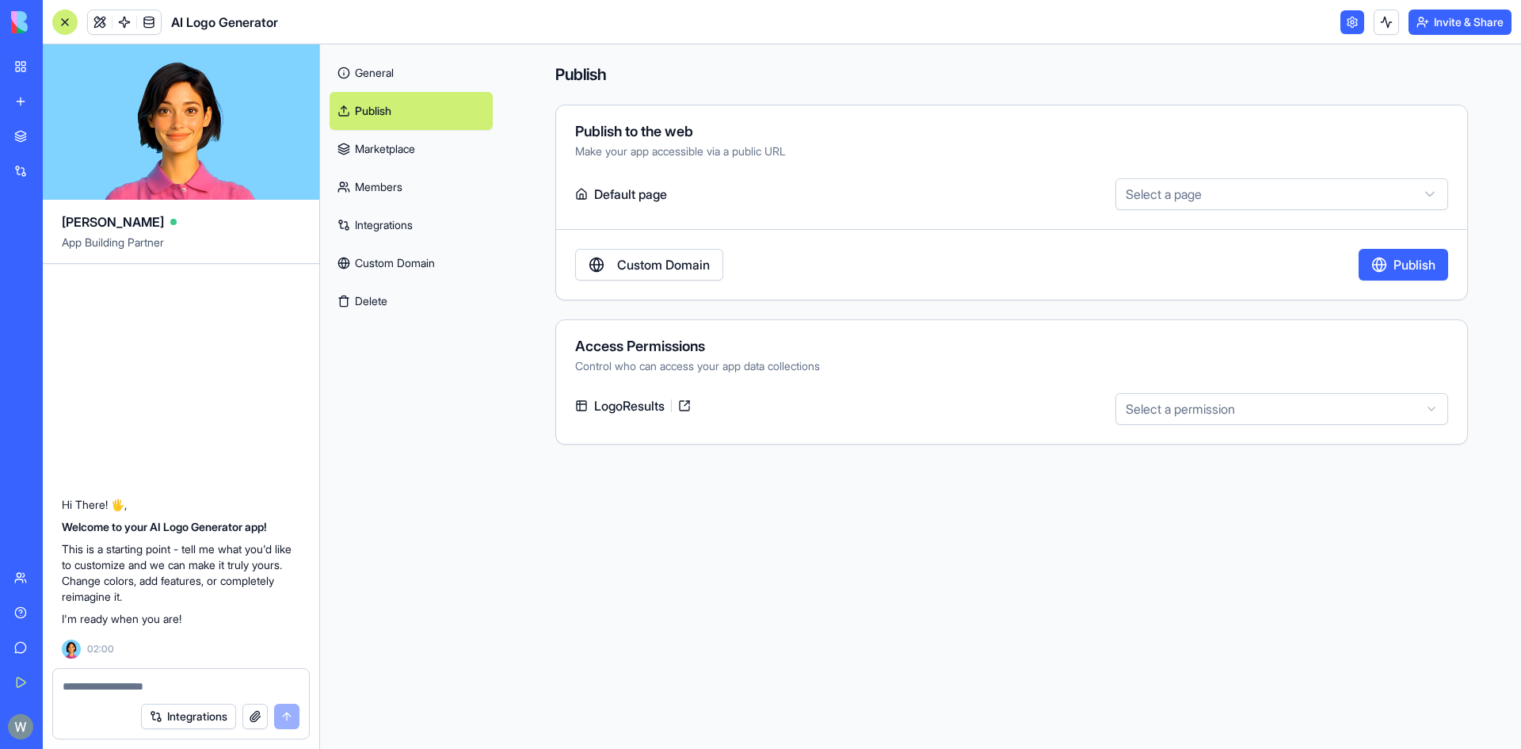
click at [422, 154] on link "Marketplace" at bounding box center [411, 149] width 163 height 38
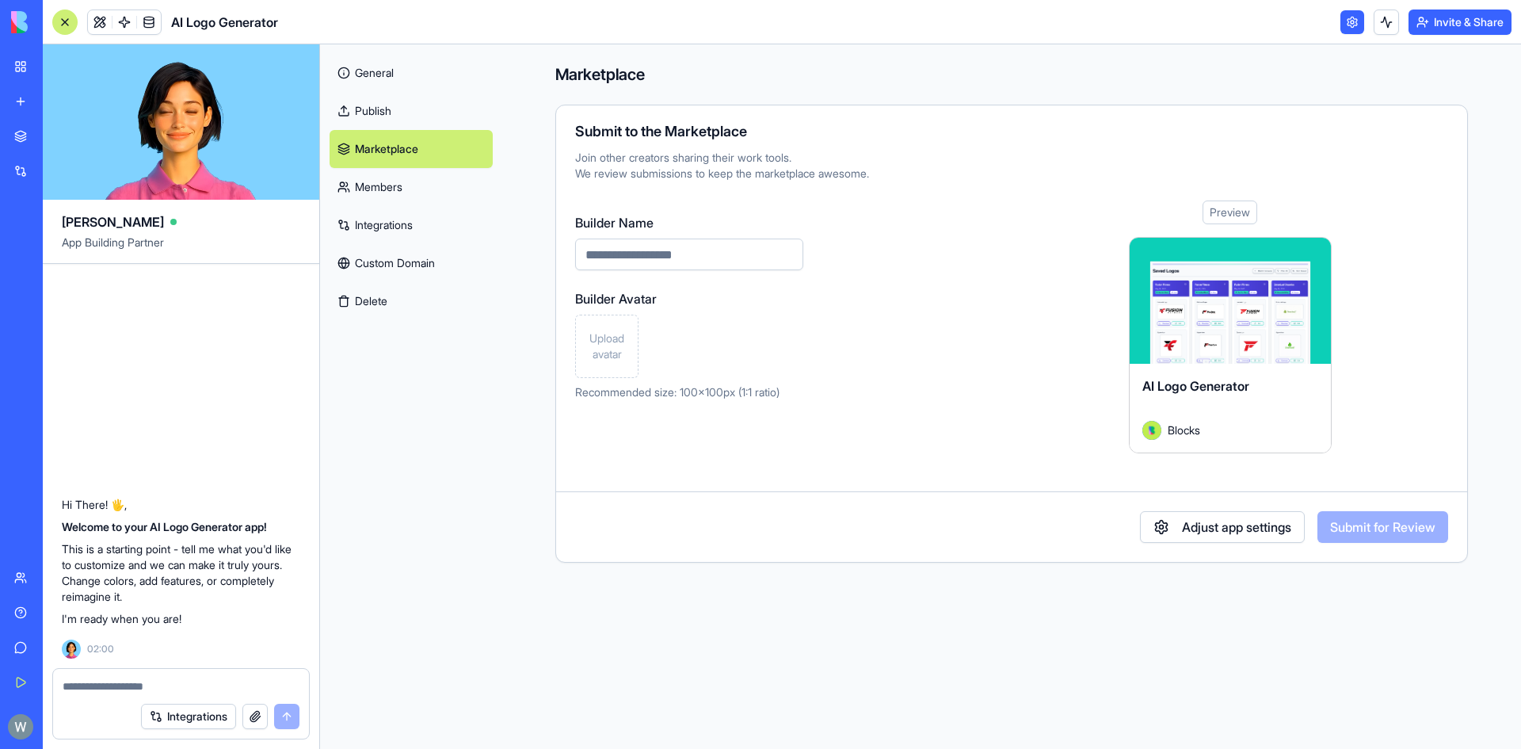
click at [419, 210] on link "Integrations" at bounding box center [411, 225] width 163 height 38
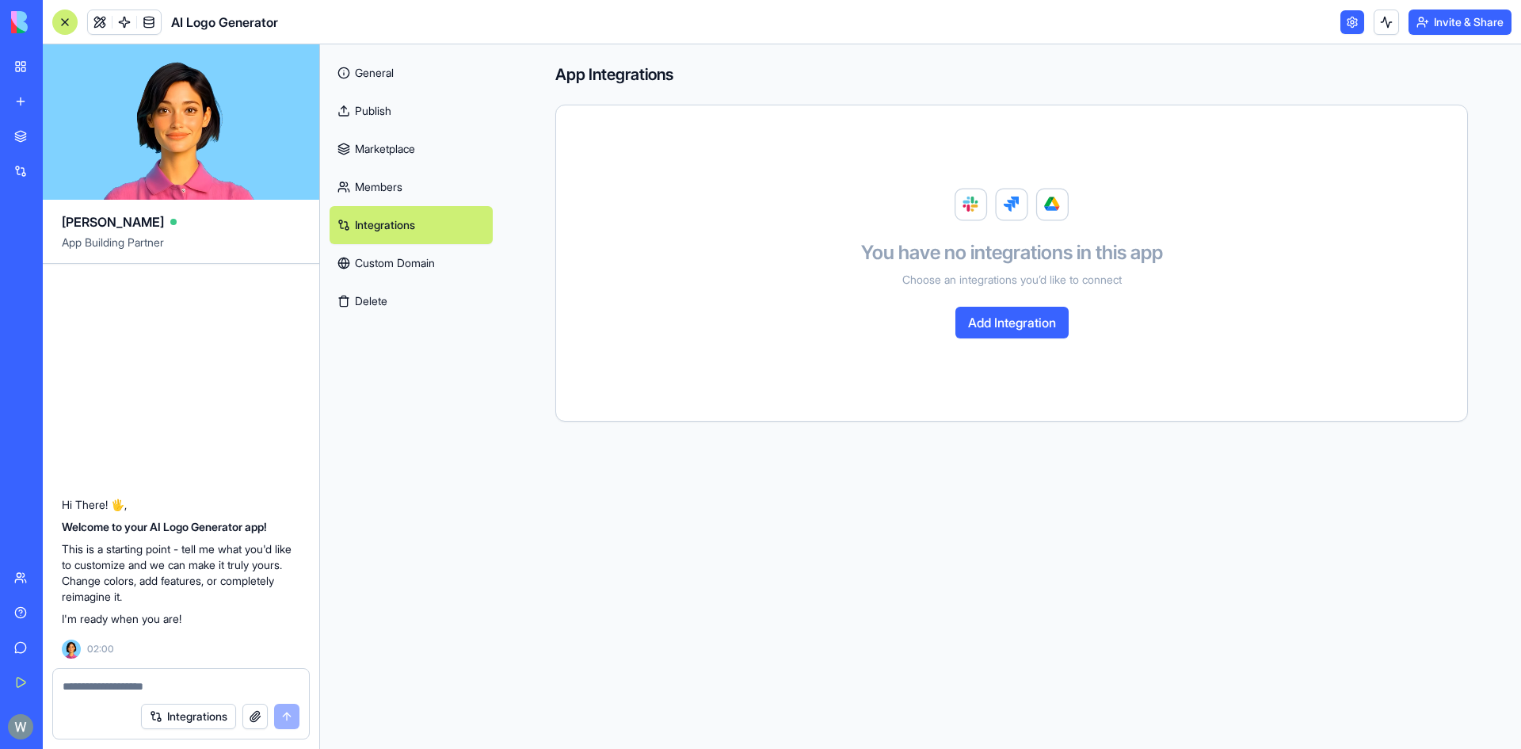
click at [416, 264] on link "Custom Domain" at bounding box center [411, 263] width 163 height 38
click at [412, 307] on button "Delete" at bounding box center [411, 301] width 163 height 38
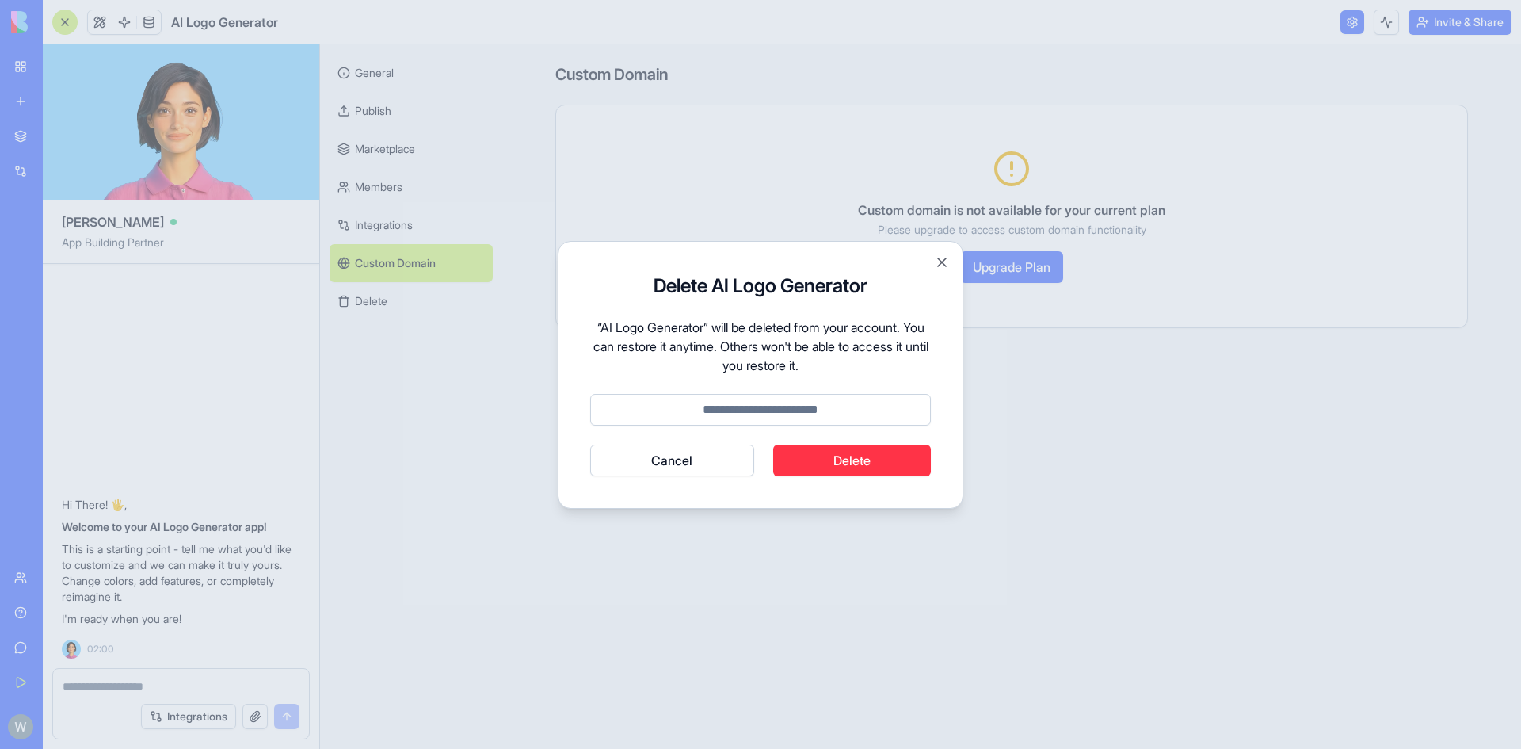
click at [718, 471] on button "Cancel" at bounding box center [672, 460] width 164 height 32
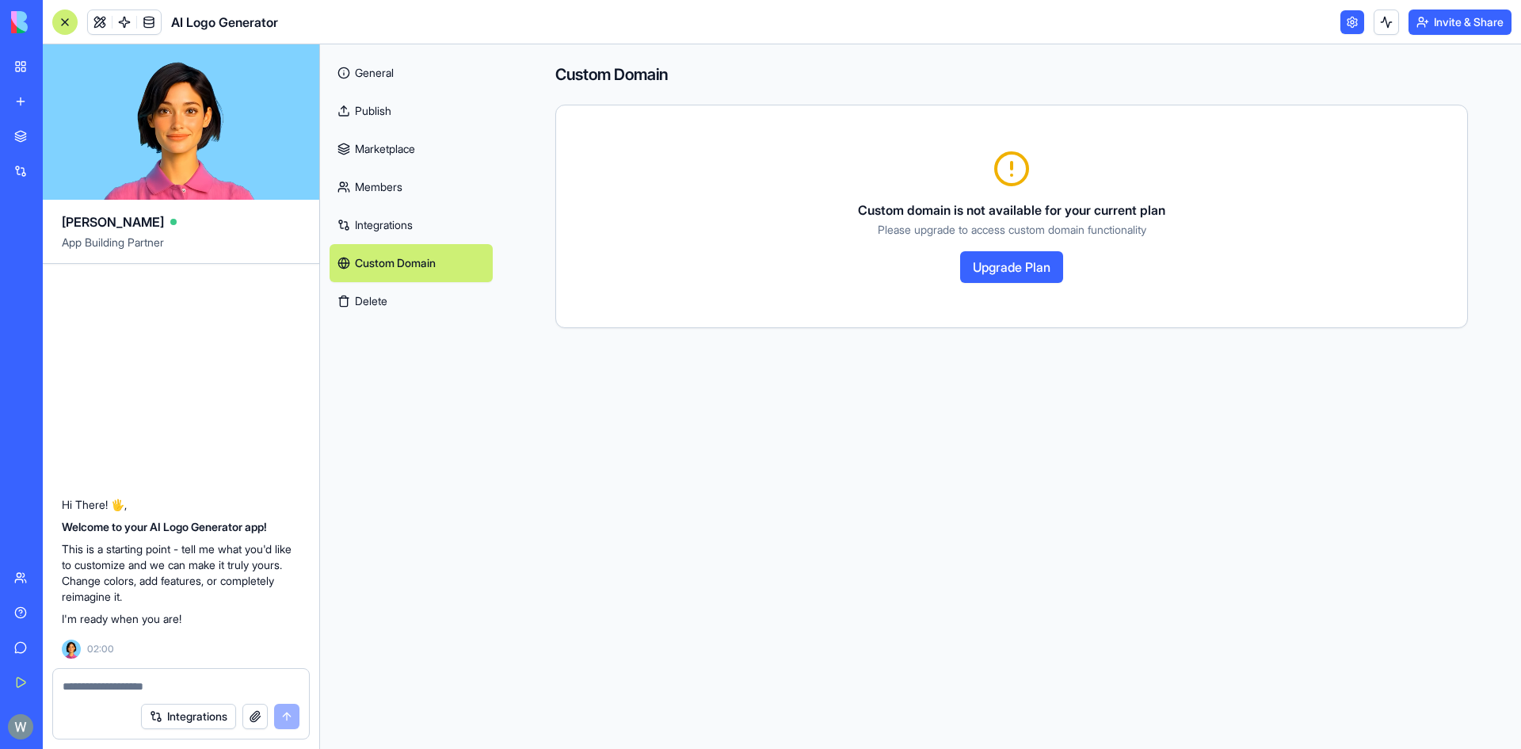
click at [21, 68] on link "My Workspace" at bounding box center [36, 67] width 63 height 32
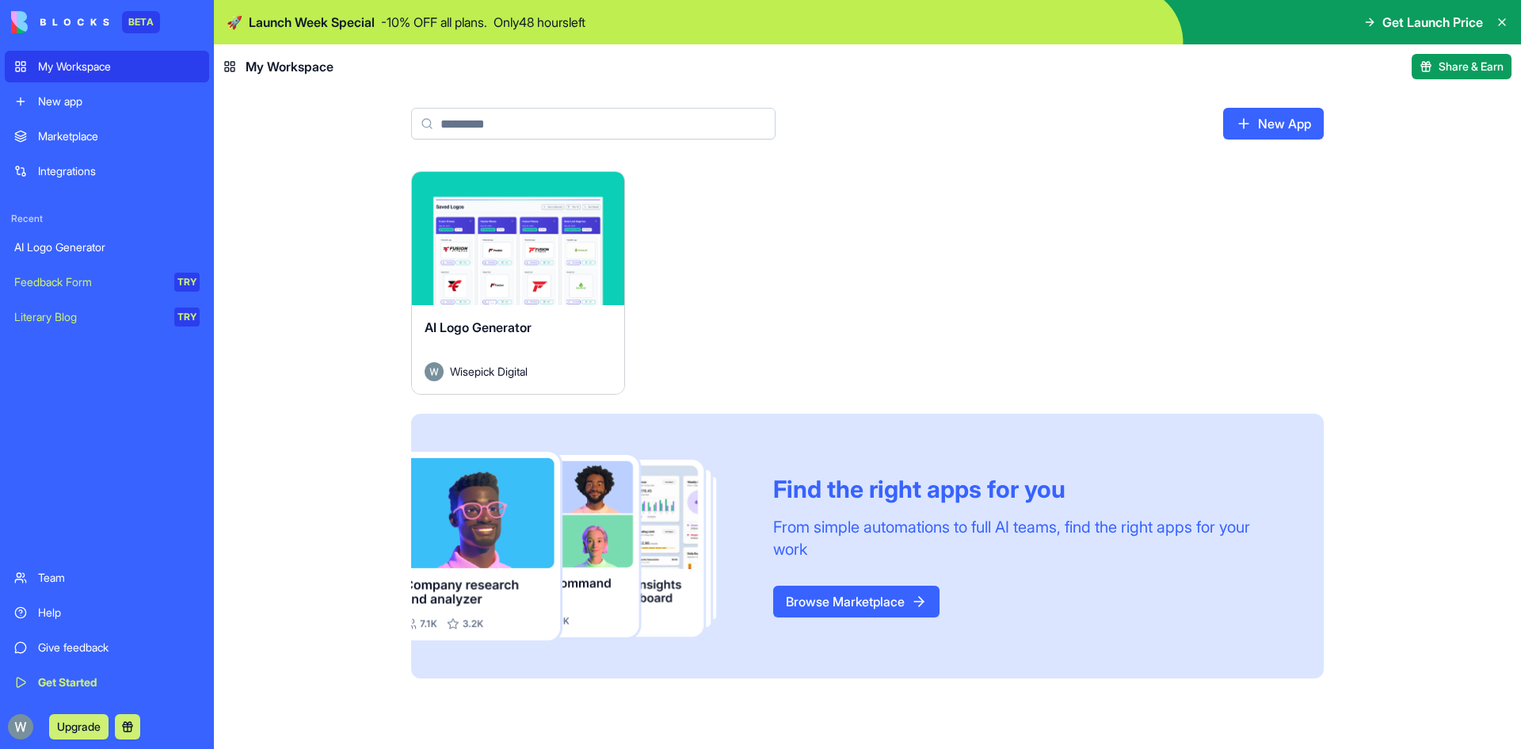
click at [55, 176] on div "Integrations" at bounding box center [119, 171] width 162 height 16
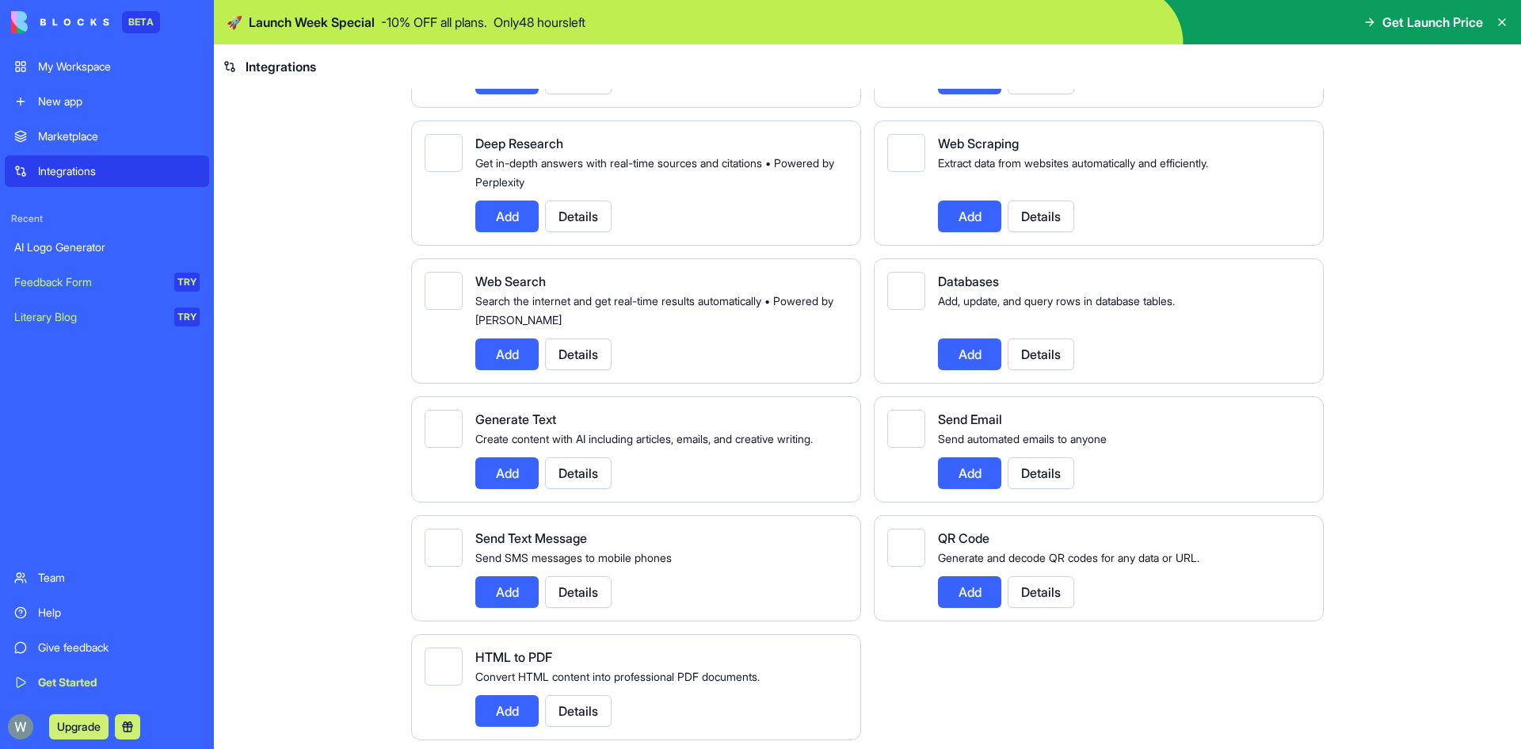
scroll to position [1854, 0]
